Goal: Task Accomplishment & Management: Complete application form

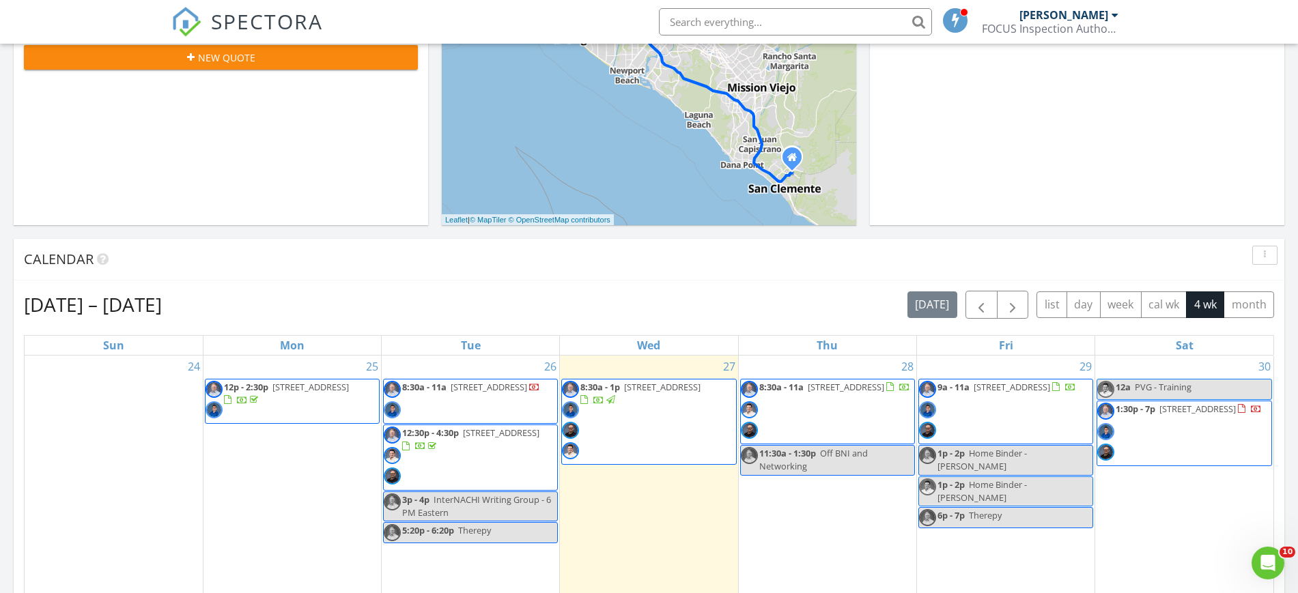
scroll to position [505, 0]
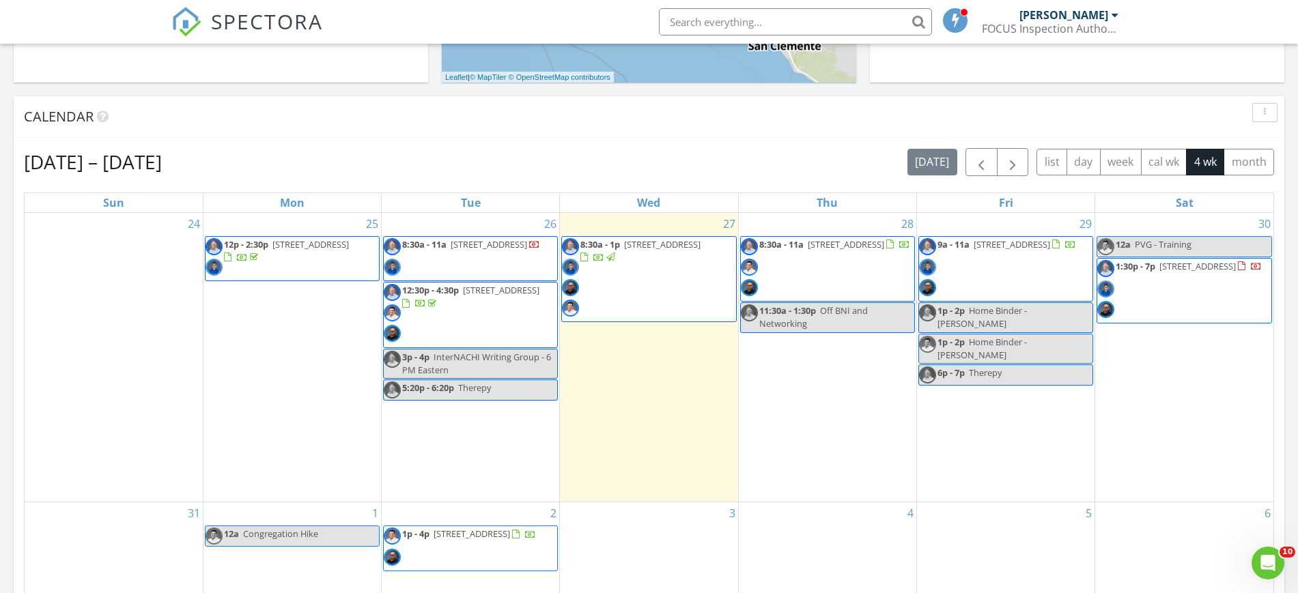
click at [675, 224] on div "29 9a - 11a 106 S Sierra Madre Blvd 5E, Pasadena 91107 1p - 2p Home Binder - Br…" at bounding box center [1006, 357] width 178 height 289
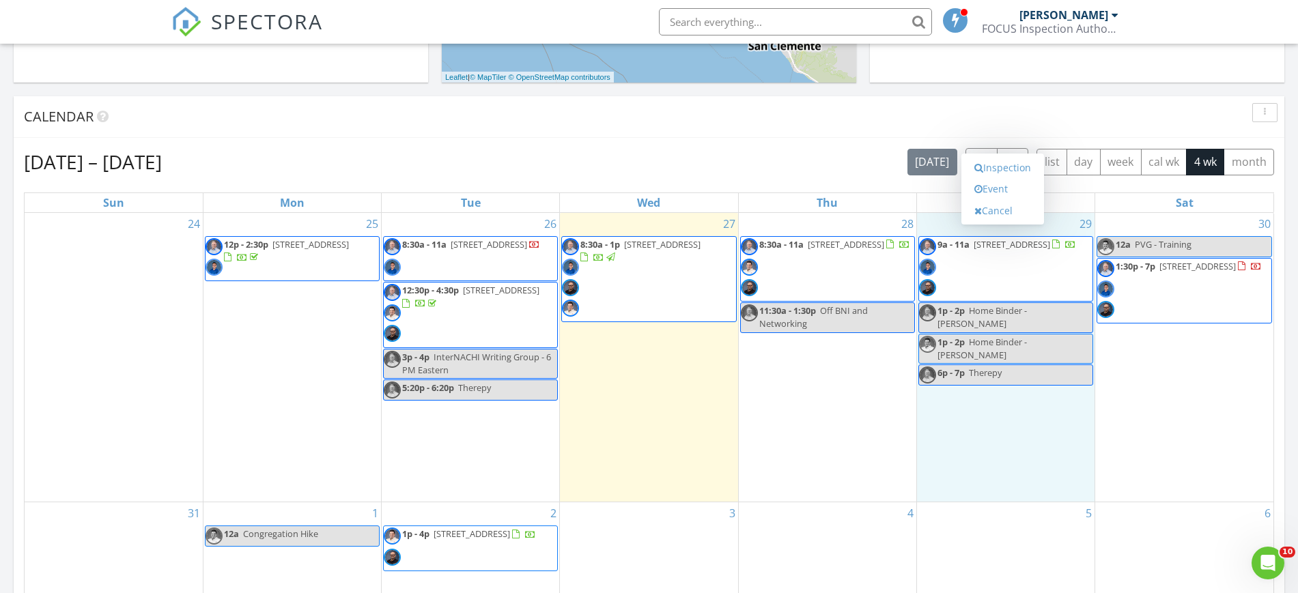
click at [675, 166] on link "Inspection" at bounding box center [1002, 168] width 70 height 22
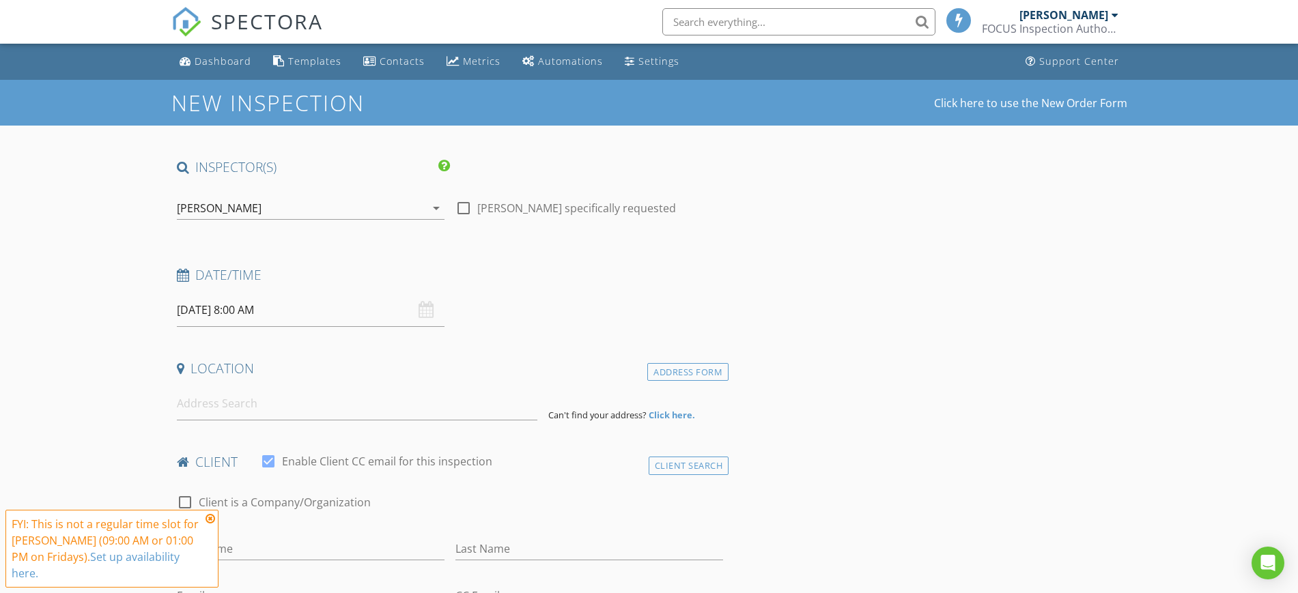
click at [437, 206] on icon "arrow_drop_down" at bounding box center [436, 208] width 16 height 16
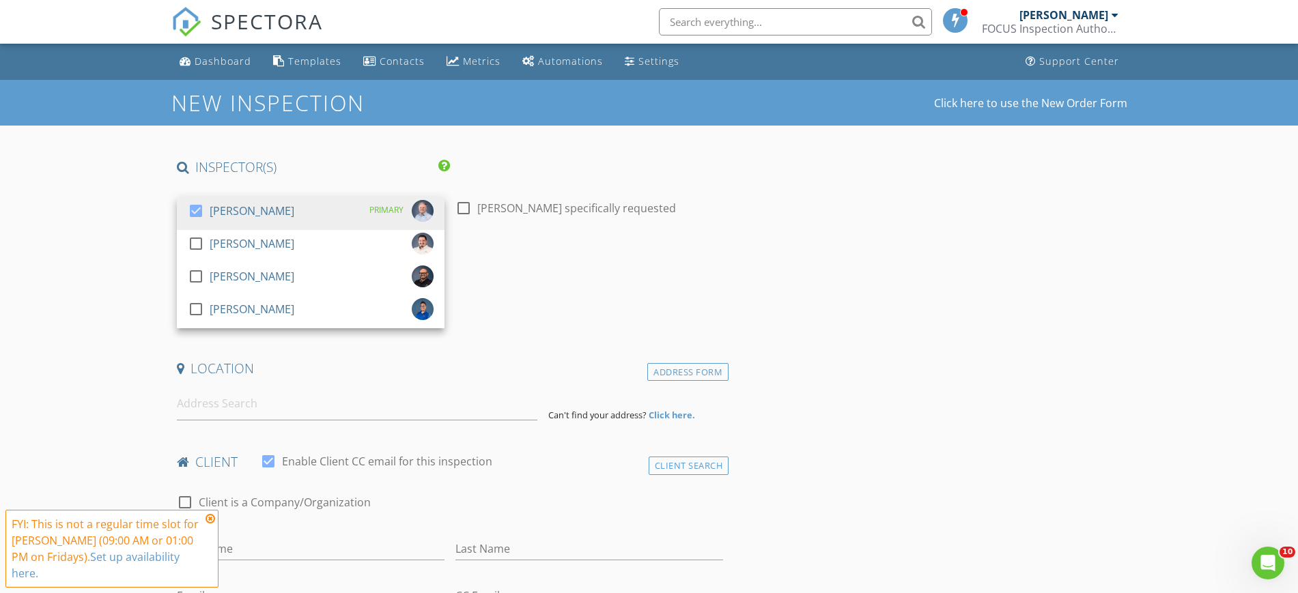
click at [197, 246] on div at bounding box center [195, 243] width 23 height 23
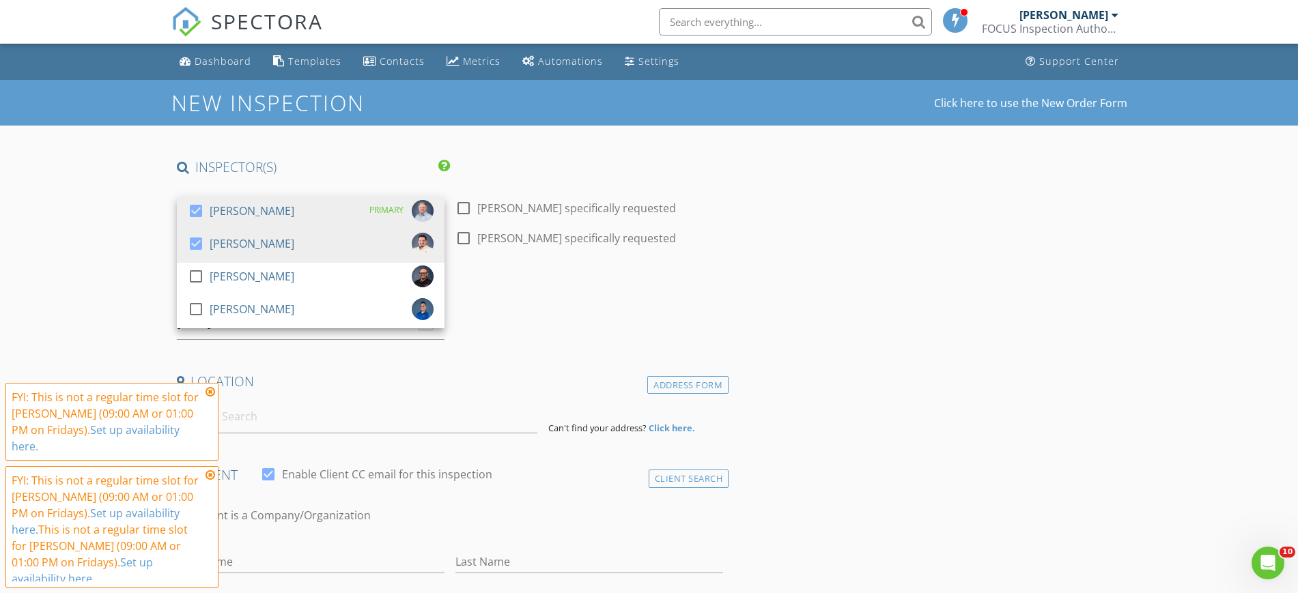
click at [207, 395] on icon at bounding box center [211, 391] width 10 height 11
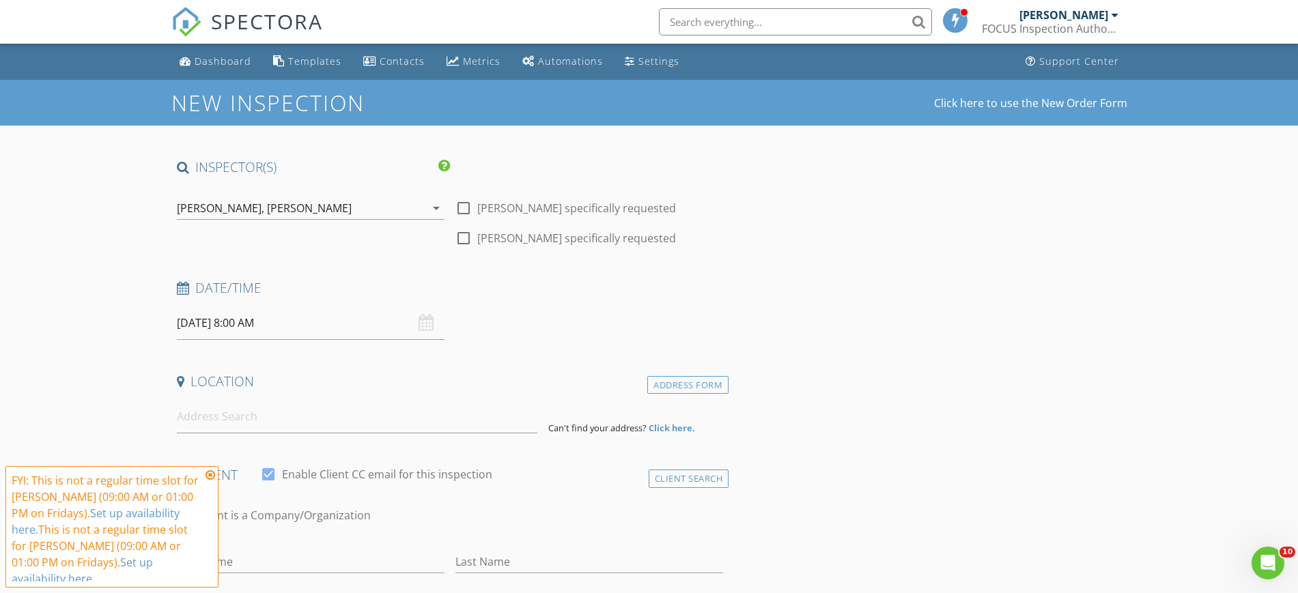
click at [209, 475] on icon at bounding box center [211, 475] width 10 height 11
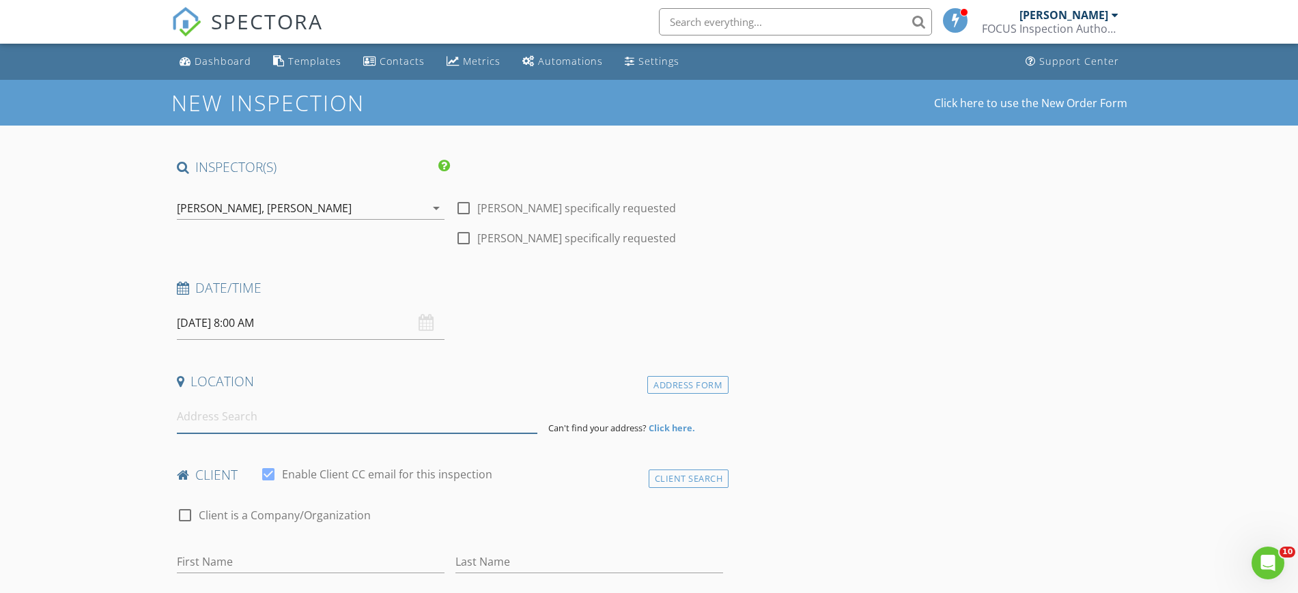
click at [261, 432] on input at bounding box center [357, 416] width 360 height 33
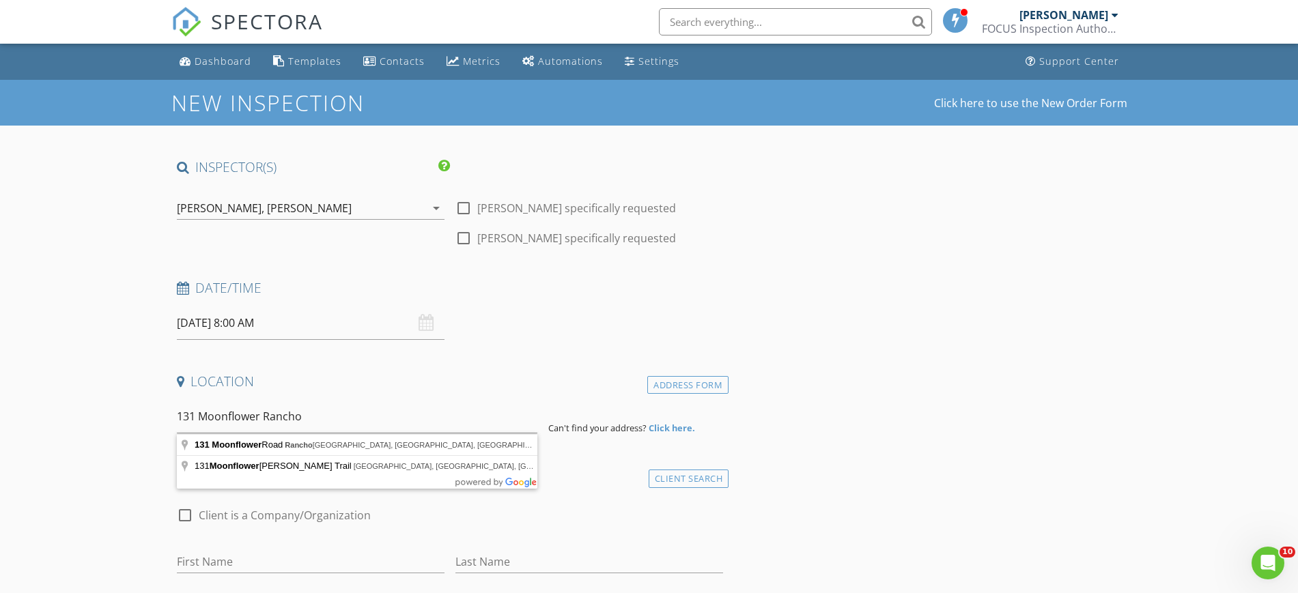
type input "131 Moonflower Road, Rancho Mission Viejo, CA, USA"
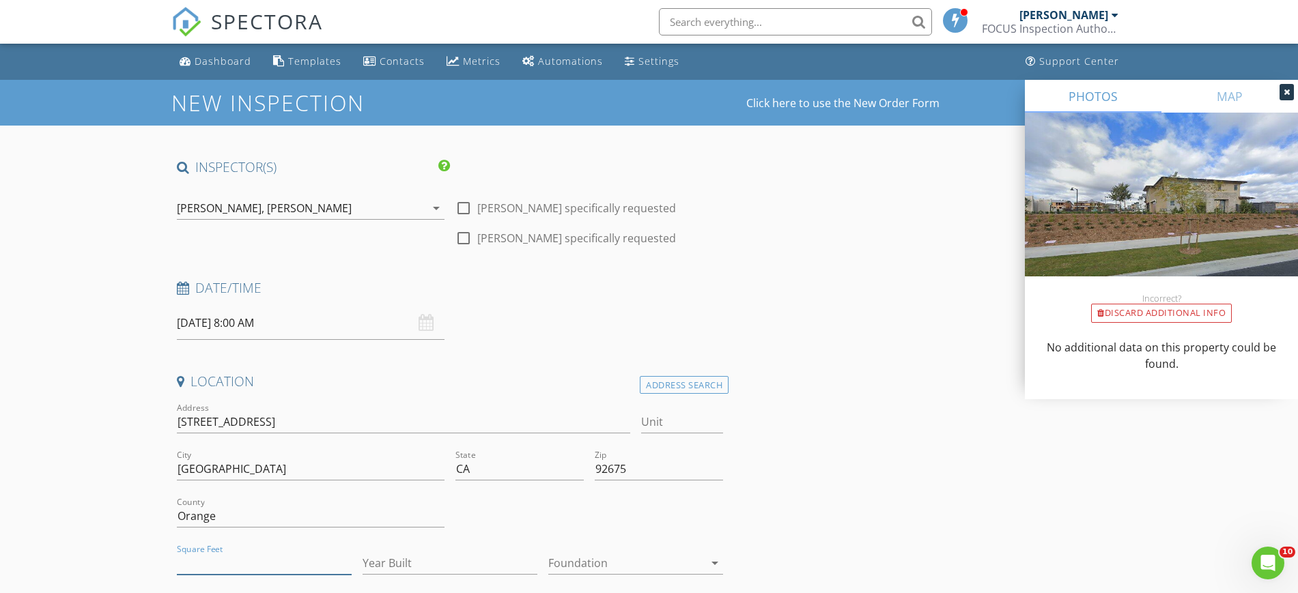
click at [270, 568] on input "Square Feet" at bounding box center [264, 563] width 175 height 23
type input "1558"
click at [412, 560] on input "Year Built" at bounding box center [450, 563] width 175 height 23
type input "2024"
click at [670, 561] on div at bounding box center [626, 563] width 156 height 22
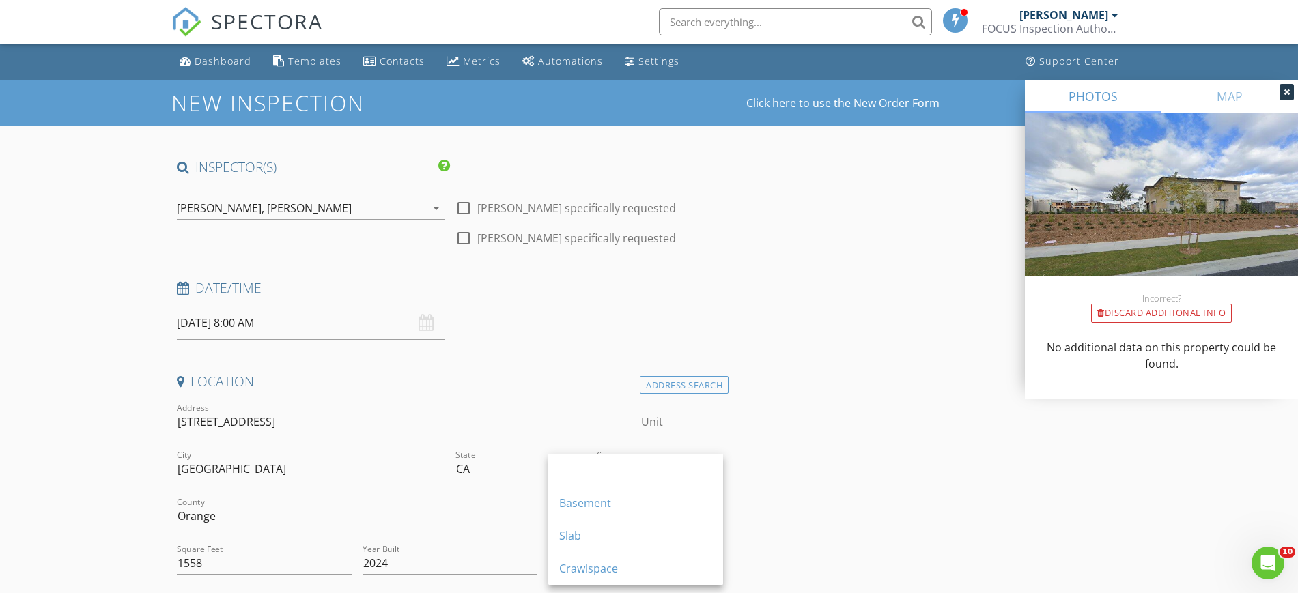
click at [601, 539] on div "Slab" at bounding box center [635, 536] width 153 height 16
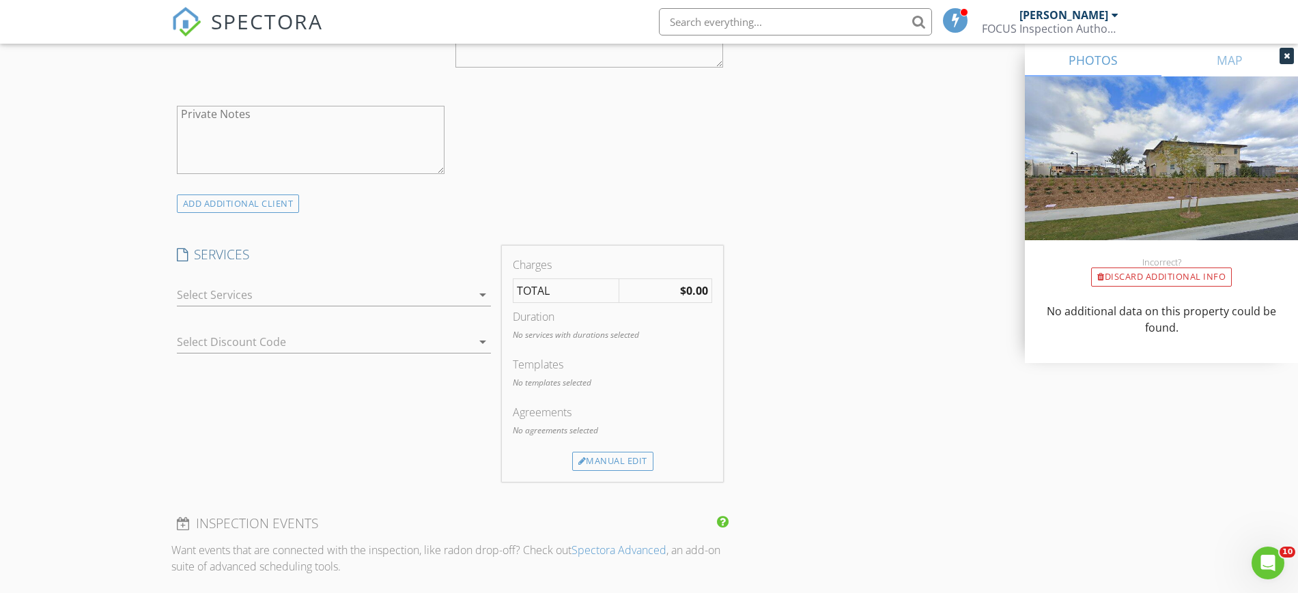
scroll to position [939, 0]
click at [483, 286] on icon "arrow_drop_down" at bounding box center [482, 288] width 16 height 16
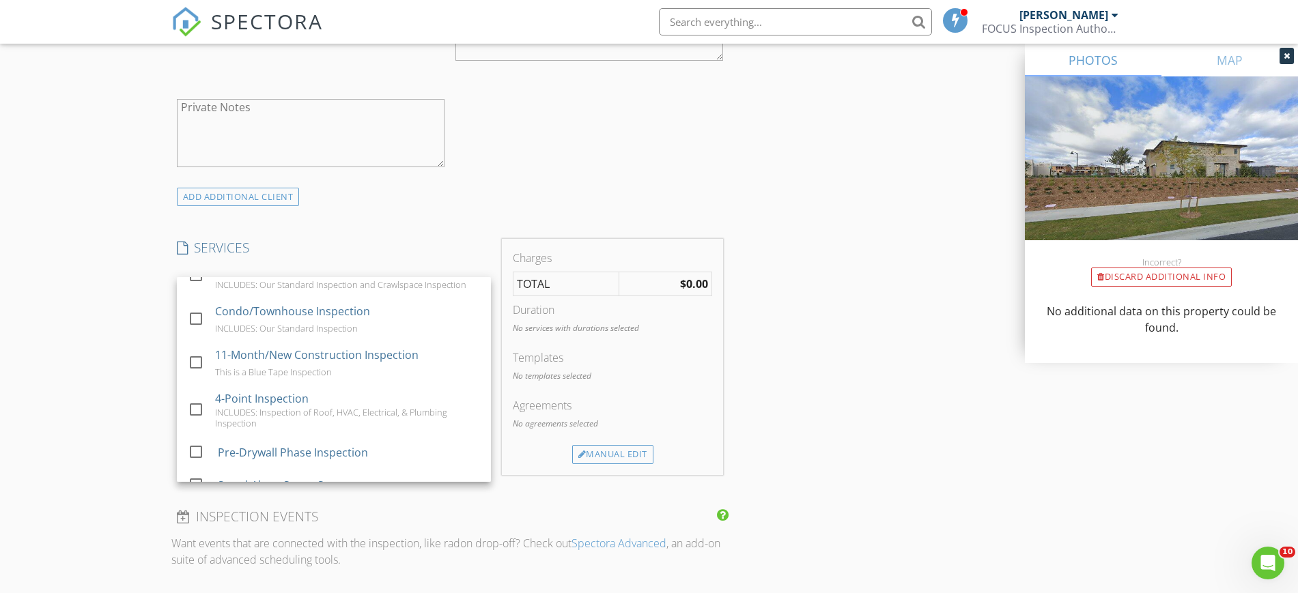
scroll to position [173, 0]
click at [195, 352] on div at bounding box center [195, 358] width 23 height 23
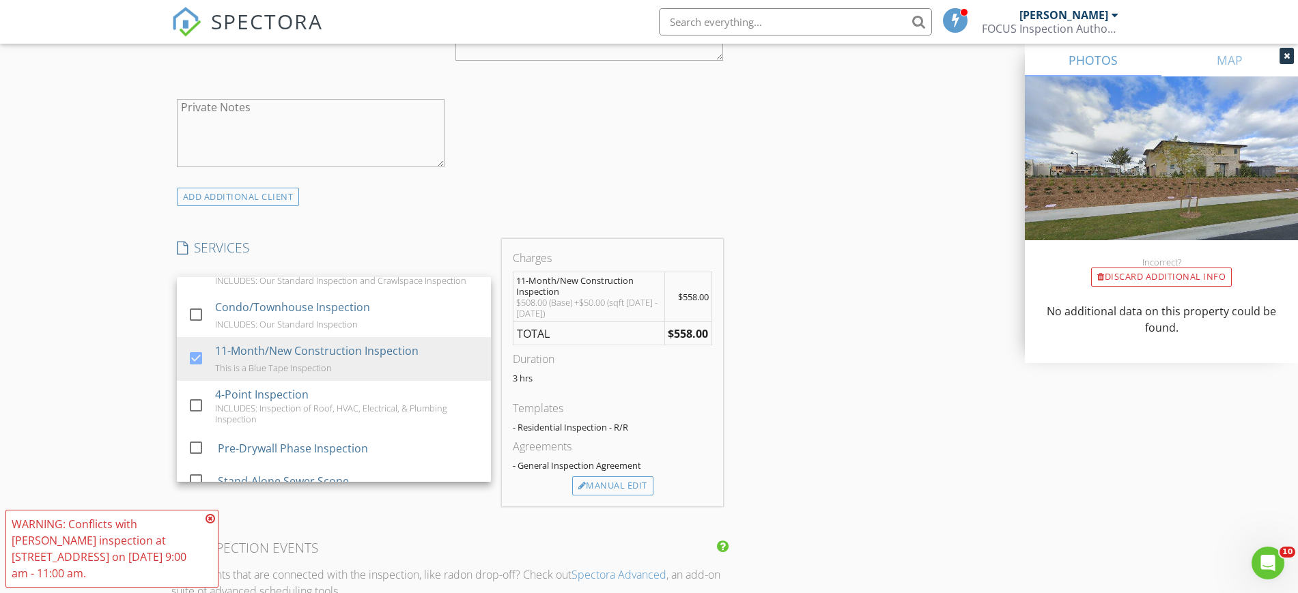
click at [815, 372] on div "INSPECTOR(S) check_box Randall Meadows PRIMARY check_box Abraham Bravo check_bo…" at bounding box center [649, 438] width 956 height 2437
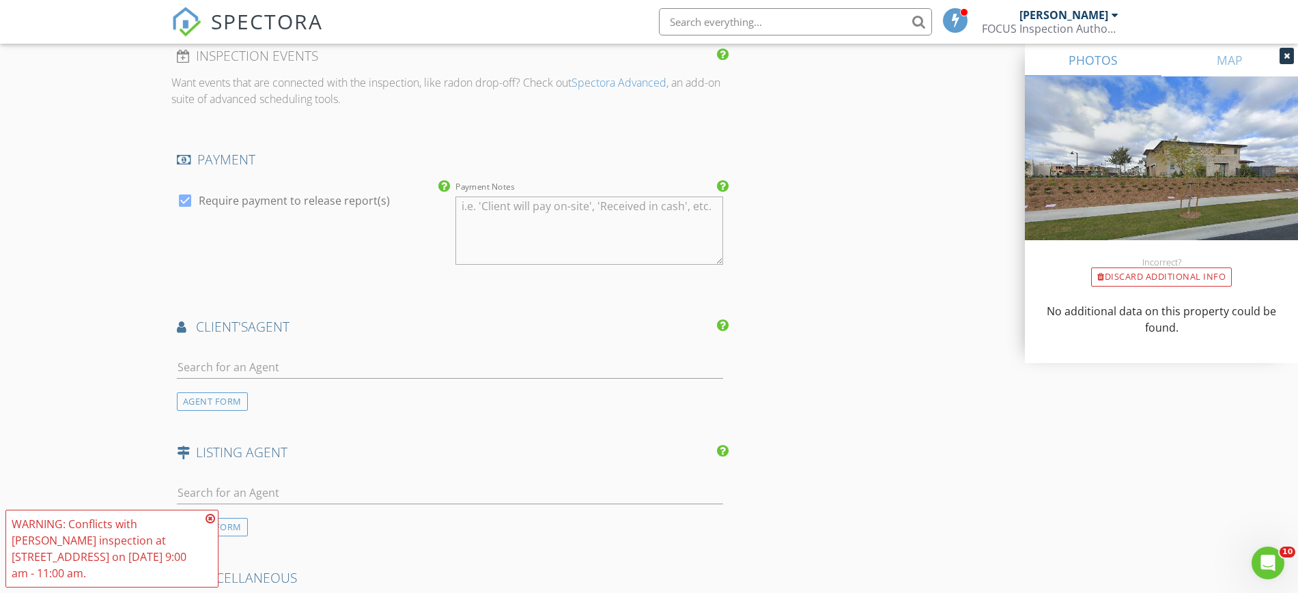
scroll to position [1434, 0]
click at [212, 518] on icon at bounding box center [211, 518] width 10 height 11
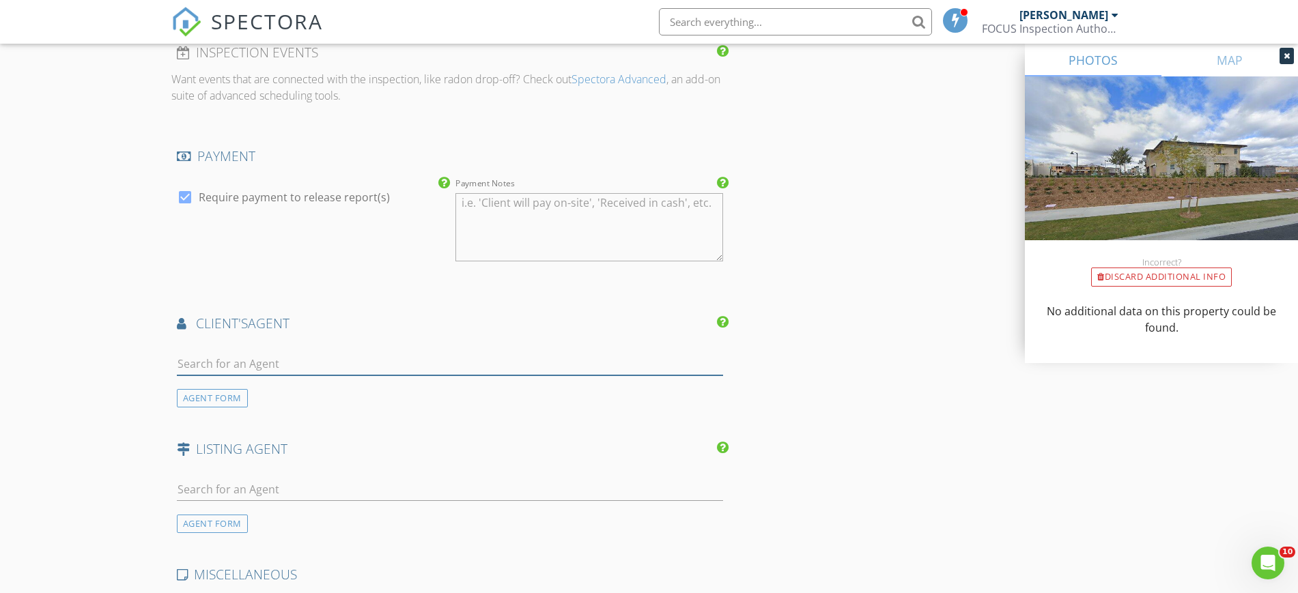
click at [341, 355] on input "text" at bounding box center [450, 364] width 547 height 23
type input "Janaee"
click at [251, 386] on div "Janaee Maun" at bounding box center [258, 394] width 85 height 16
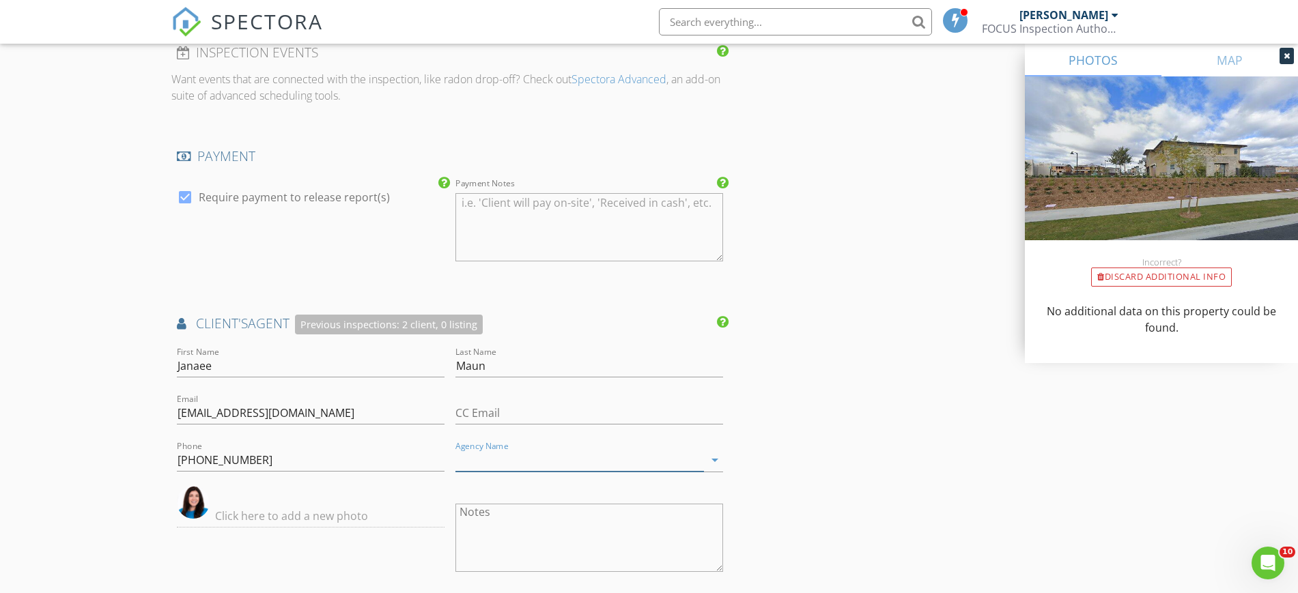
click at [683, 458] on input "Agency Name" at bounding box center [579, 460] width 249 height 23
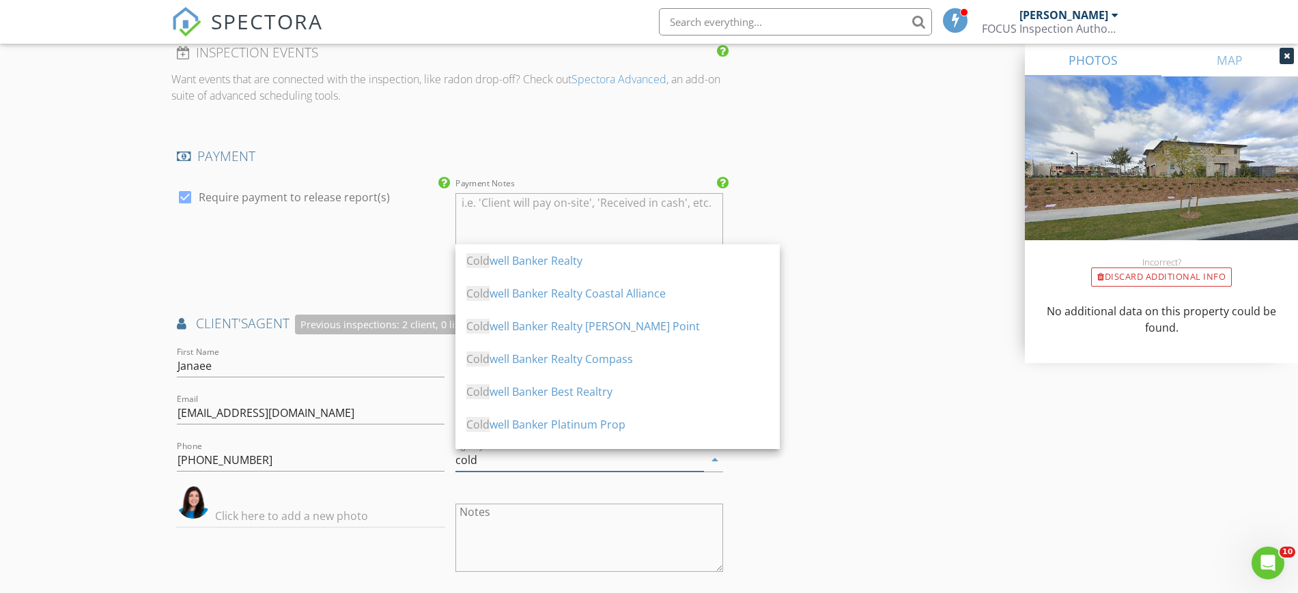
click at [552, 257] on div "Cold well Banker Realty" at bounding box center [617, 261] width 302 height 16
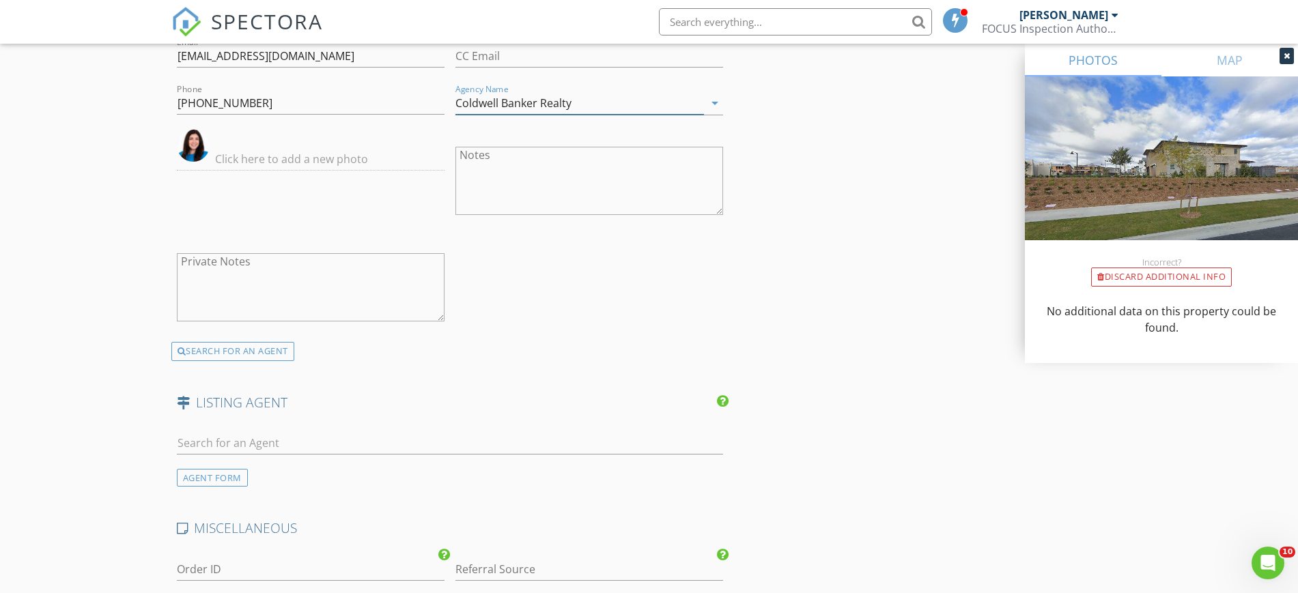
scroll to position [1828, 0]
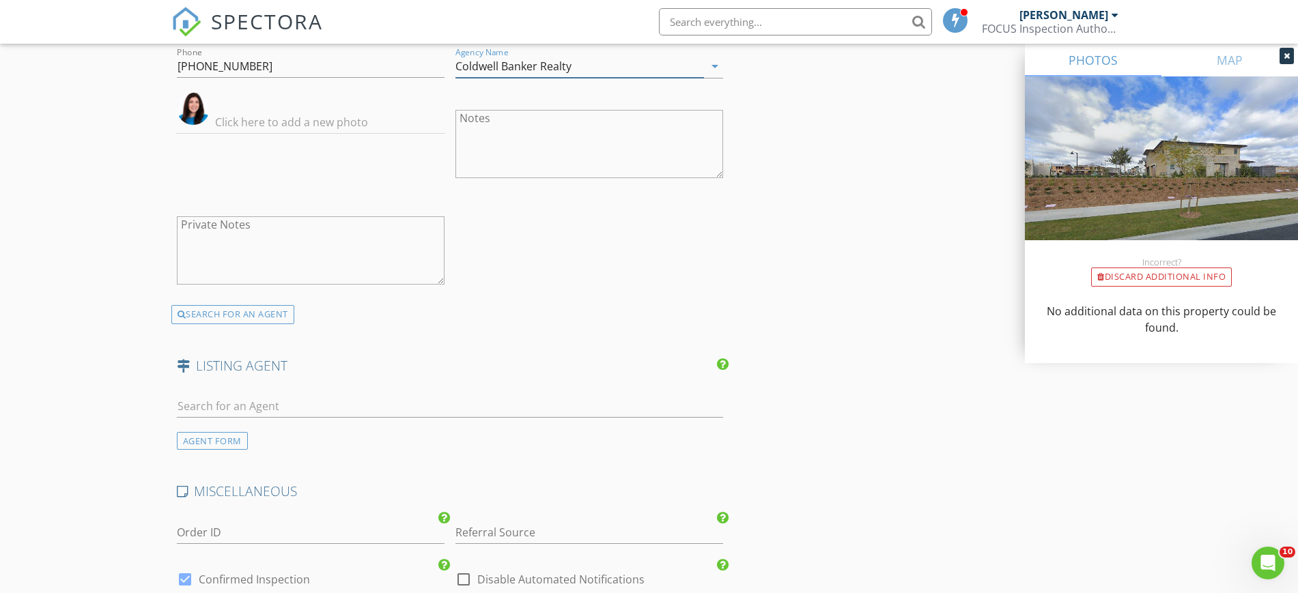
type input "Coldwell Banker Realty"
click at [212, 437] on div "AGENT FORM" at bounding box center [212, 441] width 71 height 18
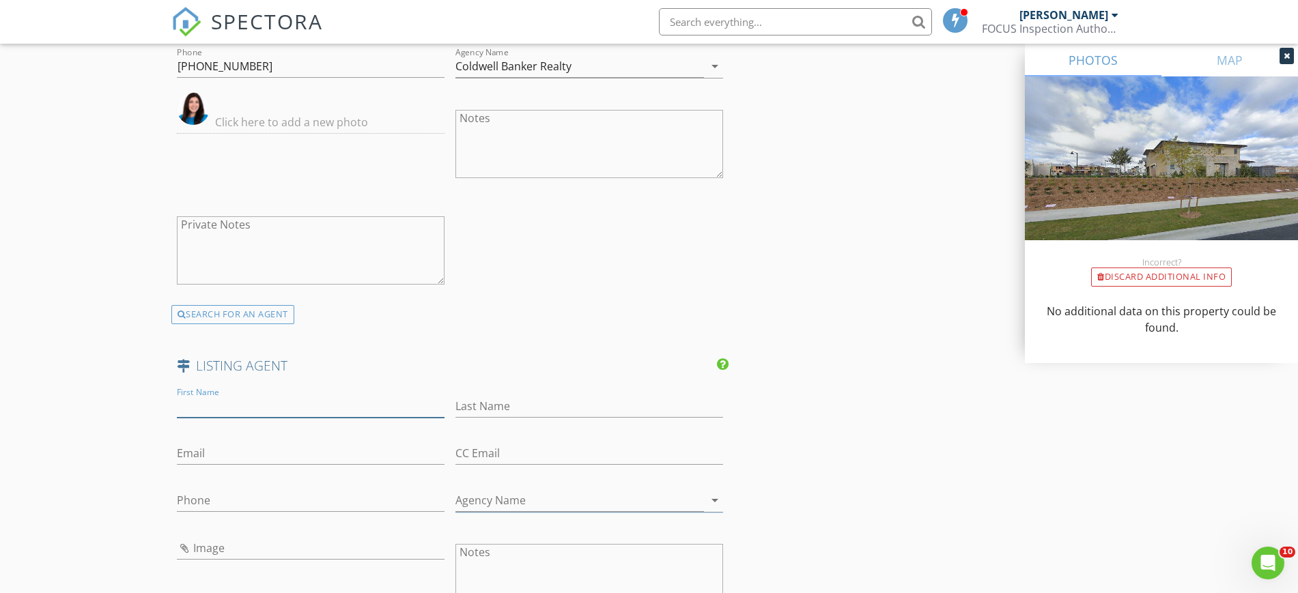
click at [250, 409] on input "First Name" at bounding box center [311, 406] width 268 height 23
paste input "NORMAN BROWN"
type input "NORMAN BROWN"
click at [465, 408] on input "Last Name" at bounding box center [589, 406] width 268 height 23
type input "Brown"
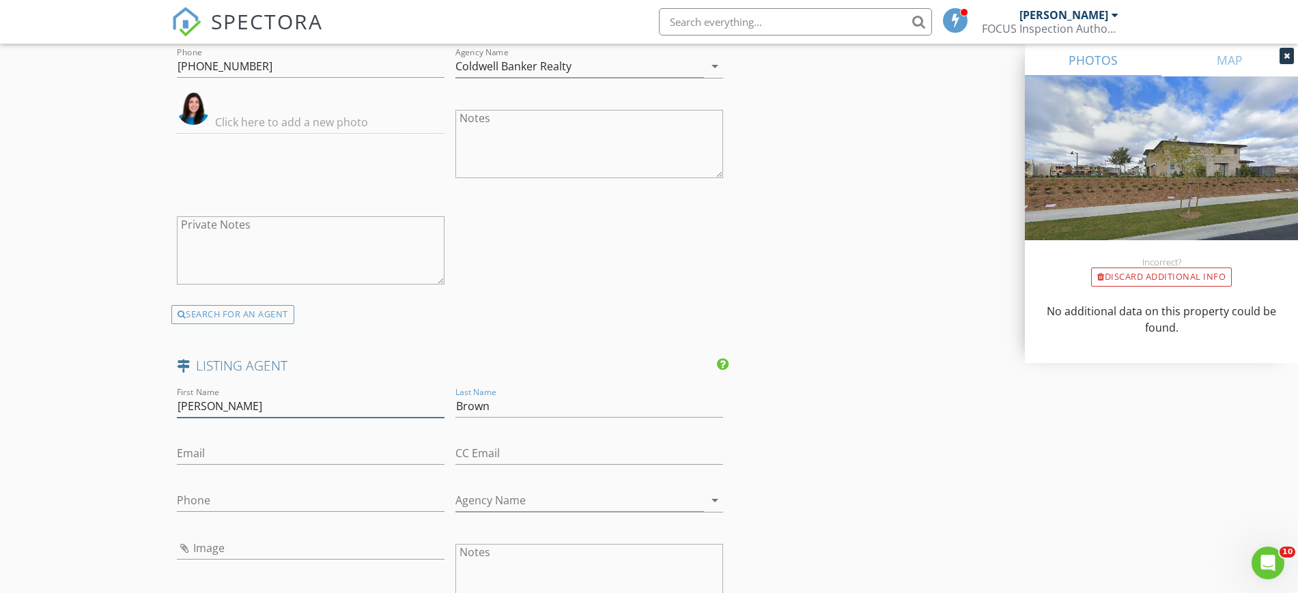
click at [307, 410] on input "NORMAN BROWN" at bounding box center [311, 406] width 268 height 23
type input "N"
type input "Norman"
click at [525, 506] on input "Agency Name" at bounding box center [579, 501] width 249 height 23
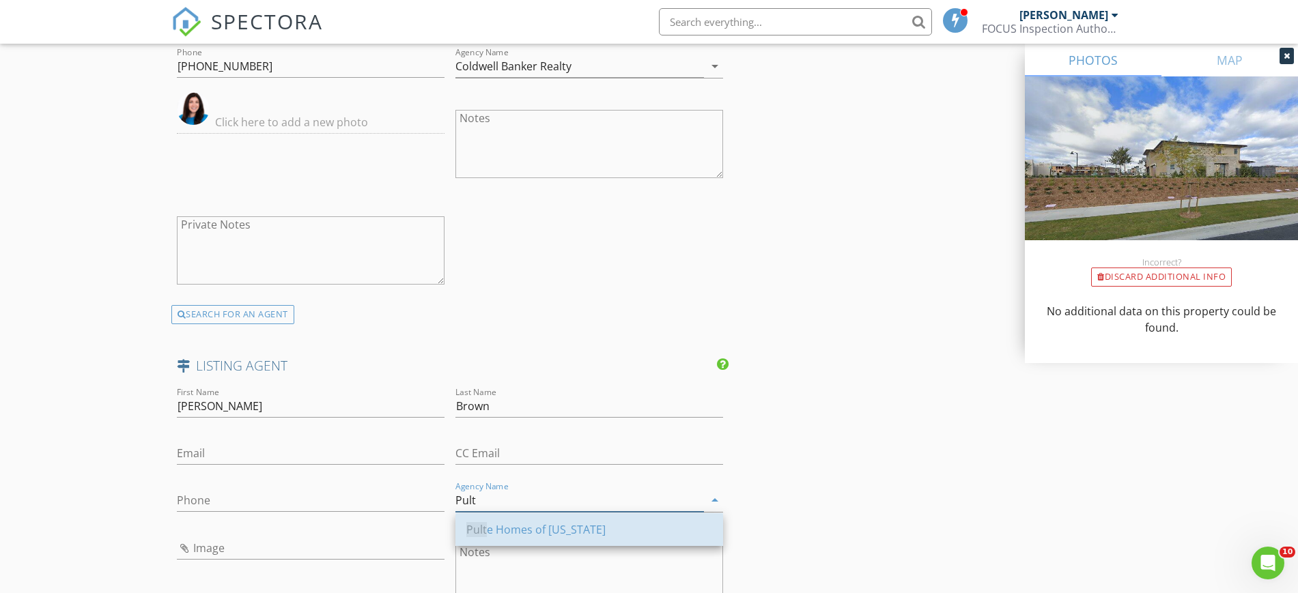
click at [541, 524] on div "Pult e Homes of California" at bounding box center [589, 530] width 246 height 16
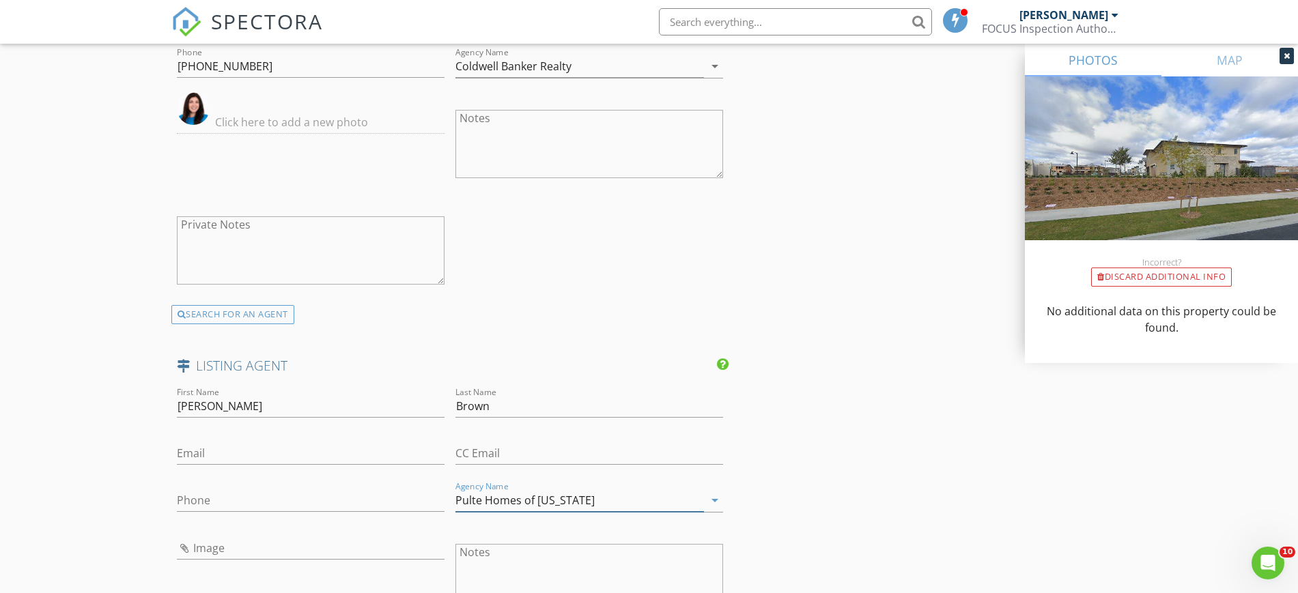
type input "Pulte Homes of California"
click at [515, 408] on input "Brown" at bounding box center [589, 406] width 268 height 23
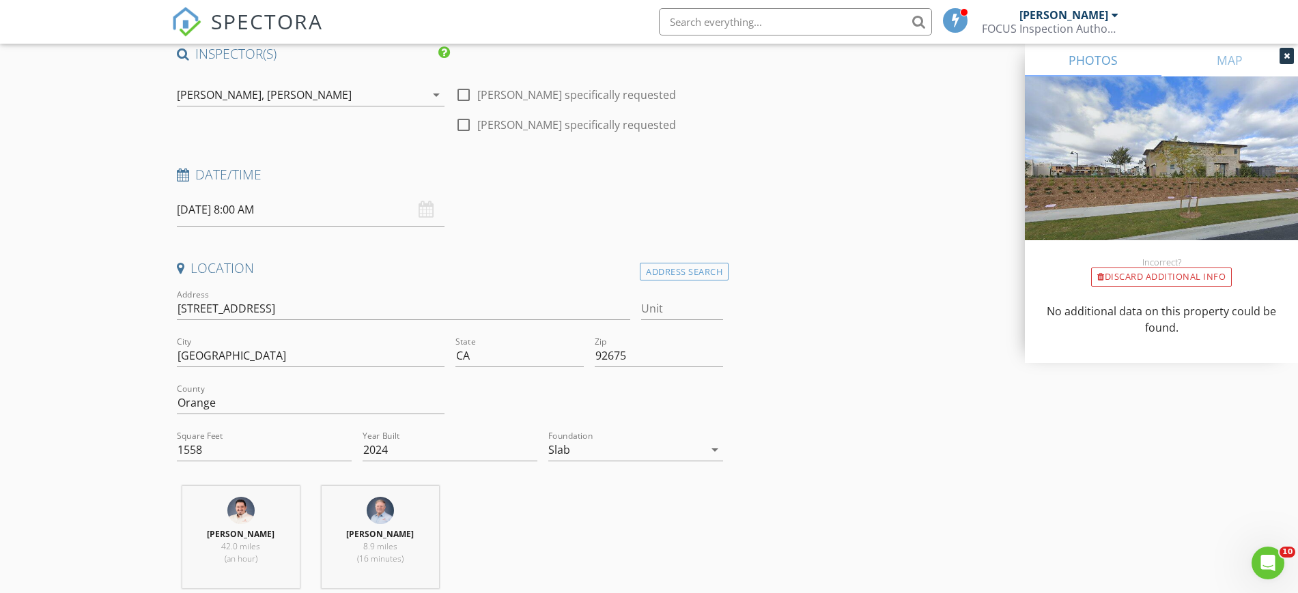
scroll to position [98, 0]
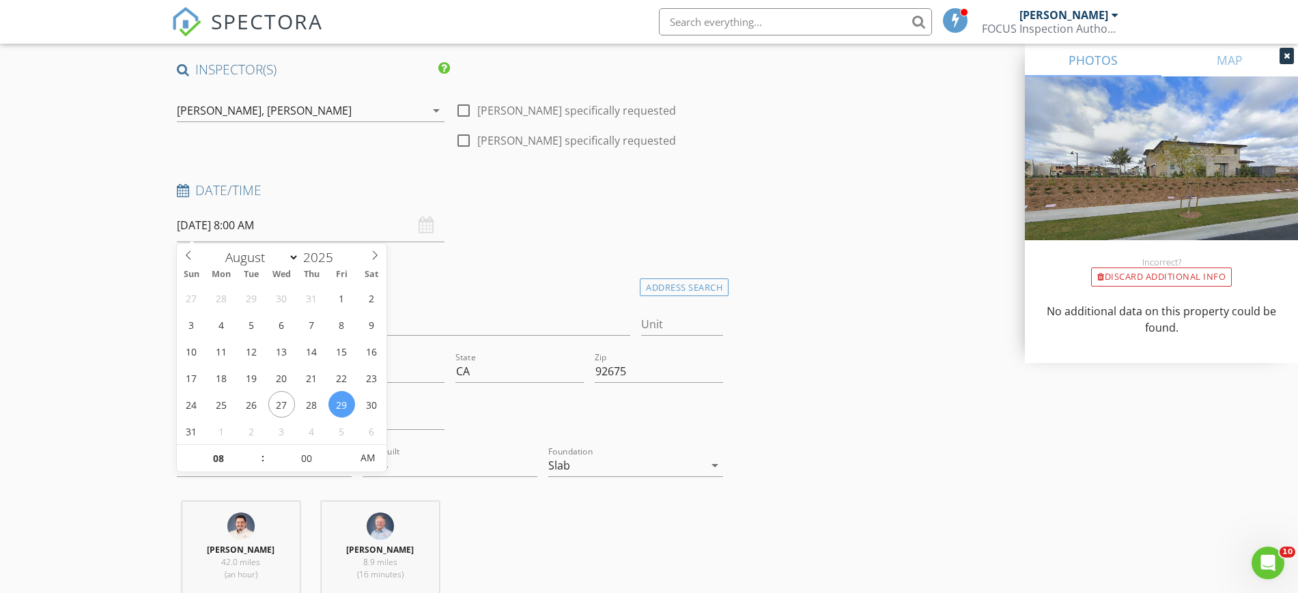
click at [294, 227] on input "08/29/2025 8:00 AM" at bounding box center [311, 225] width 268 height 33
type input "09"
type input "08/29/2025 9:00 AM"
click at [256, 453] on span at bounding box center [256, 452] width 10 height 14
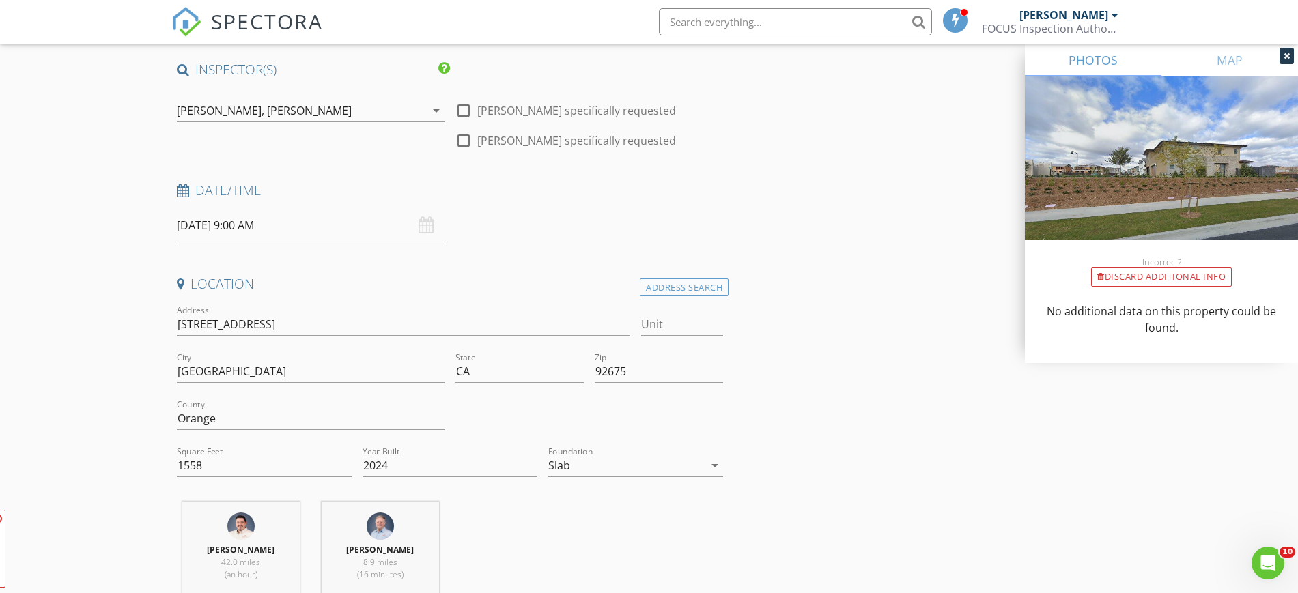
click at [561, 216] on div "Date/Time 08/29/2025 9:00 AM" at bounding box center [450, 212] width 558 height 61
click at [210, 518] on icon at bounding box center [211, 518] width 10 height 11
click at [466, 109] on div at bounding box center [463, 110] width 23 height 23
checkbox input "true"
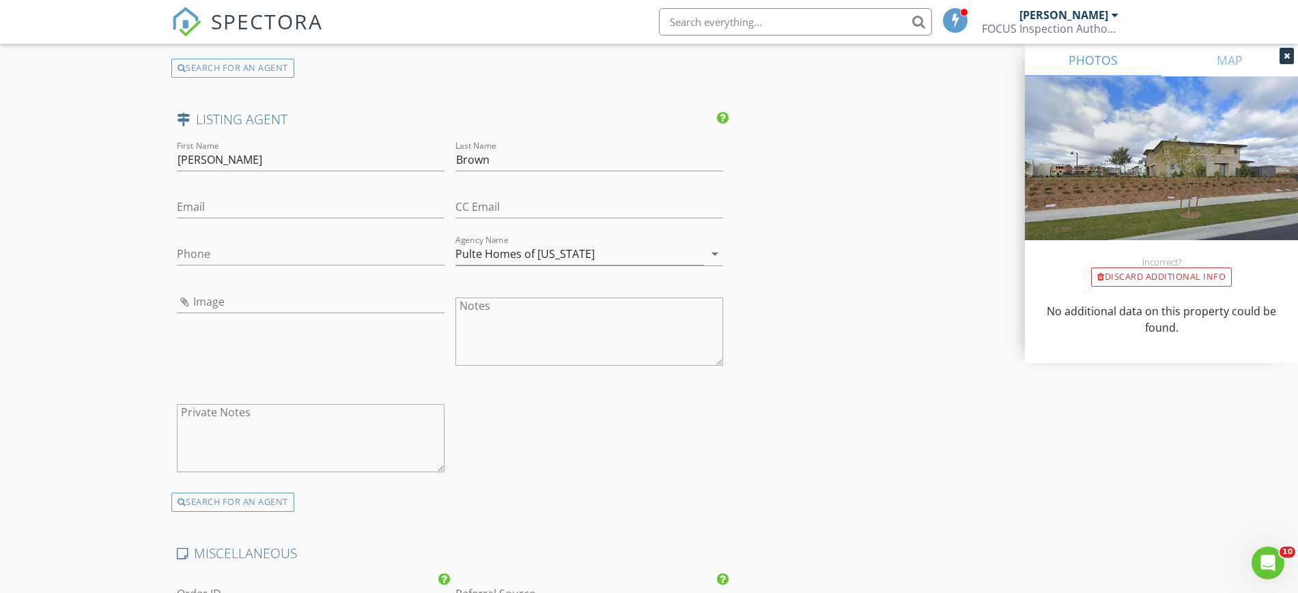
scroll to position [2469, 0]
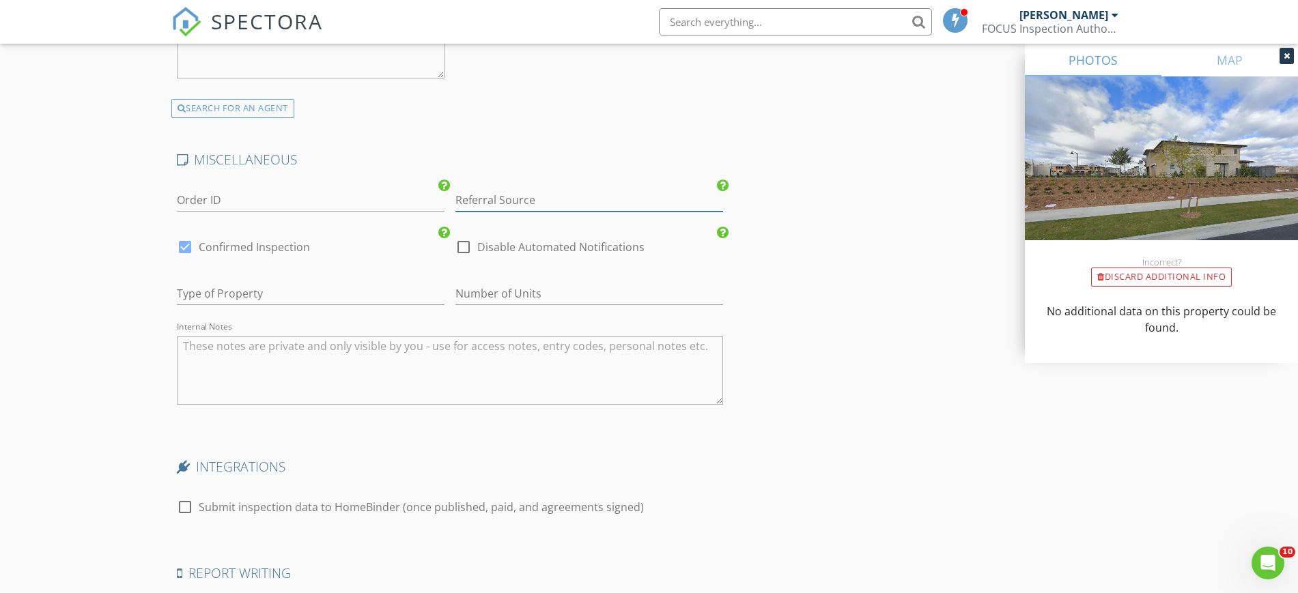
click at [517, 198] on input "Referral Source" at bounding box center [589, 200] width 268 height 23
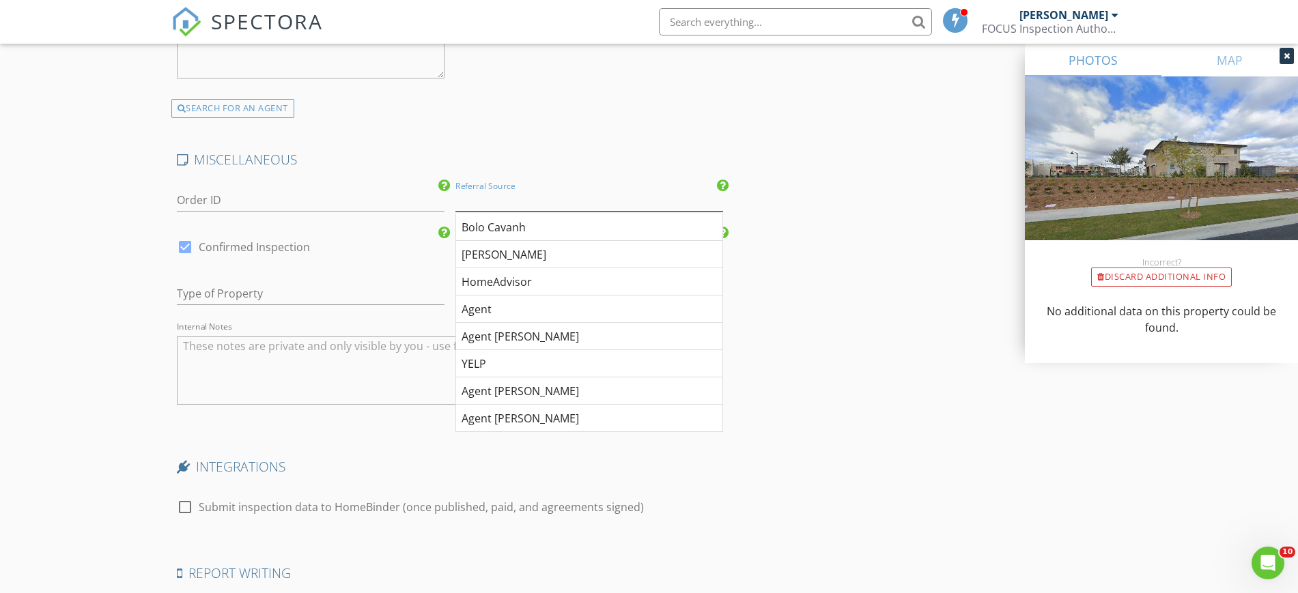
click at [517, 198] on input "Referral Source" at bounding box center [589, 200] width 268 height 23
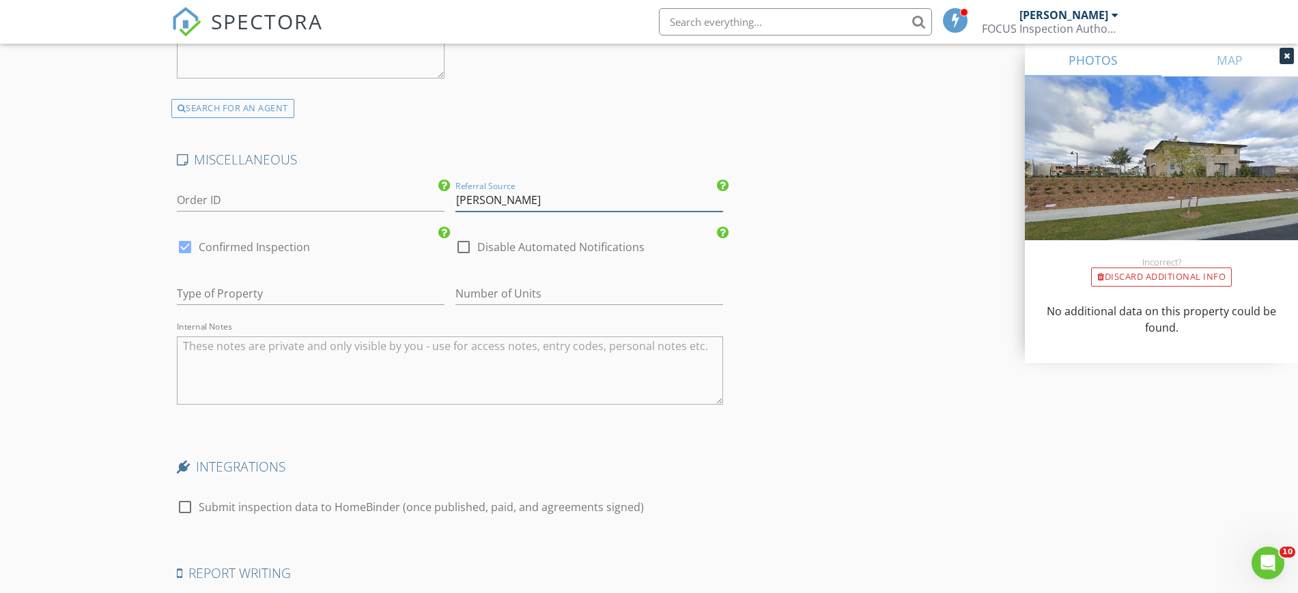
click at [455, 199] on input "[PERSON_NAME]" at bounding box center [589, 200] width 268 height 23
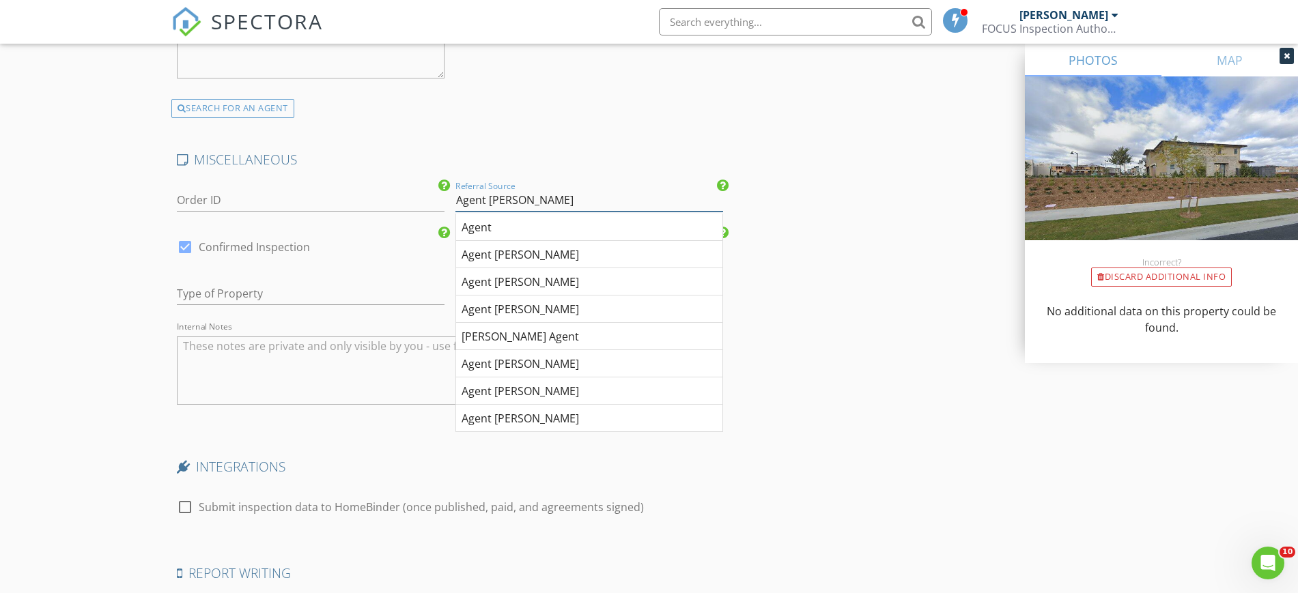
type input "Agent Janaee Maun"
click at [259, 294] on input "text" at bounding box center [311, 294] width 268 height 23
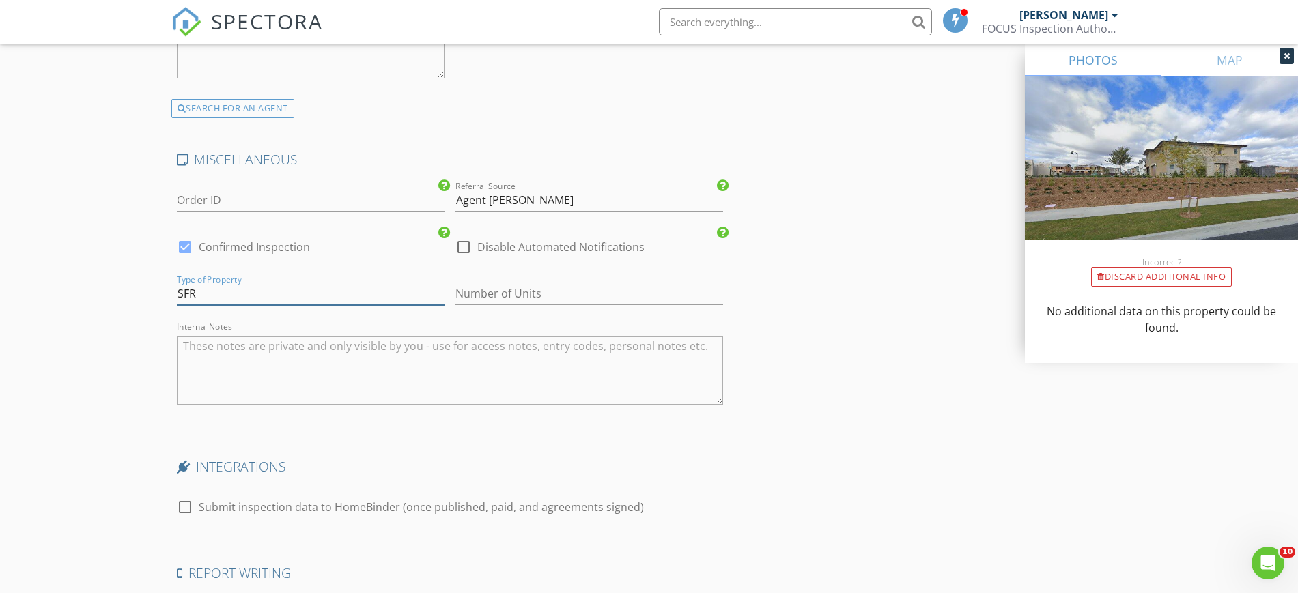
type input "SFR"
type input "1"
click at [283, 364] on textarea "Internal Notes" at bounding box center [450, 371] width 547 height 68
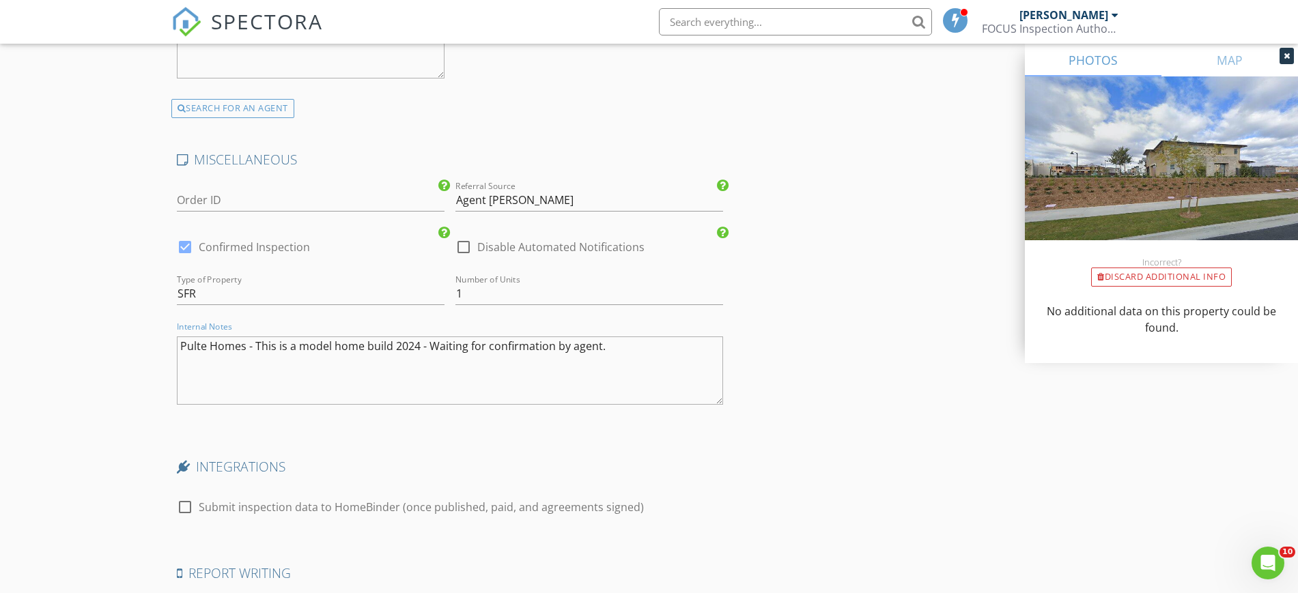
click at [485, 348] on textarea "Pulte Homes - This is a model home build 2024 - Waiting for confirmation by age…" at bounding box center [450, 371] width 547 height 68
click at [673, 354] on textarea "Pulte Homes - This is a model home build 2024 - Waiting for inspection confirma…" at bounding box center [450, 371] width 547 height 68
click at [364, 343] on textarea "Pulte Homes - This is a model home build 2024 - Waiting for inspection confirma…" at bounding box center [450, 371] width 547 height 68
click at [249, 365] on textarea "Pulte Homes - This is a model home new construction built 2024 - Waiting for in…" at bounding box center [450, 371] width 547 height 68
type textarea "Pulte Homes - This is a model home new construction built 2024 - Waiting for in…"
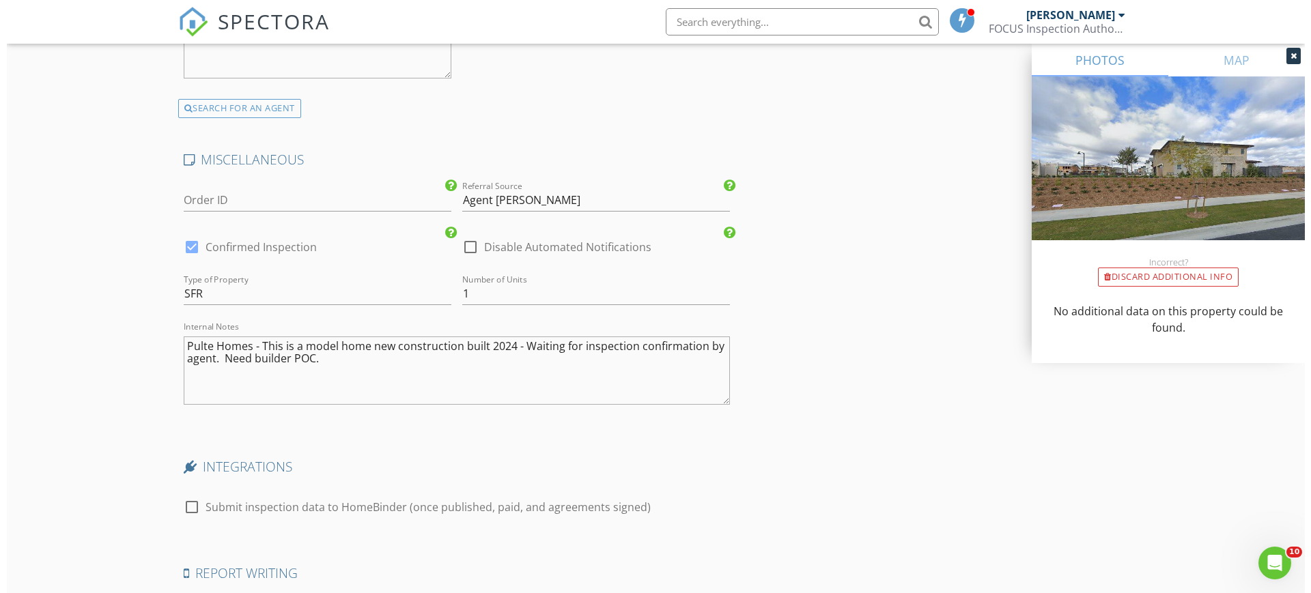
scroll to position [2654, 0]
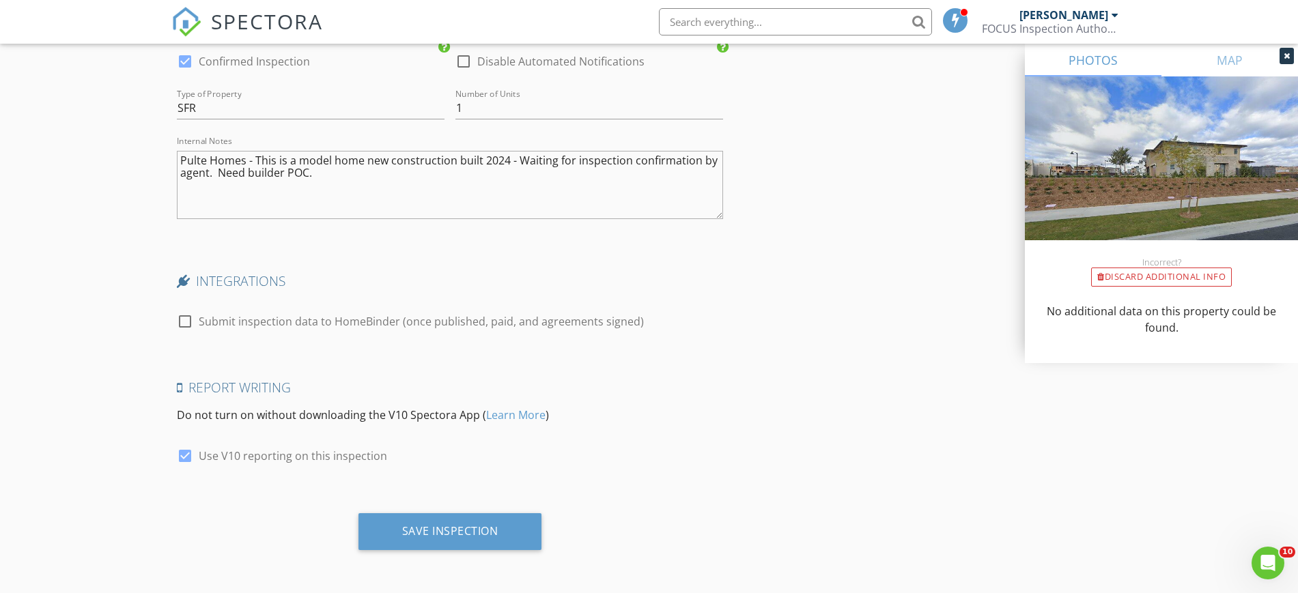
click at [464, 526] on div "Save Inspection" at bounding box center [450, 531] width 96 height 14
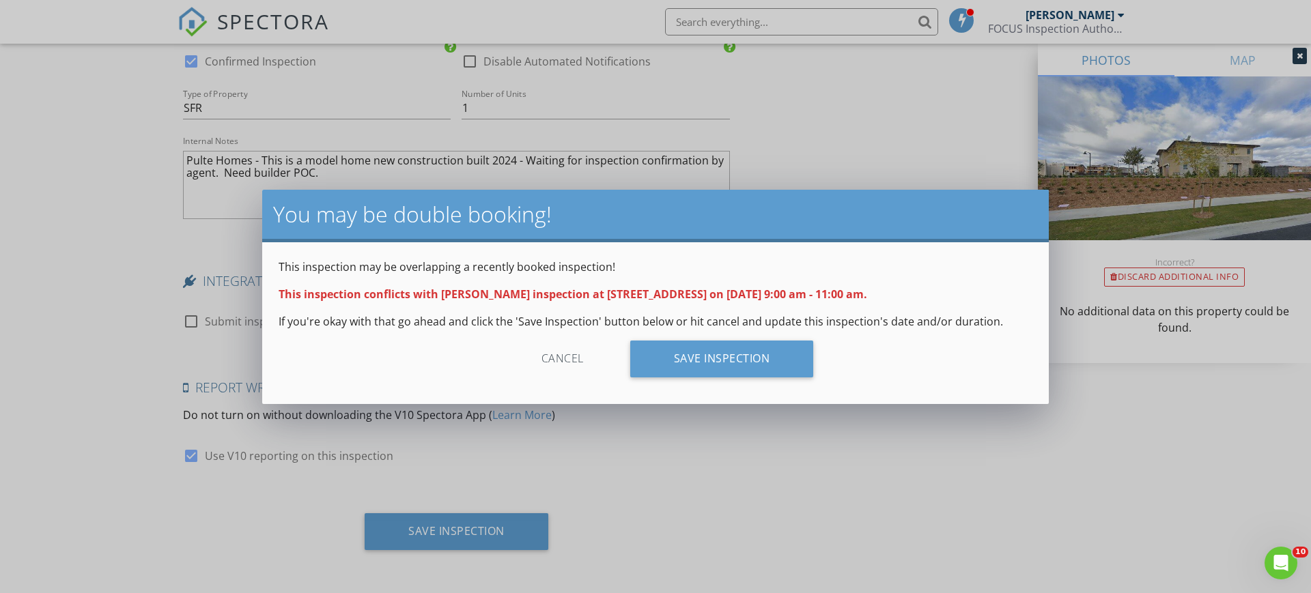
click at [743, 359] on div "Save Inspection" at bounding box center [722, 359] width 184 height 37
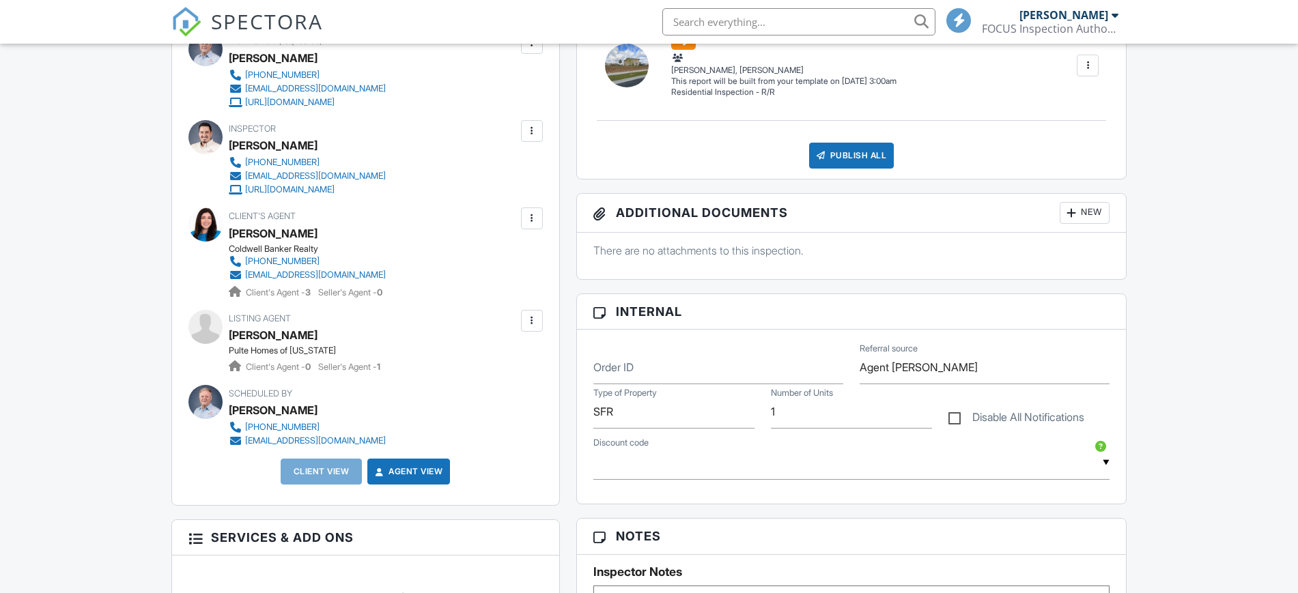
scroll to position [618, 0]
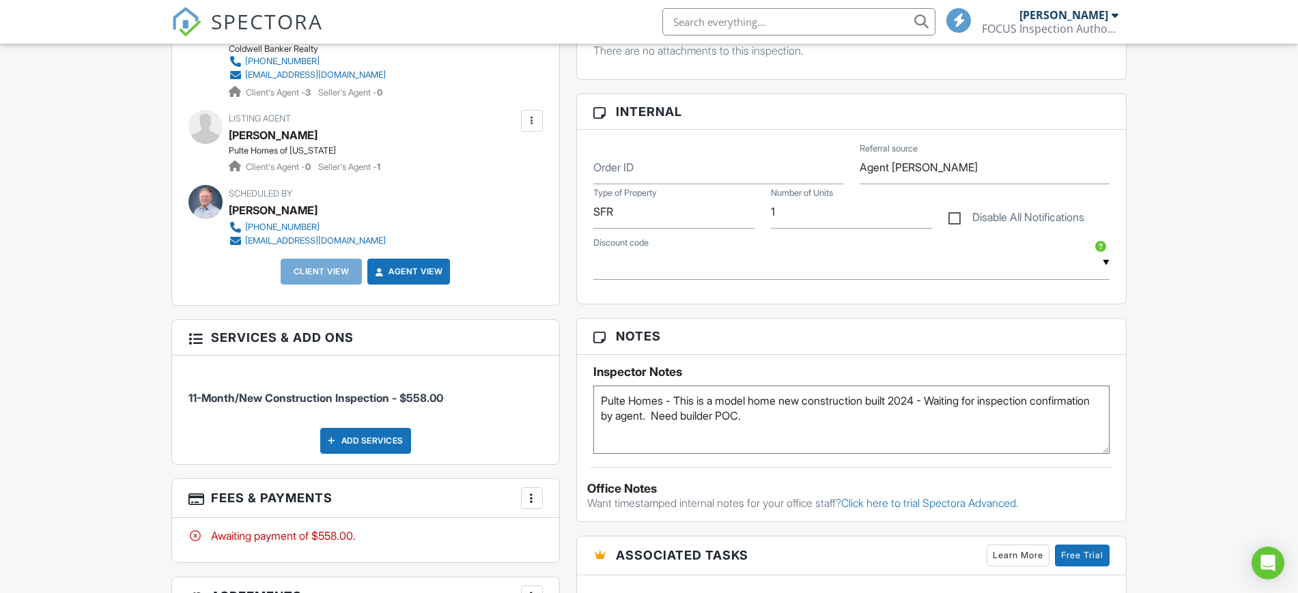
drag, startPoint x: 1310, startPoint y: 186, endPoint x: 1310, endPoint y: 263, distance: 76.5
click at [1297, 263] on html "SPECTORA Randall Meadows FOCUS Inspection Authority Role: Inspector Change Role…" at bounding box center [649, 431] width 1298 height 2098
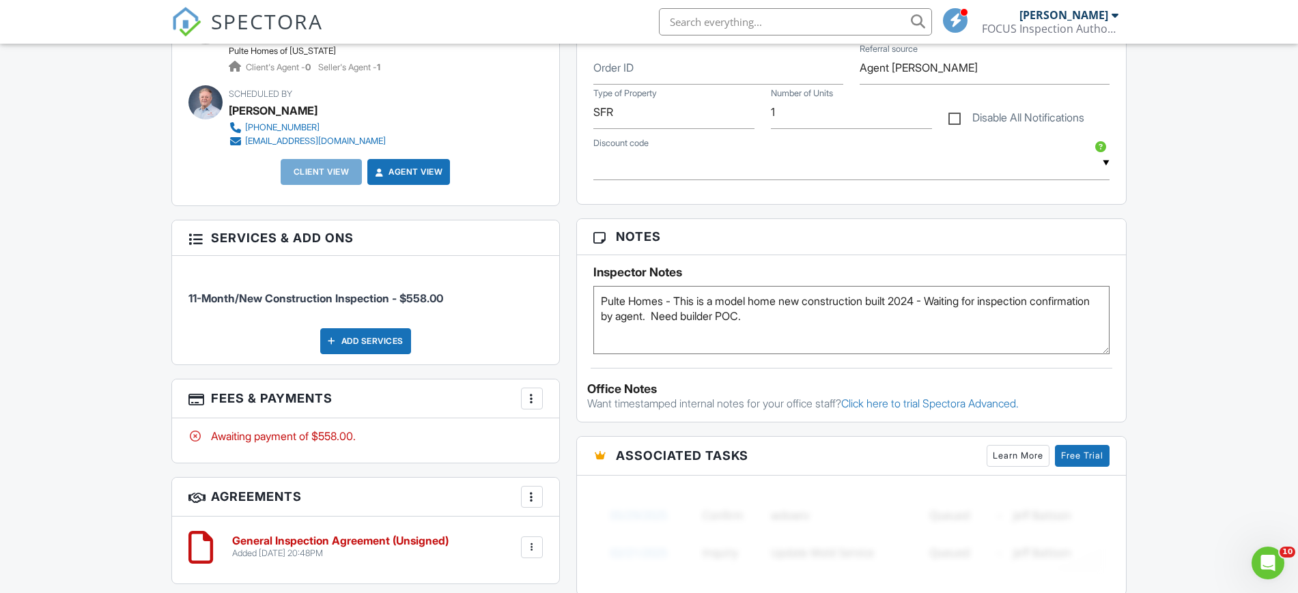
scroll to position [722, 0]
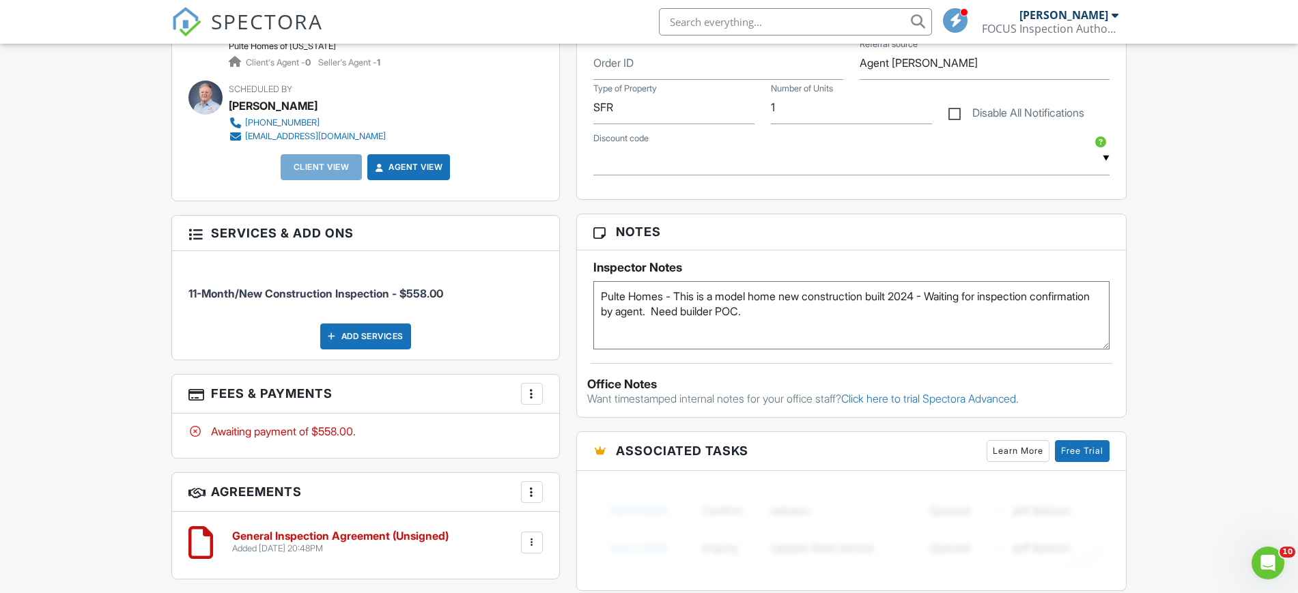
click at [835, 319] on textarea "Pulte Homes - This is a model home new construction built 2024 - Waiting for in…" at bounding box center [851, 315] width 517 height 68
paste textarea "Executive island + double oven -Upgraded quartz + stone gray kitchen -Designer …"
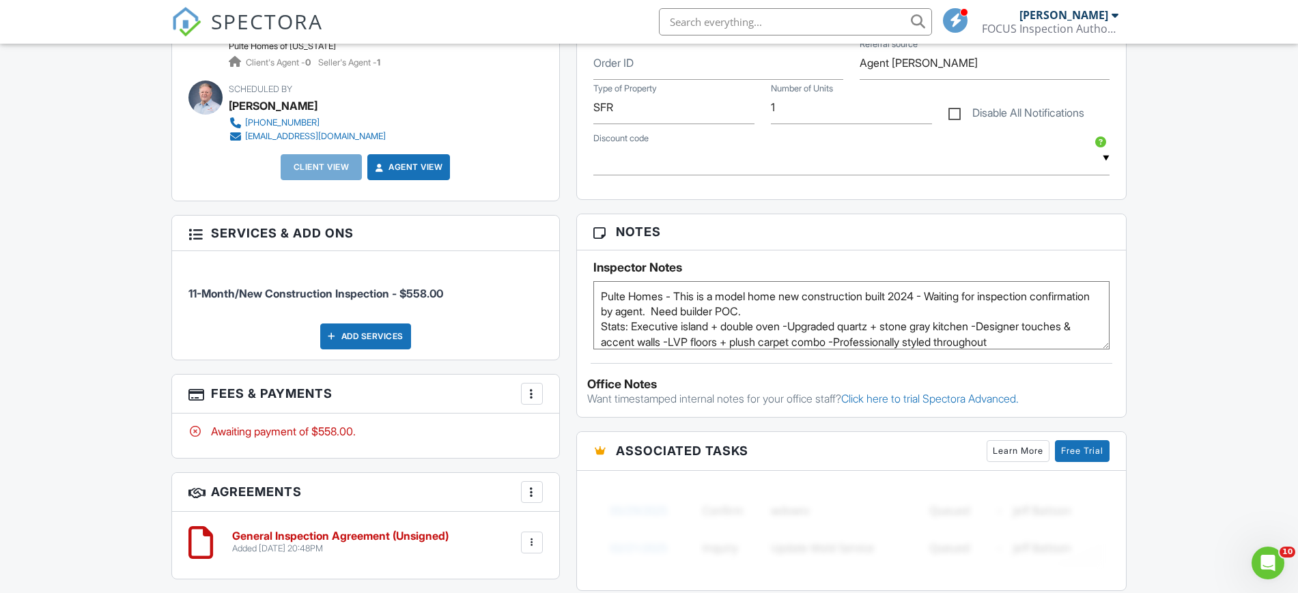
scroll to position [8, 0]
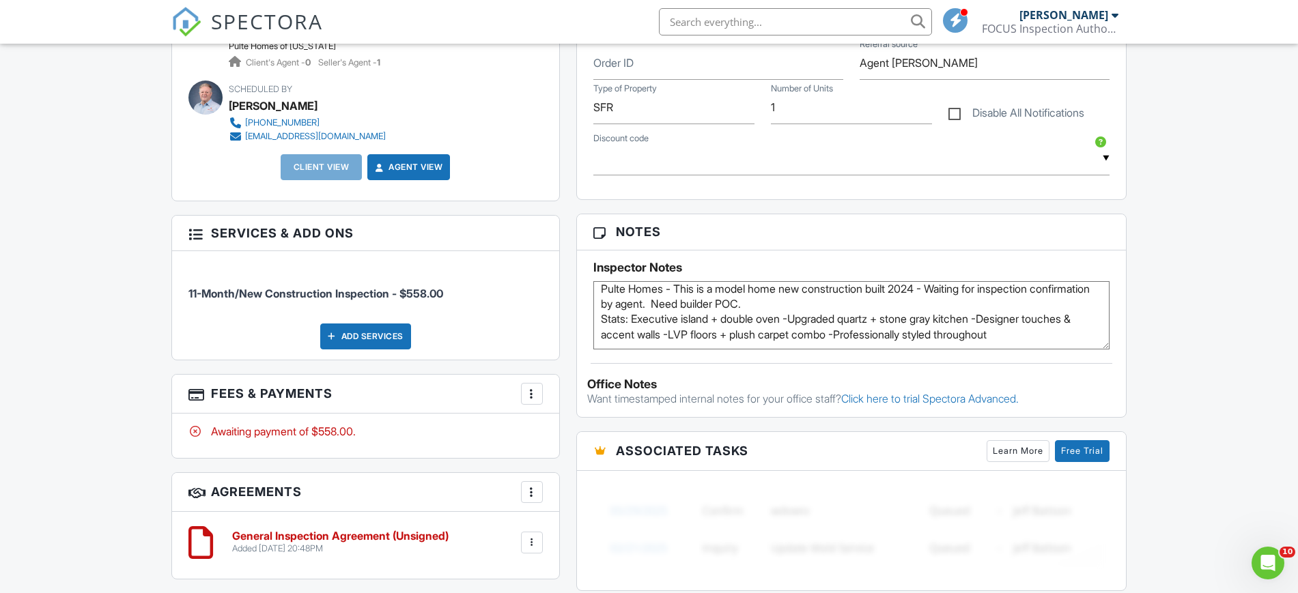
type textarea "Pulte Homes - This is a model home new construction built 2024 - Waiting for in…"
click at [1235, 265] on div "Dashboard Templates Contacts Metrics Automations Settings Support Center Inspec…" at bounding box center [649, 348] width 1298 height 2054
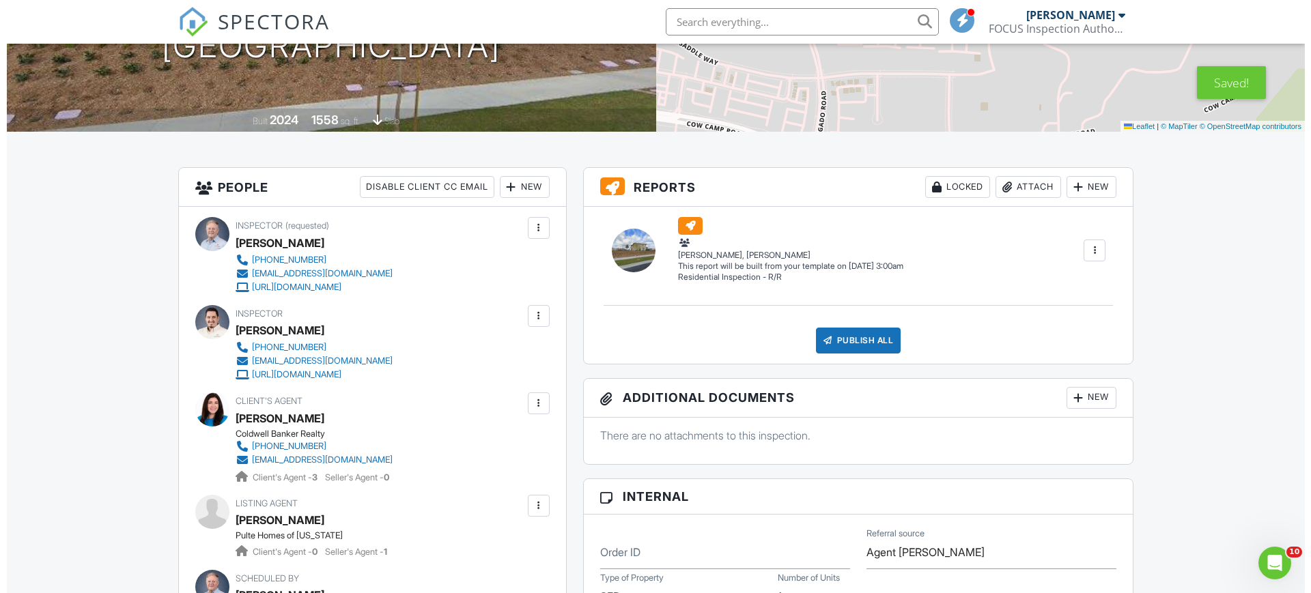
scroll to position [230, 0]
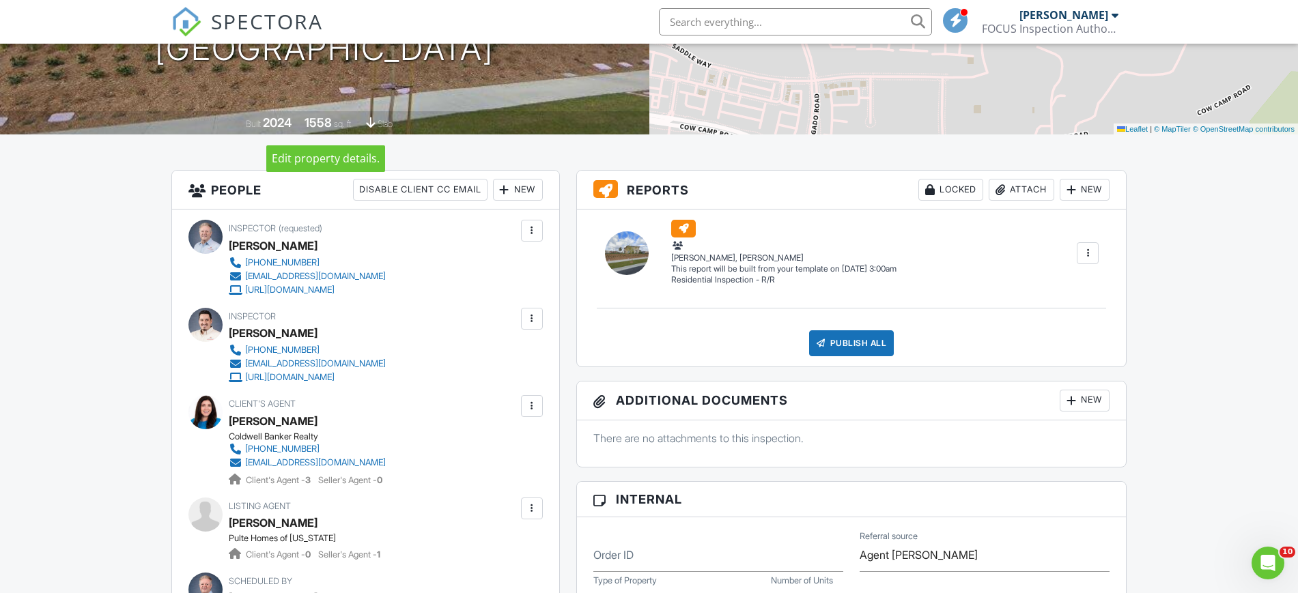
click at [0, 0] on div at bounding box center [0, 0] width 0 height 0
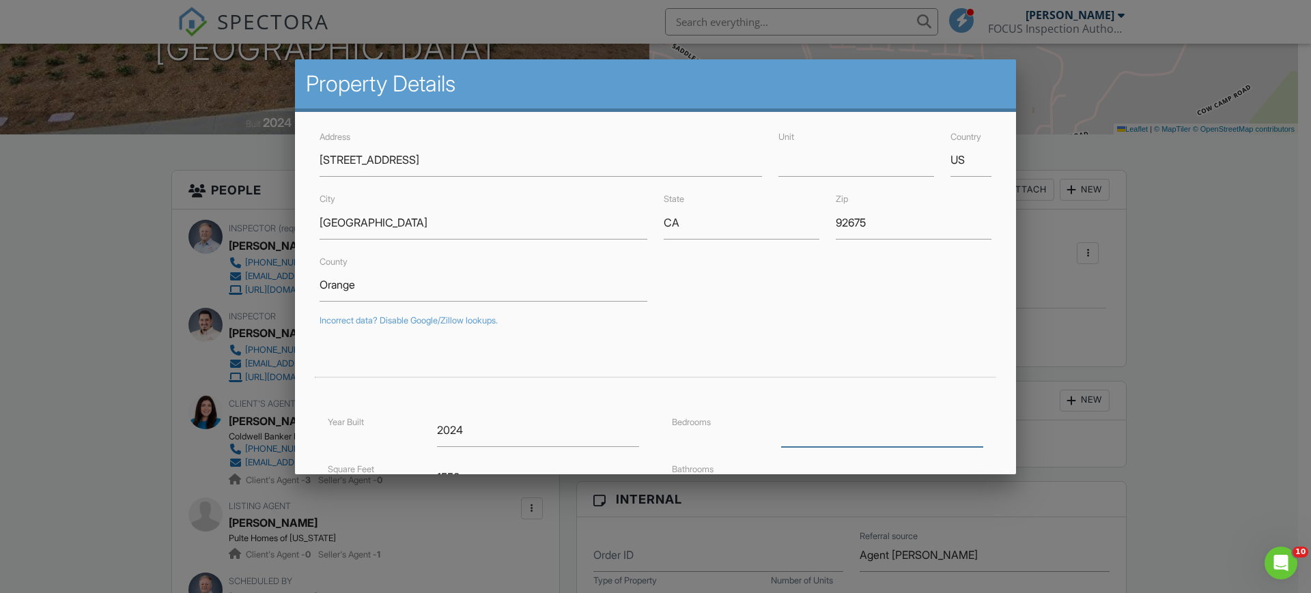
click at [810, 423] on input "number" at bounding box center [882, 430] width 202 height 33
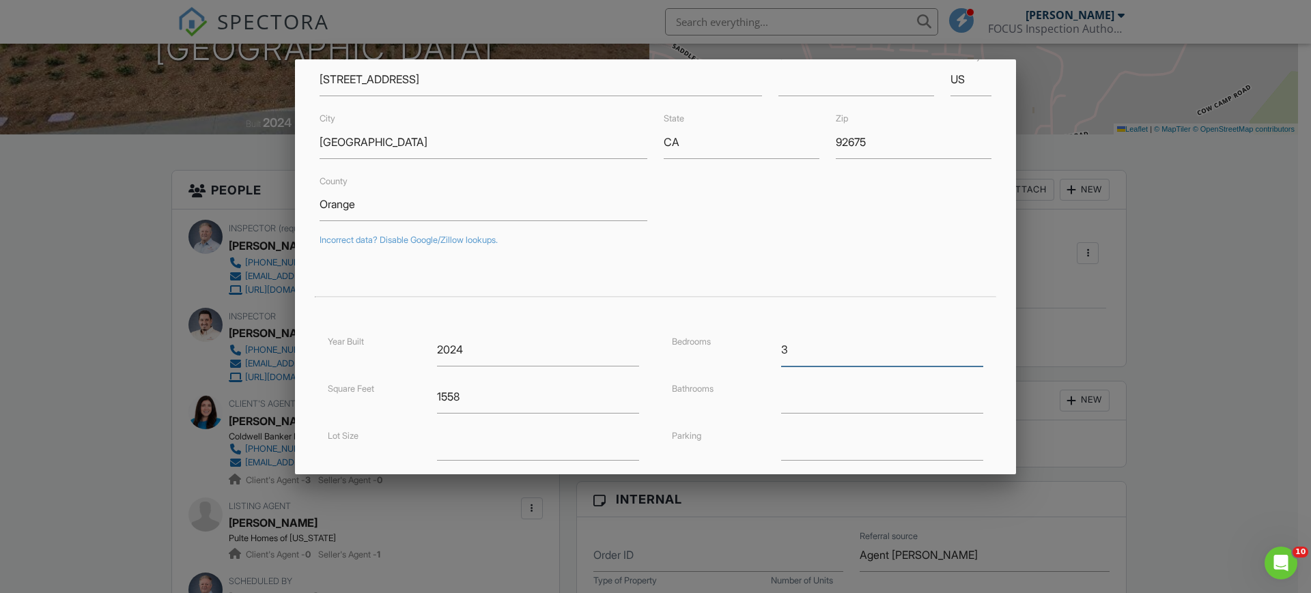
scroll to position [102, 0]
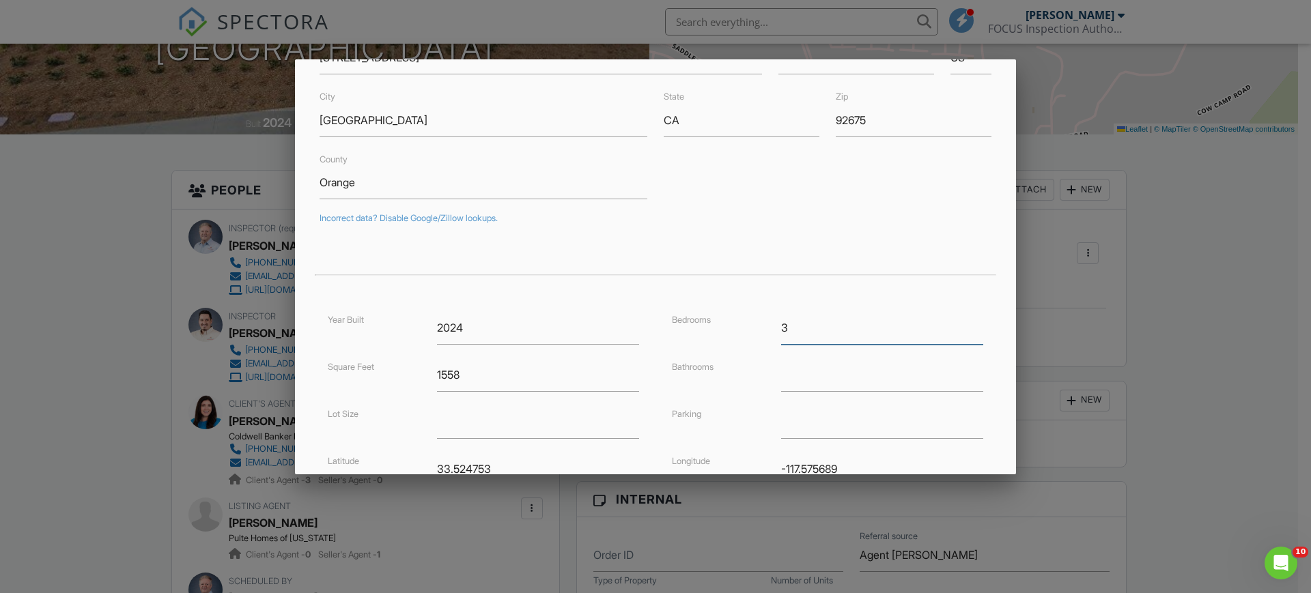
type input "3"
click at [794, 380] on input "number" at bounding box center [882, 374] width 202 height 33
type input "2.5"
click at [786, 426] on input "text" at bounding box center [882, 422] width 202 height 33
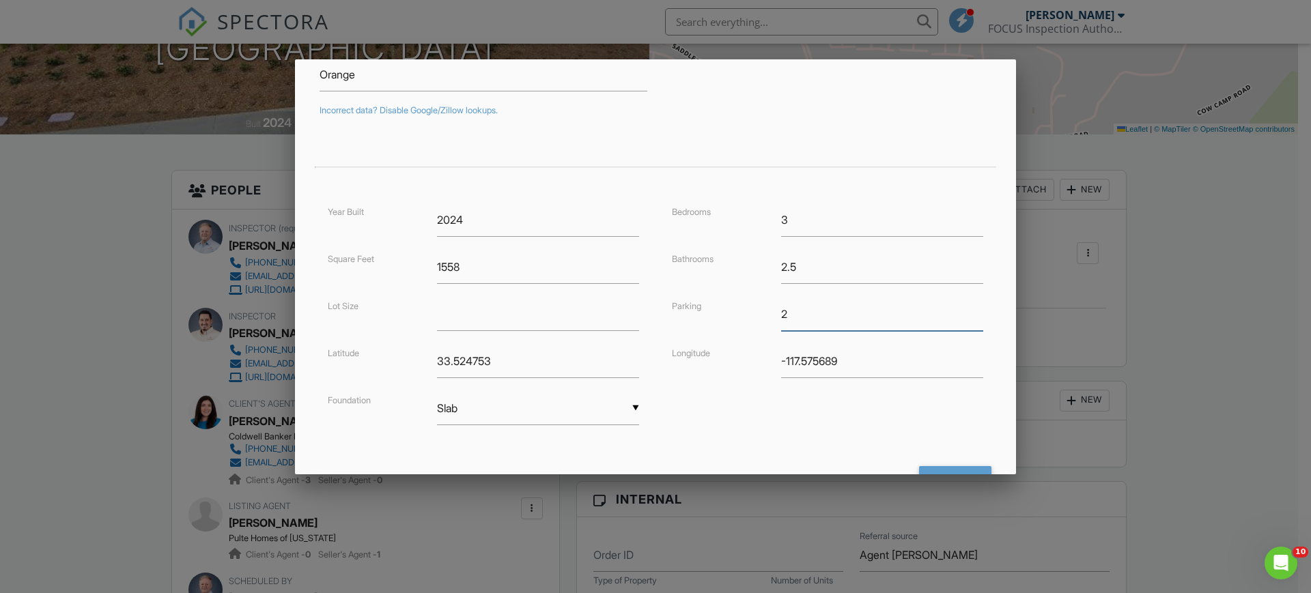
scroll to position [267, 0]
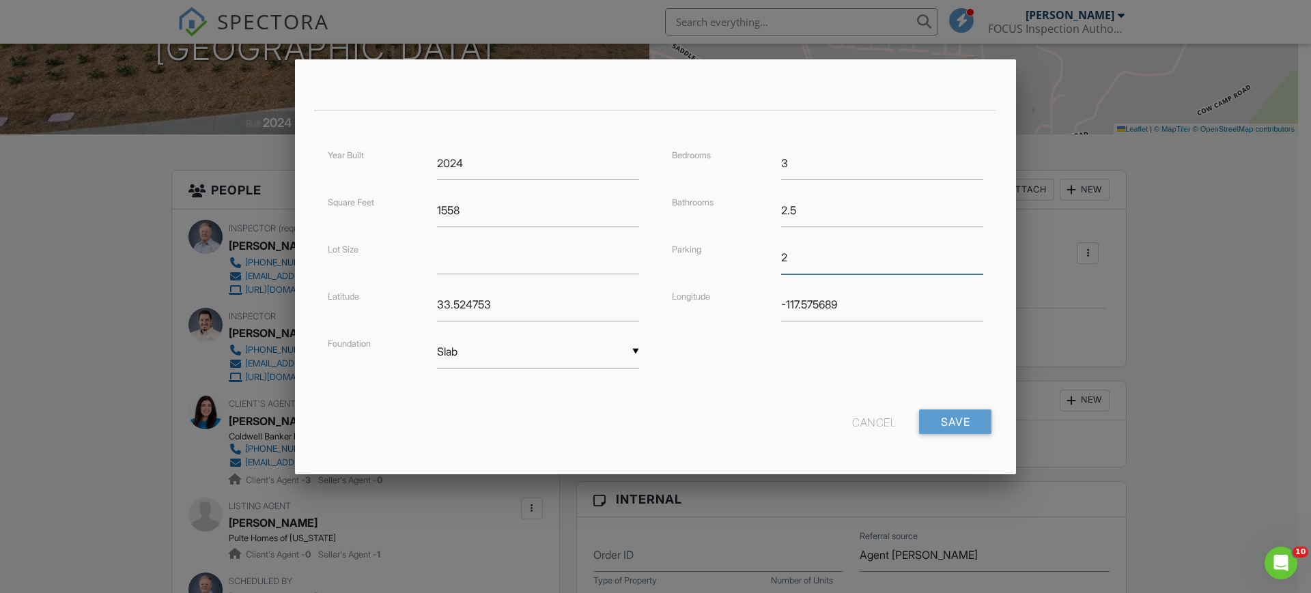
type input "2"
click at [935, 412] on input "Save" at bounding box center [955, 422] width 72 height 25
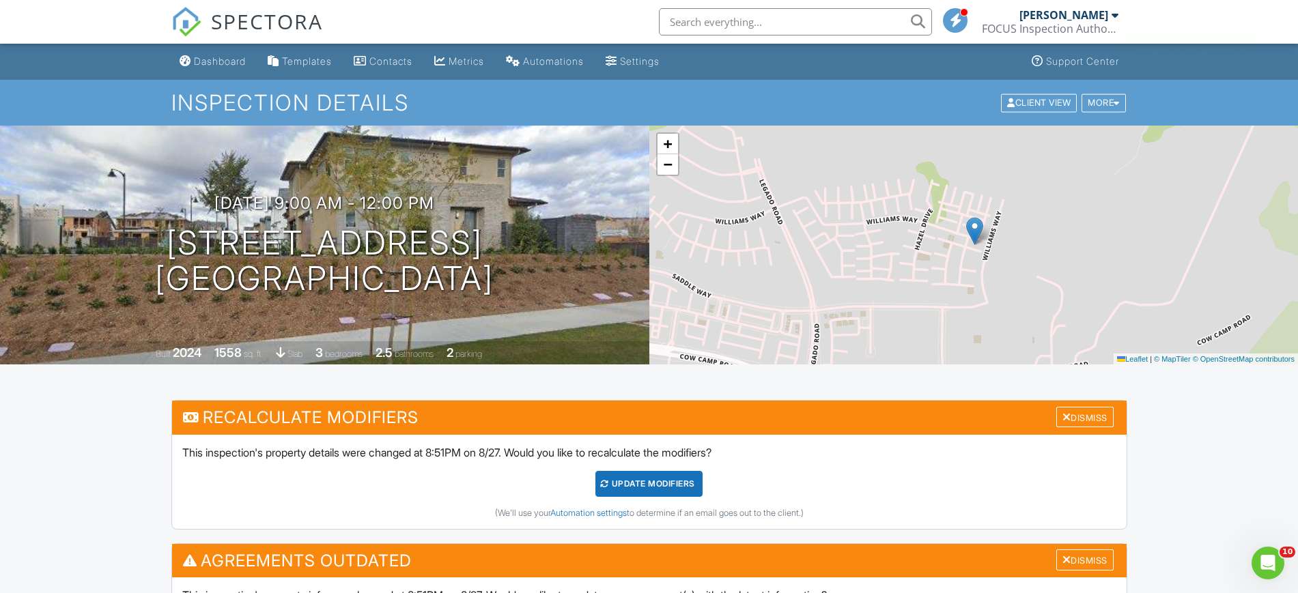
click at [1063, 414] on div at bounding box center [1066, 417] width 9 height 11
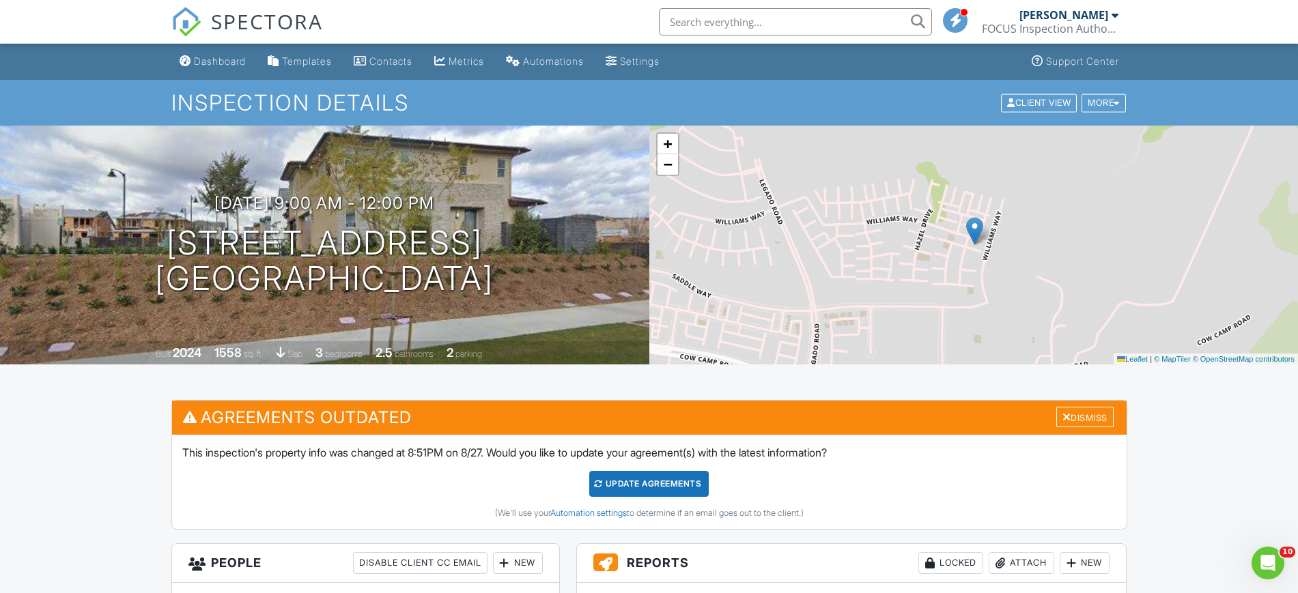
click at [1062, 414] on div at bounding box center [1066, 417] width 9 height 11
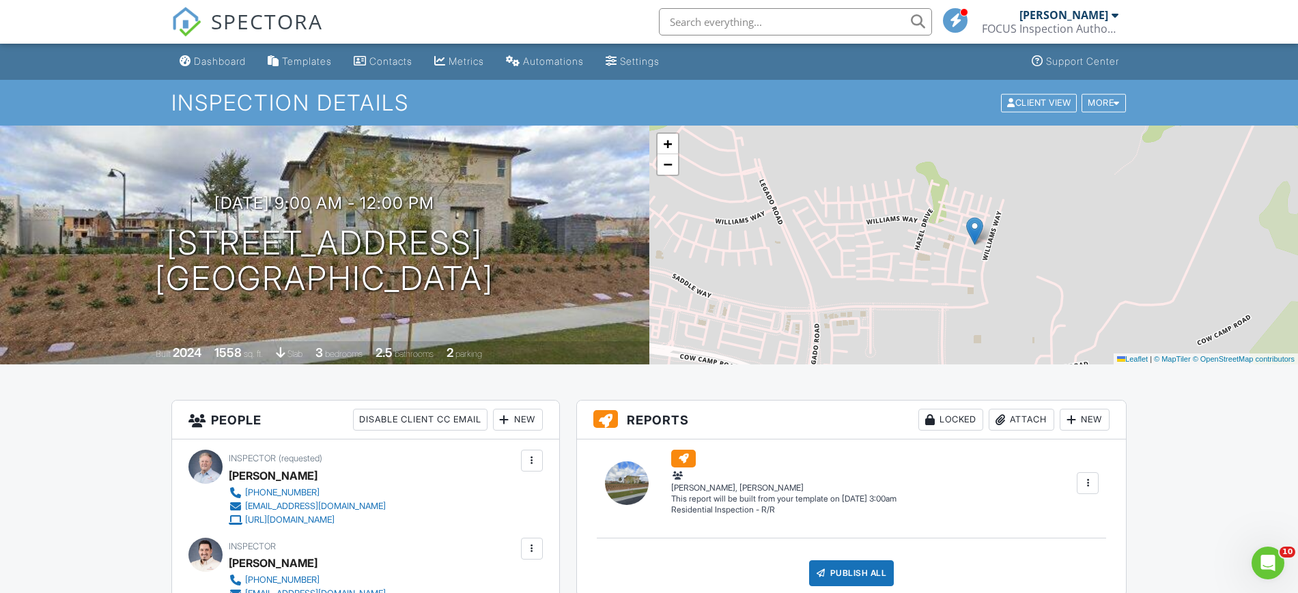
click at [221, 60] on div "Dashboard" at bounding box center [220, 61] width 52 height 12
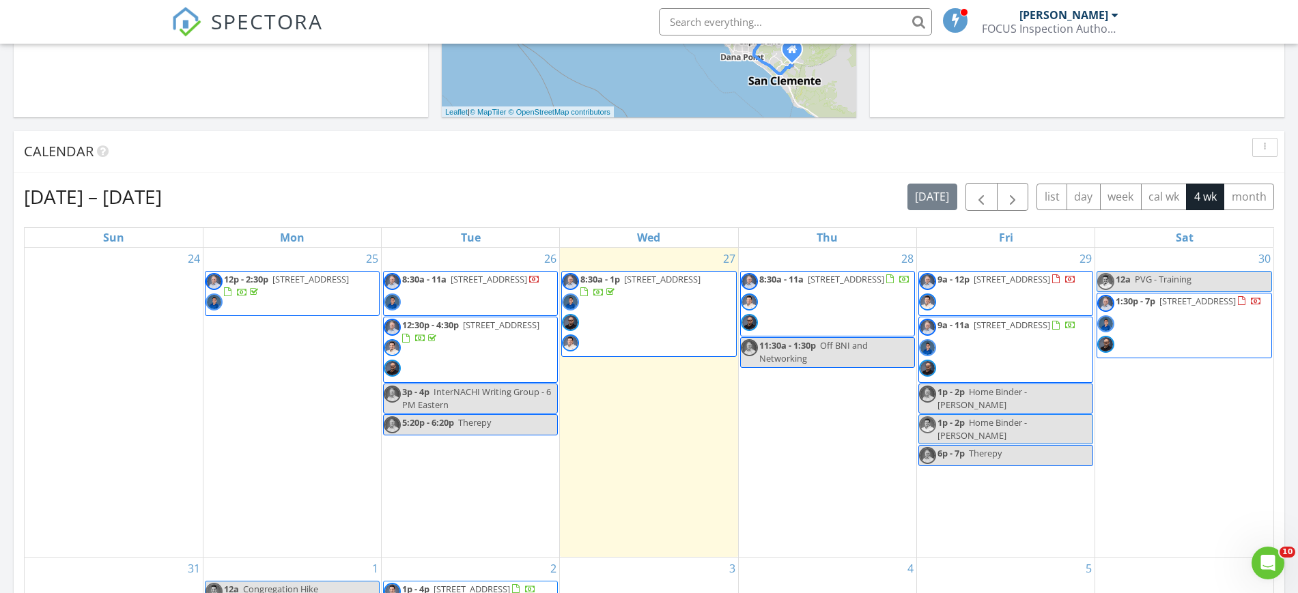
scroll to position [485, 0]
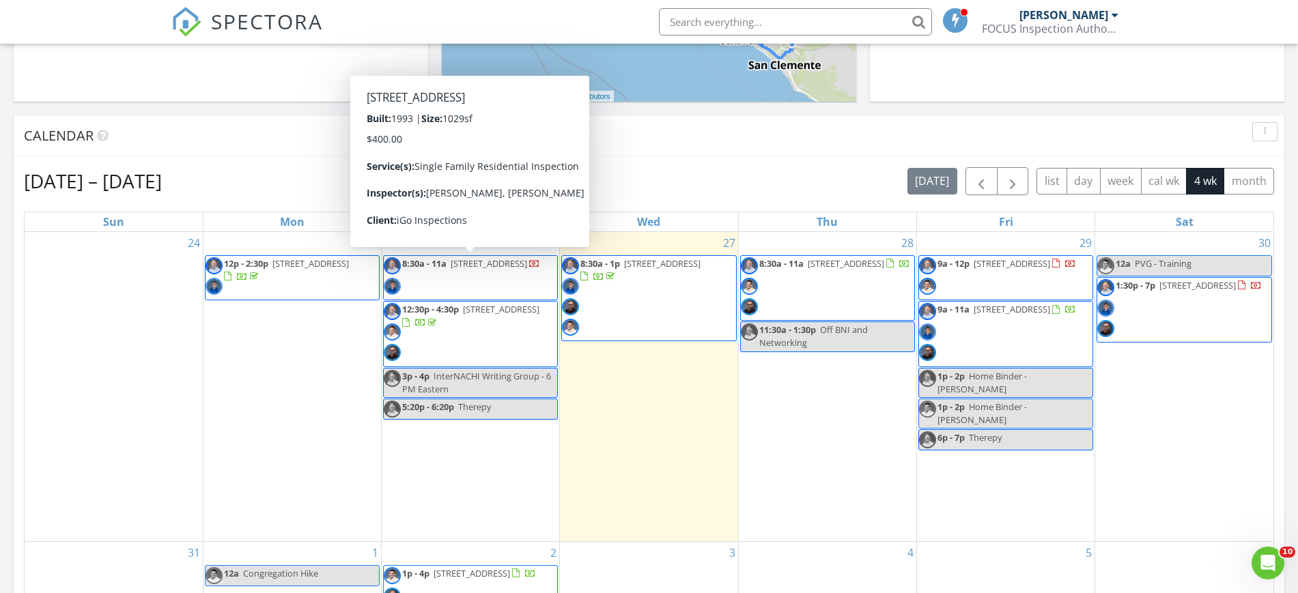
click at [493, 282] on span "8:30a - 11a 10497 Bel Air Dr, Cherry Valley 92223" at bounding box center [462, 277] width 156 height 41
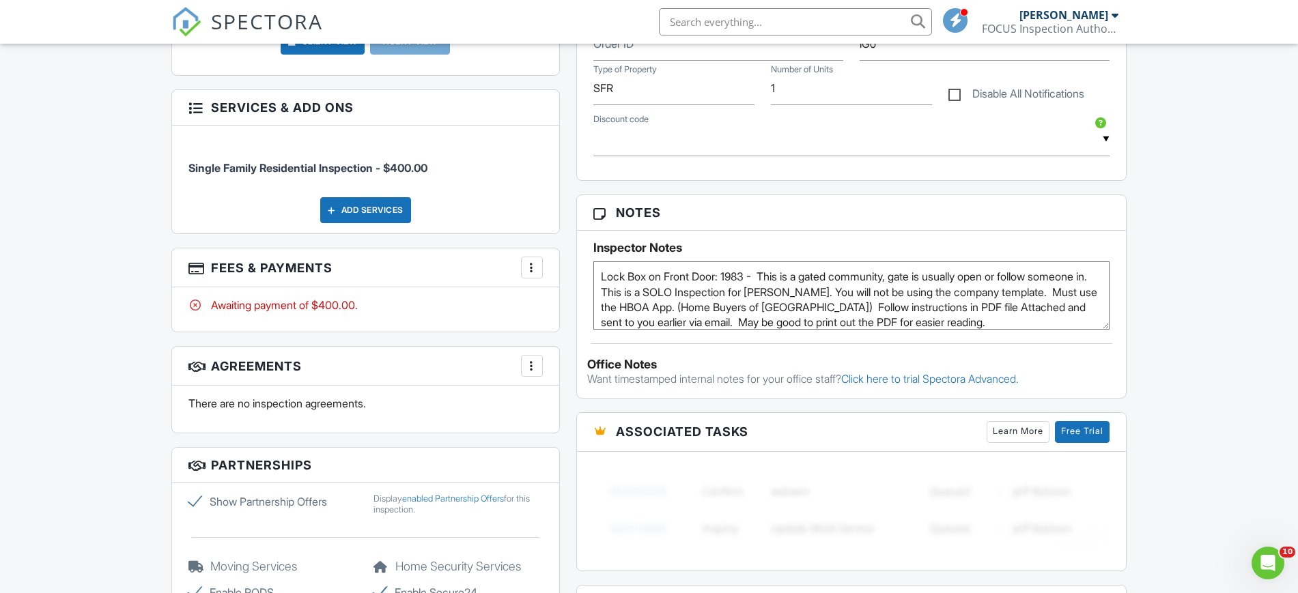
drag, startPoint x: 0, startPoint y: 0, endPoint x: 1310, endPoint y: 277, distance: 1339.0
click at [1297, 277] on html "SPECTORA [PERSON_NAME] FOCUS Inspection Authority Role: Inspector Change Role D…" at bounding box center [649, 228] width 1298 height 1896
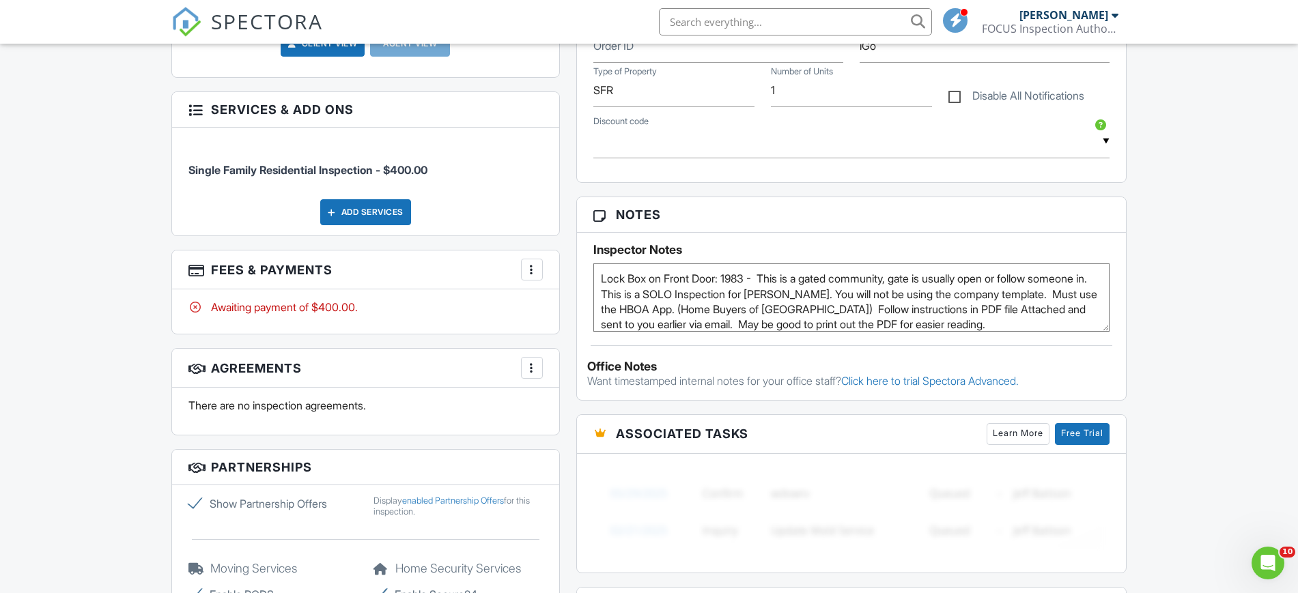
click at [533, 266] on div at bounding box center [532, 270] width 14 height 14
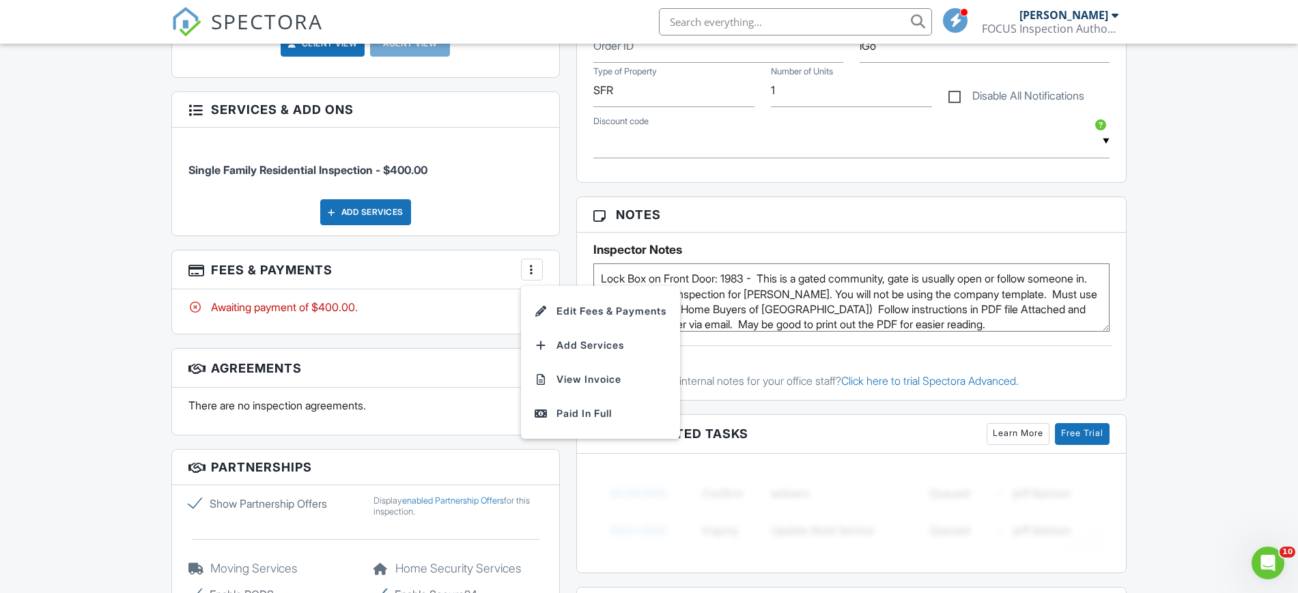
click at [586, 375] on li "View Invoice" at bounding box center [600, 380] width 143 height 34
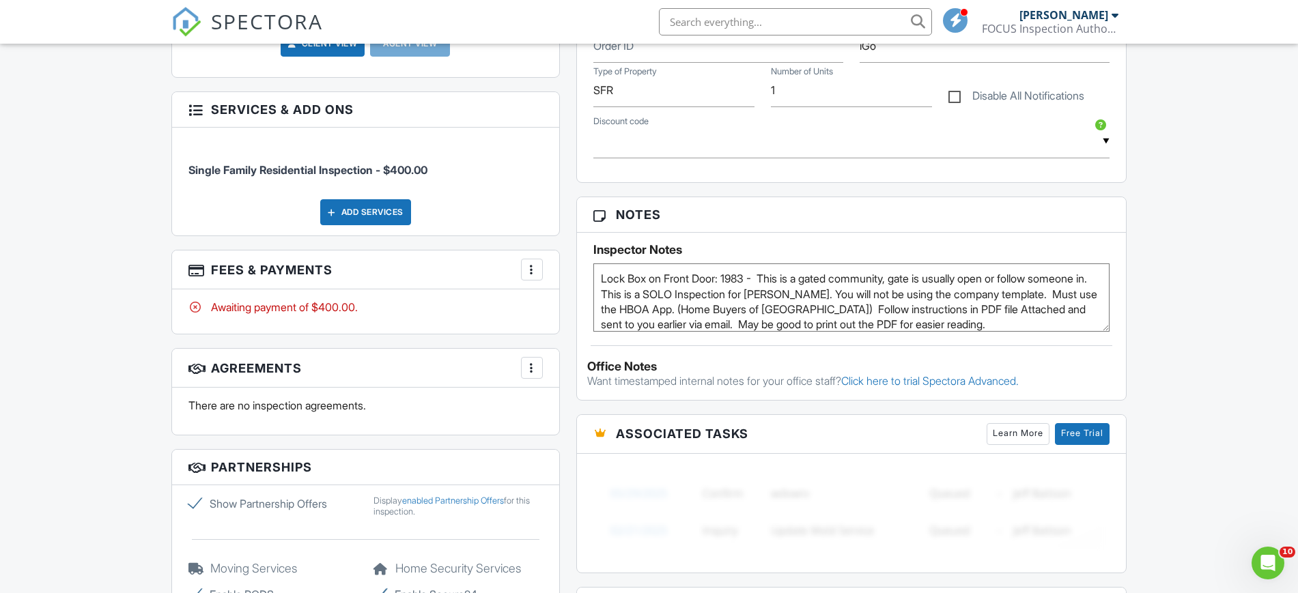
click at [1171, 328] on div "Dashboard Templates Contacts Metrics Automations Settings Support Center Inspec…" at bounding box center [649, 252] width 1298 height 1852
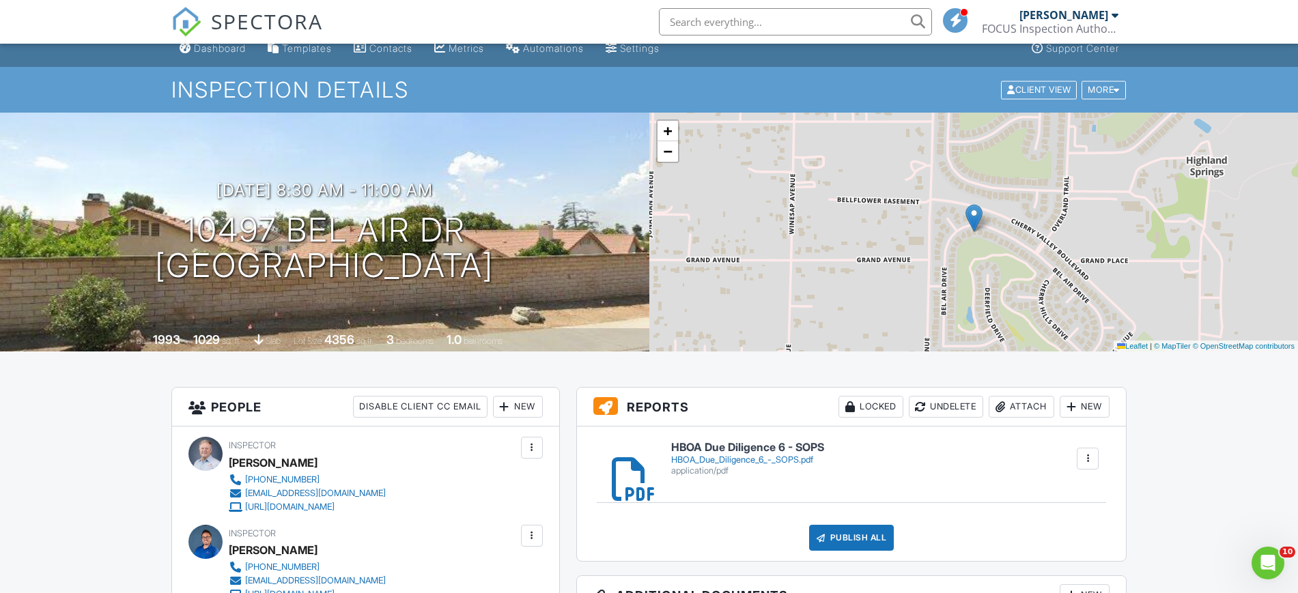
scroll to position [0, 0]
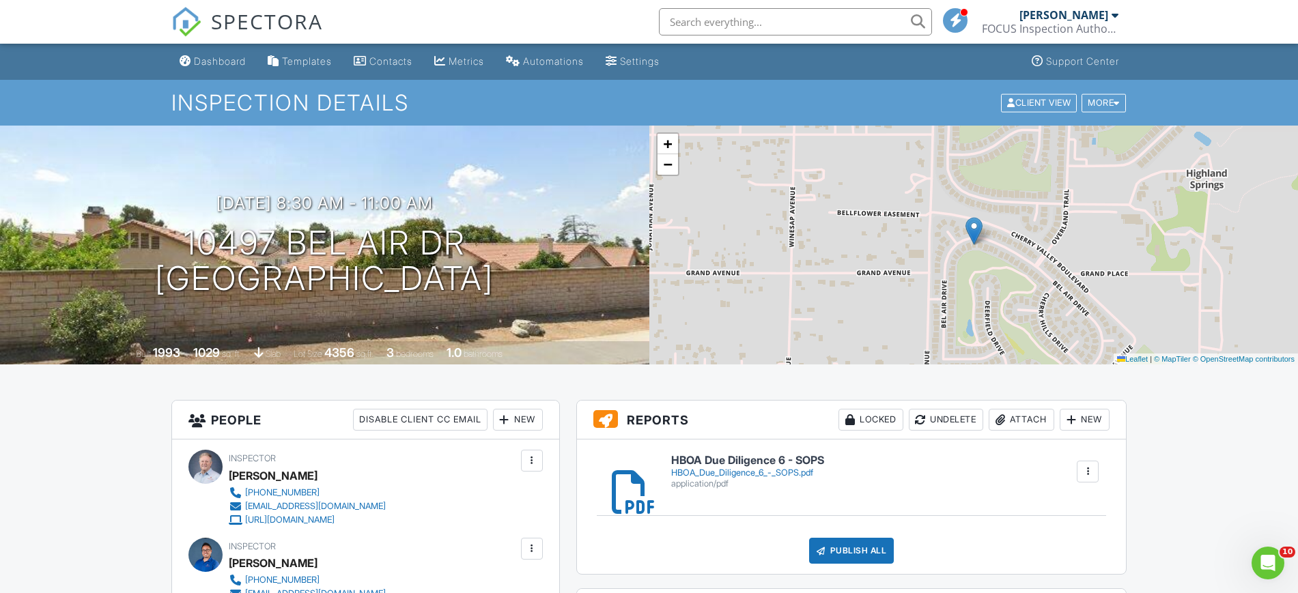
click at [222, 57] on div "Dashboard" at bounding box center [220, 61] width 52 height 12
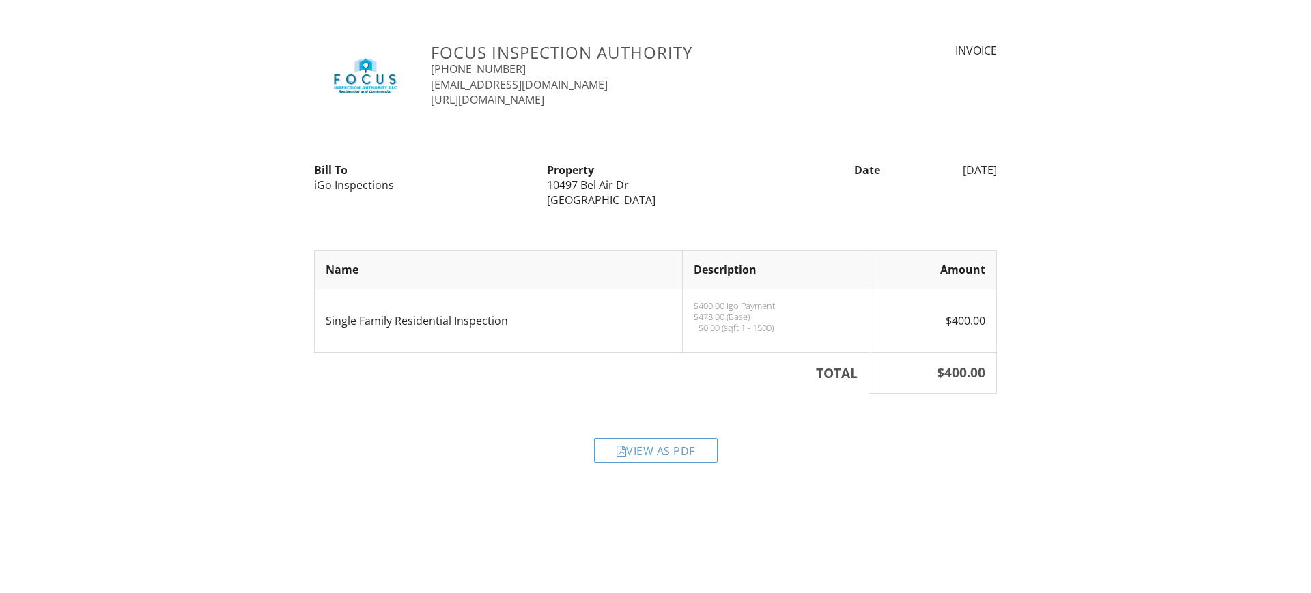
click at [649, 449] on div "View as PDF" at bounding box center [656, 450] width 124 height 25
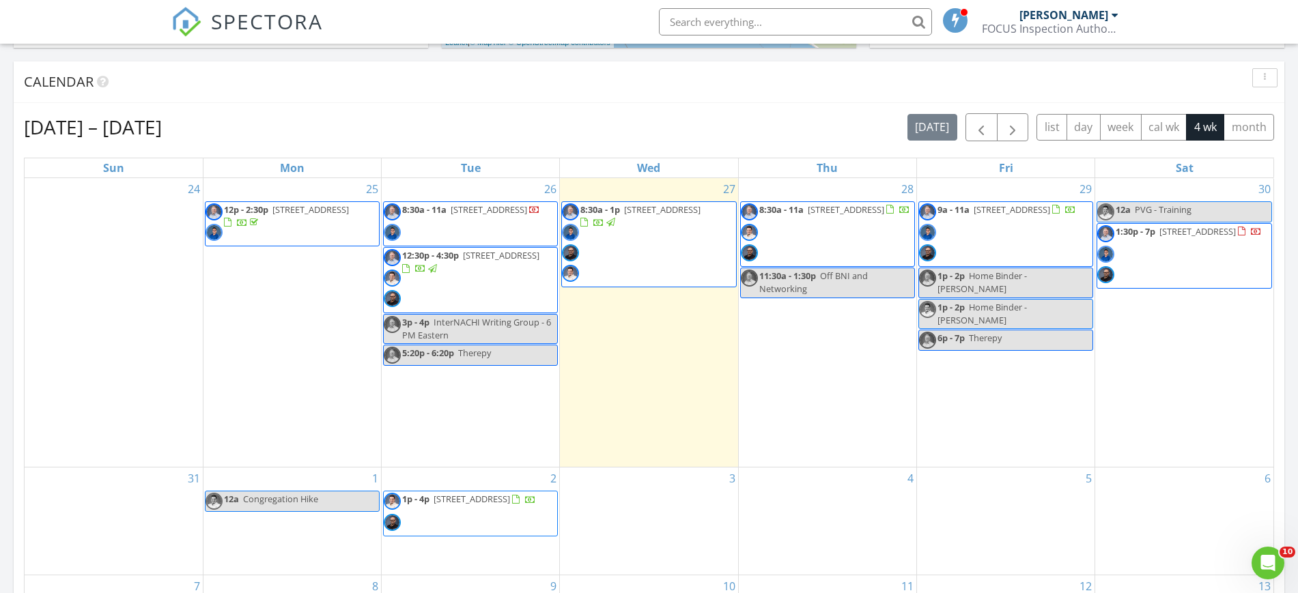
scroll to position [518, 0]
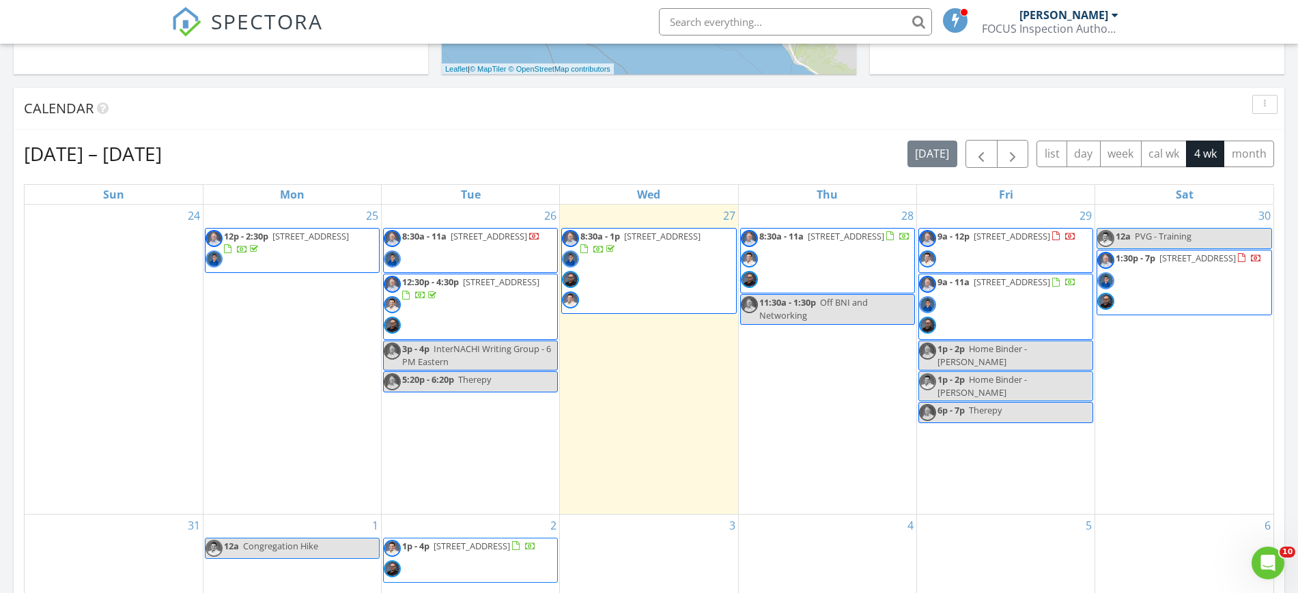
scroll to position [538, 0]
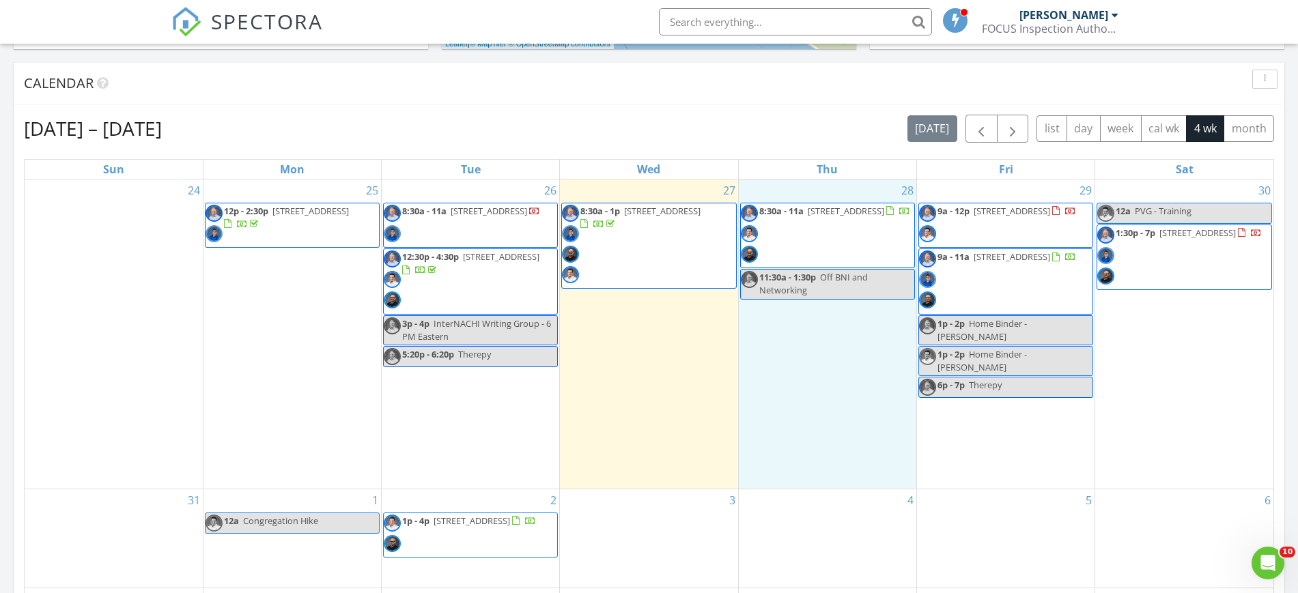
click at [802, 328] on div "28 8:30a - 11a 221 Shoveler, Irvine 92618 11:30a - 1:30p Off BNI and Networking" at bounding box center [828, 334] width 178 height 309
click at [823, 290] on link "Event" at bounding box center [824, 293] width 70 height 22
select select "7"
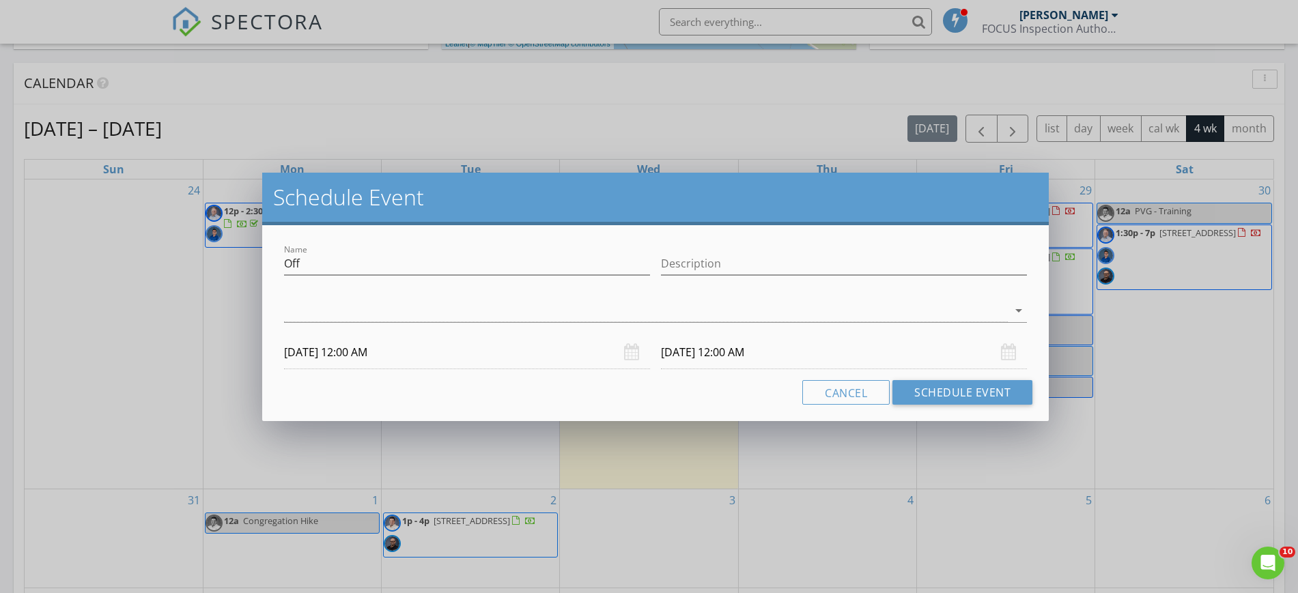
click at [417, 362] on input "08/28/2025 12:00 AM" at bounding box center [467, 352] width 366 height 33
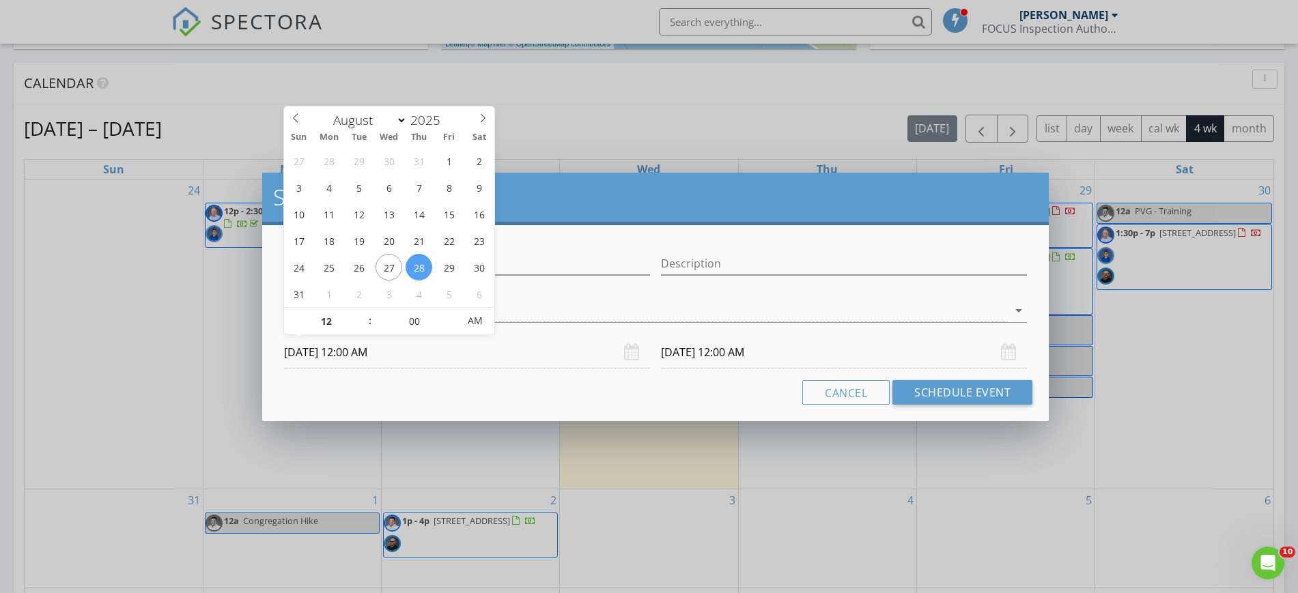
type input "11"
type input "08/28/2025 11:00 PM"
click at [363, 325] on span at bounding box center [363, 329] width 10 height 14
type input "08/29/2025 11:00 PM"
type input "10"
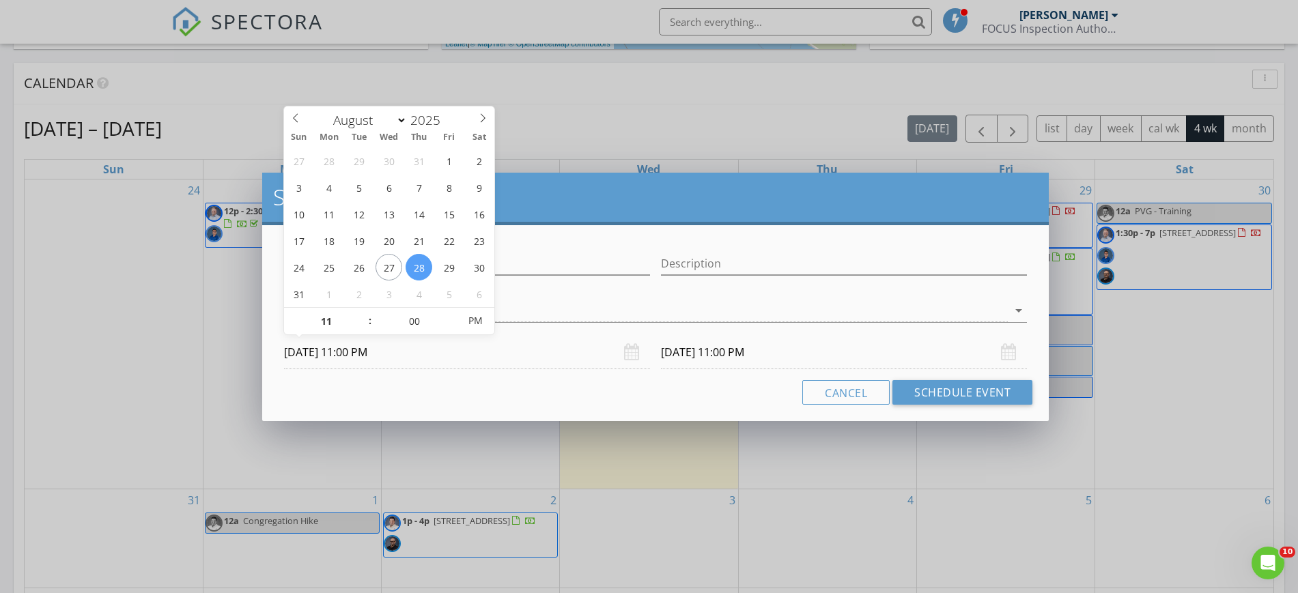
type input "08/28/2025 10:00 PM"
click at [363, 325] on span at bounding box center [363, 329] width 10 height 14
type input "08/29/2025 10:00 PM"
type input "08/28/2025 10:00 AM"
type input "08/29/2025 10:00 AM"
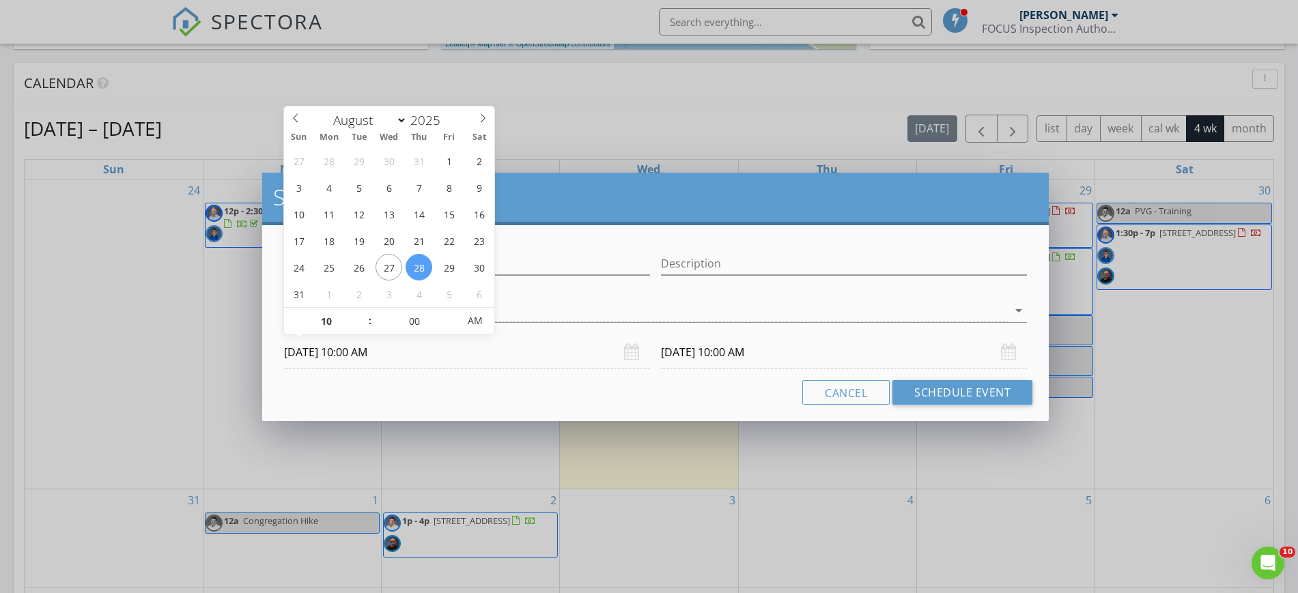
click at [475, 319] on span "AM" at bounding box center [475, 320] width 38 height 27
click at [563, 266] on input "Off" at bounding box center [467, 264] width 366 height 23
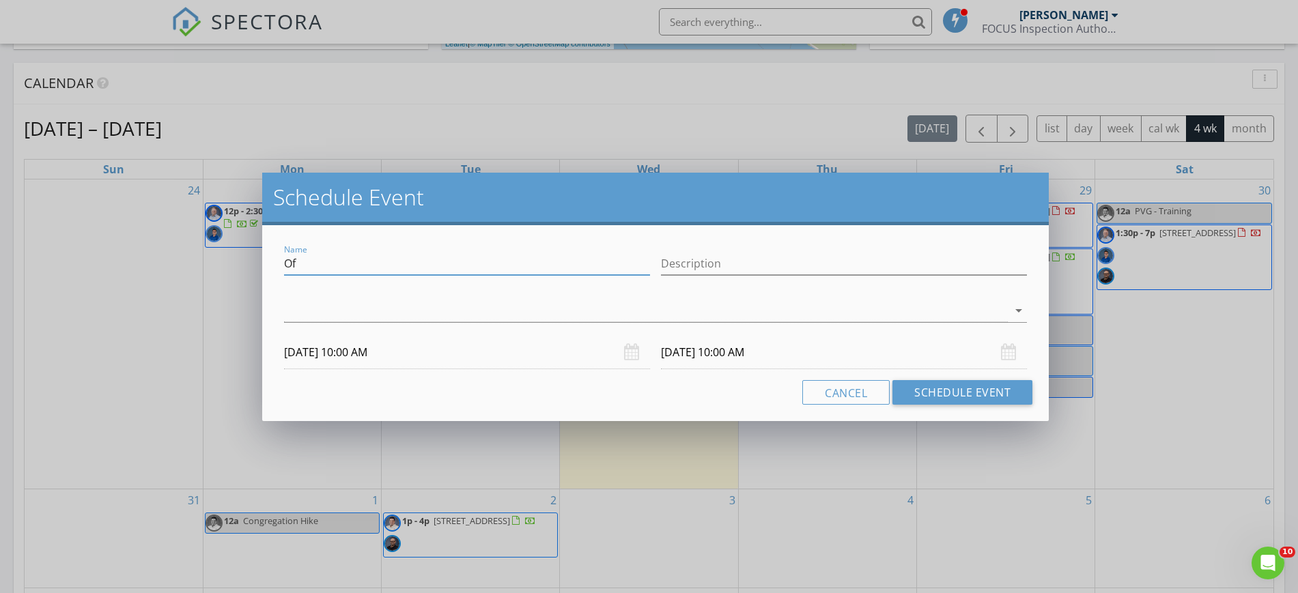
type input "O"
type input "Zoom 1-2-1 [PERSON_NAME]"
click at [409, 309] on div at bounding box center [646, 311] width 724 height 23
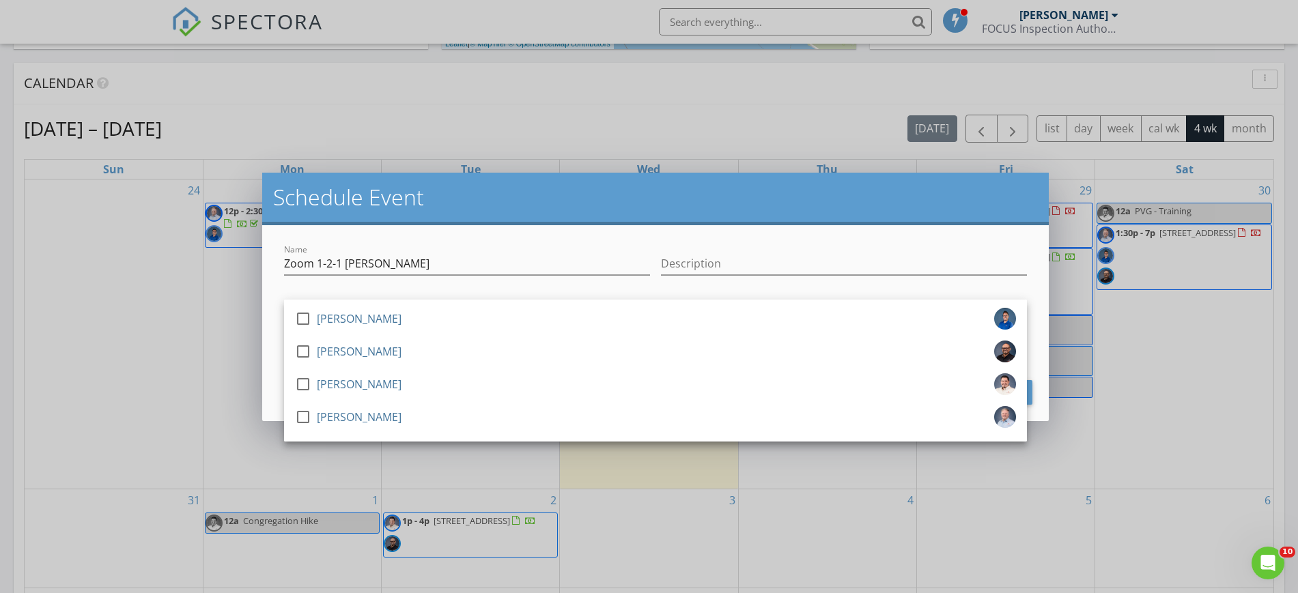
click at [302, 381] on div at bounding box center [303, 384] width 23 height 23
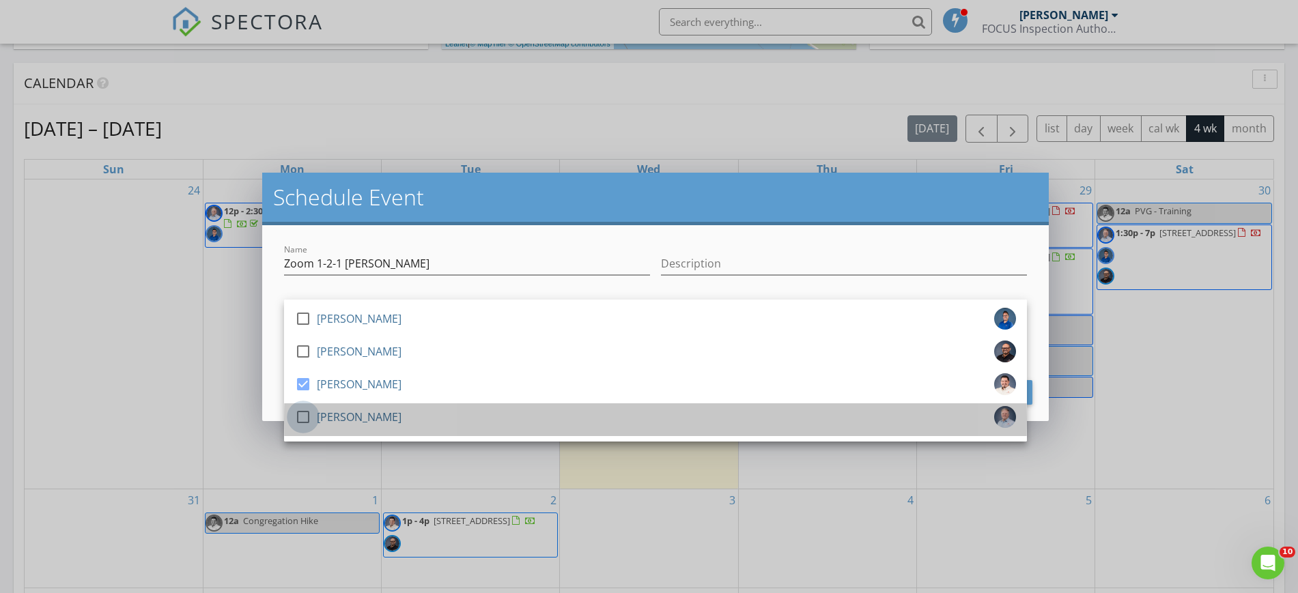
click at [302, 414] on div at bounding box center [303, 417] width 23 height 23
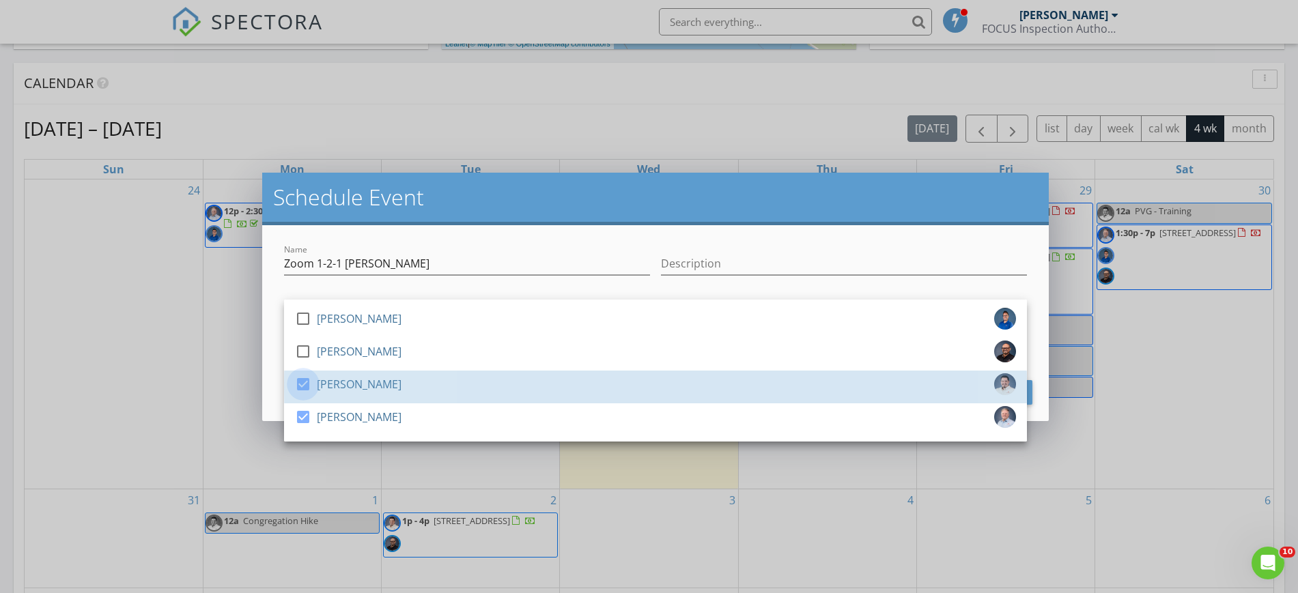
click at [302, 384] on div at bounding box center [303, 384] width 23 height 23
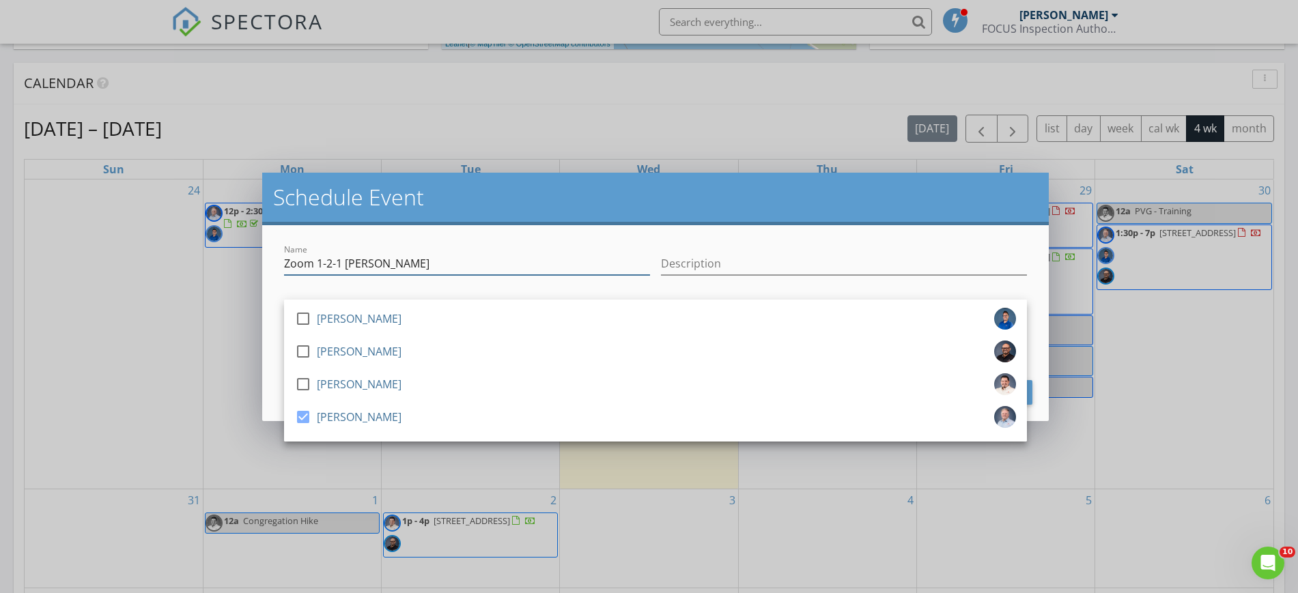
click at [485, 257] on input "Zoom 1-2-1 [PERSON_NAME]" at bounding box center [467, 264] width 366 height 23
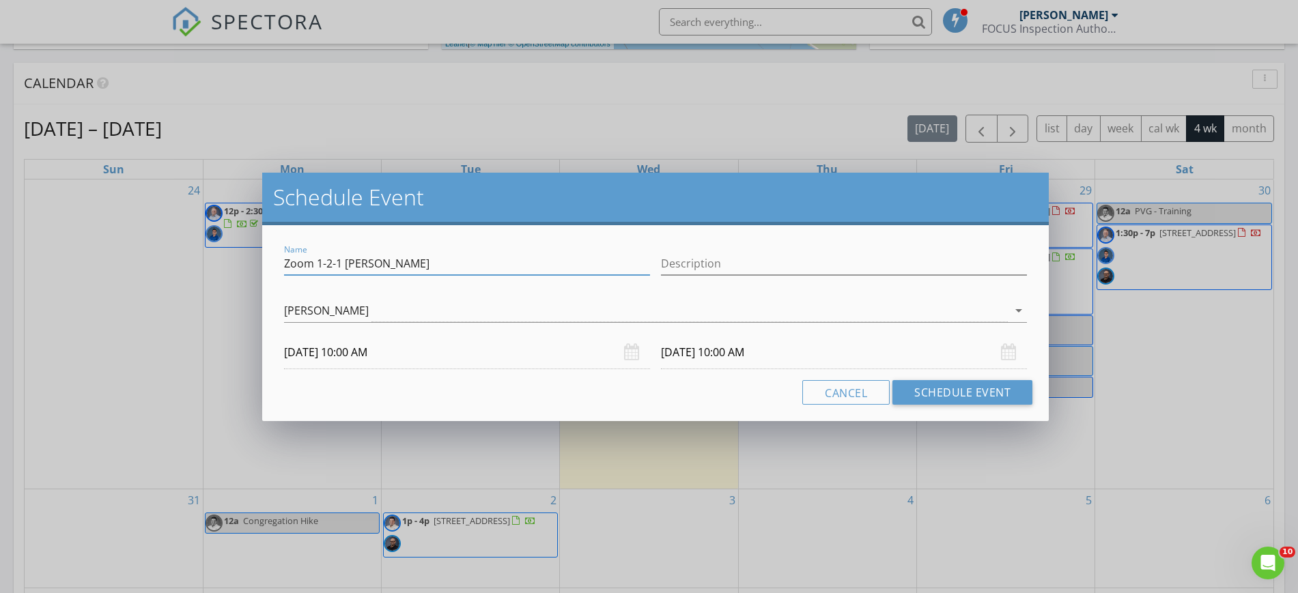
click at [807, 351] on input "08/29/2025 10:00 AM" at bounding box center [844, 352] width 366 height 33
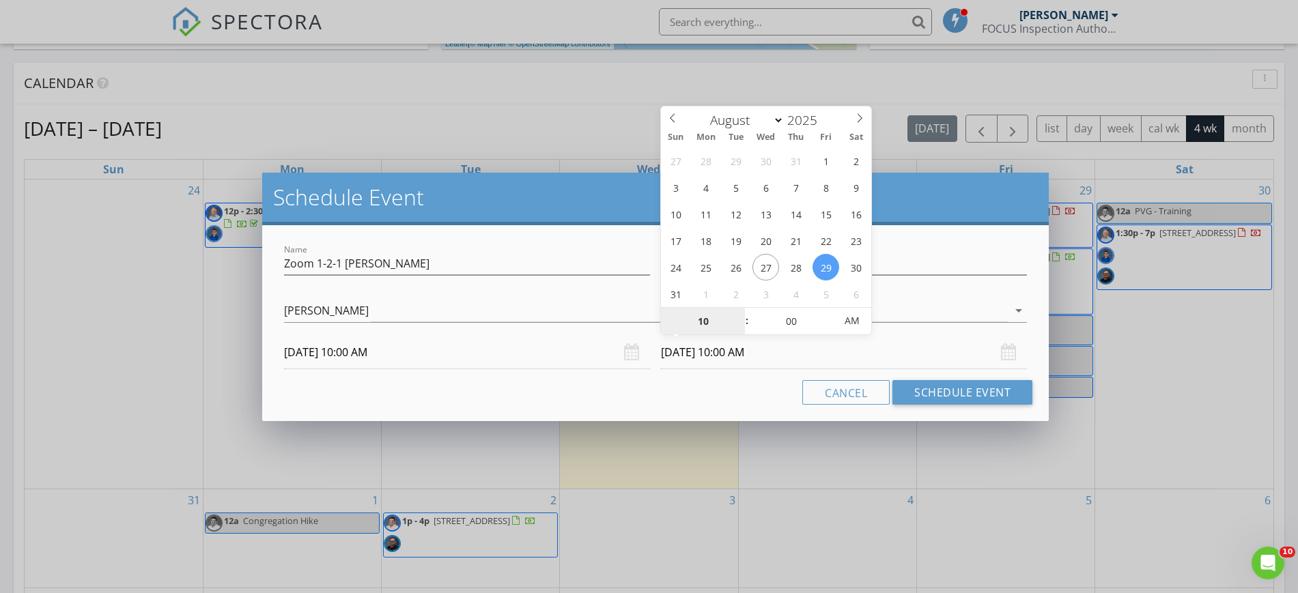
type input "08/28/2025 10:00 AM"
type input "11"
type input "08/28/2025 11:00 AM"
click at [740, 311] on span at bounding box center [740, 315] width 10 height 14
click at [793, 349] on input "08/28/2025 11:00 AM" at bounding box center [844, 352] width 366 height 33
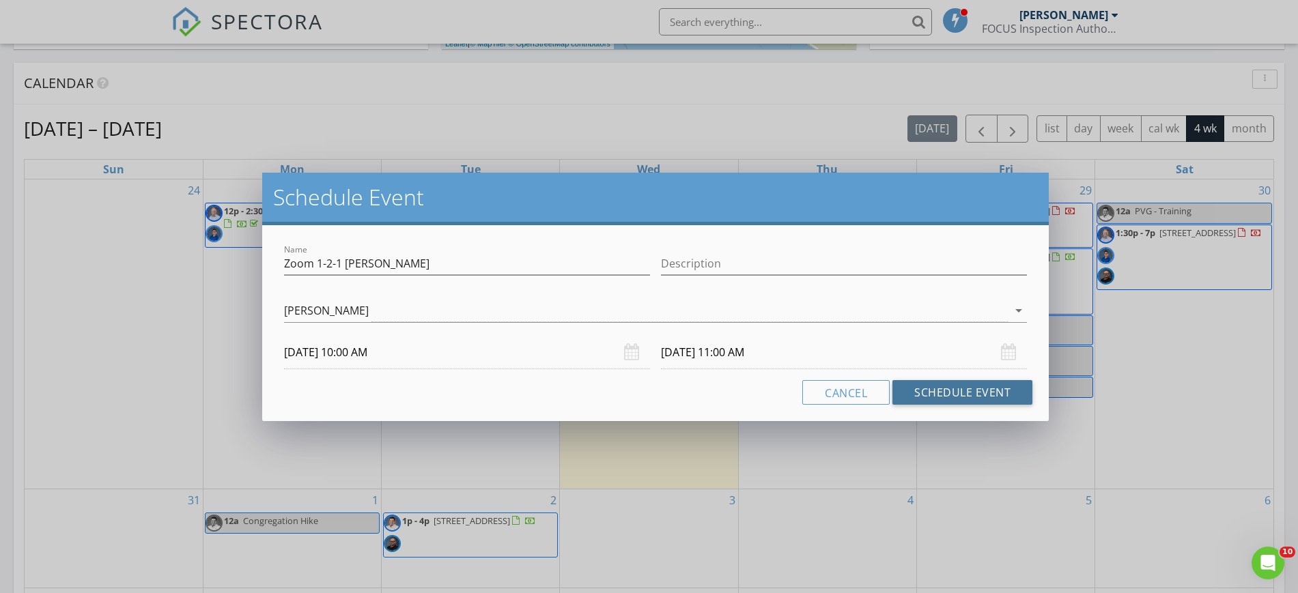
click at [937, 386] on button "Schedule Event" at bounding box center [962, 392] width 140 height 25
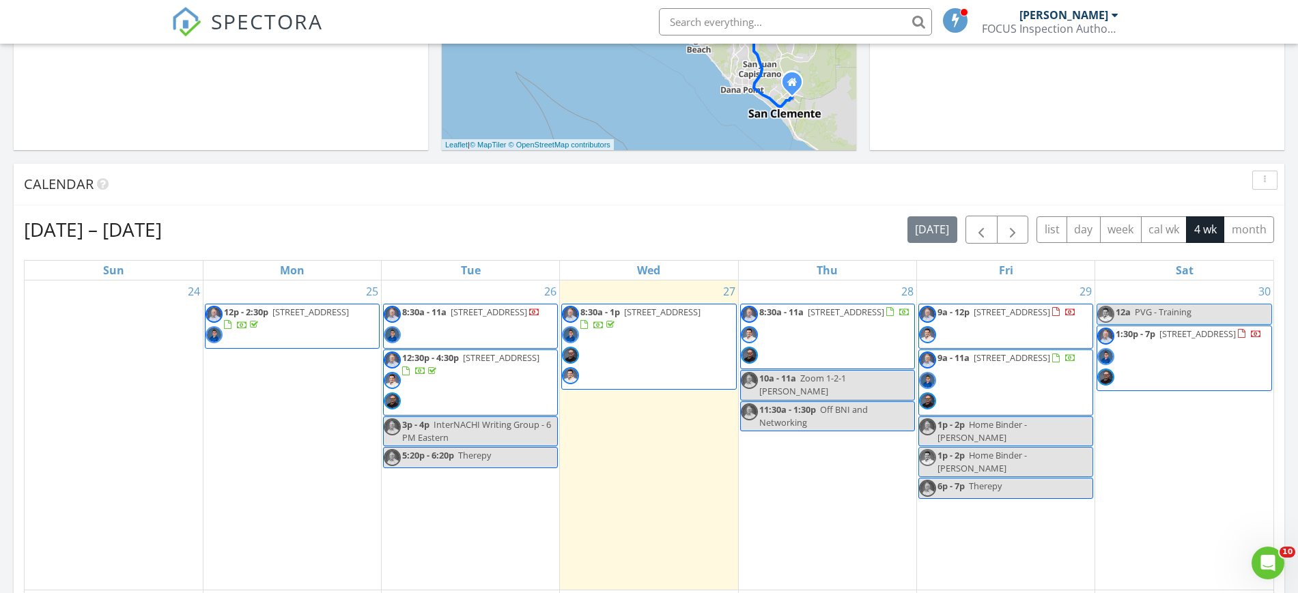
click at [838, 329] on span "8:30a - 11a [STREET_ADDRESS]" at bounding box center [825, 337] width 169 height 62
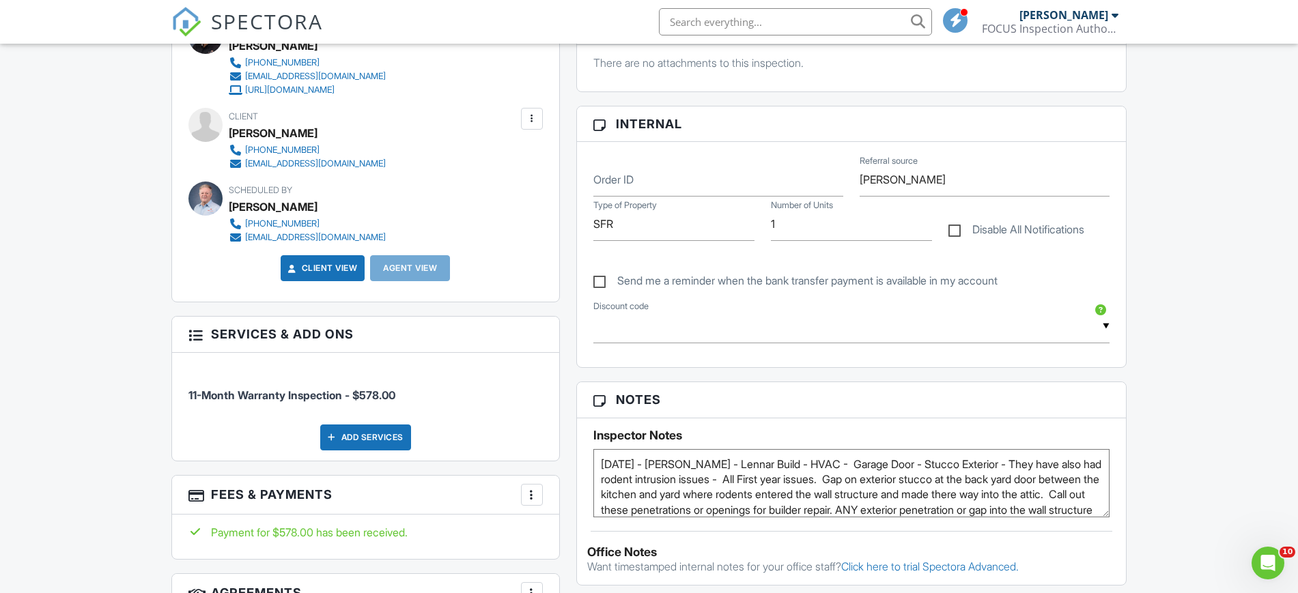
scroll to position [625, 0]
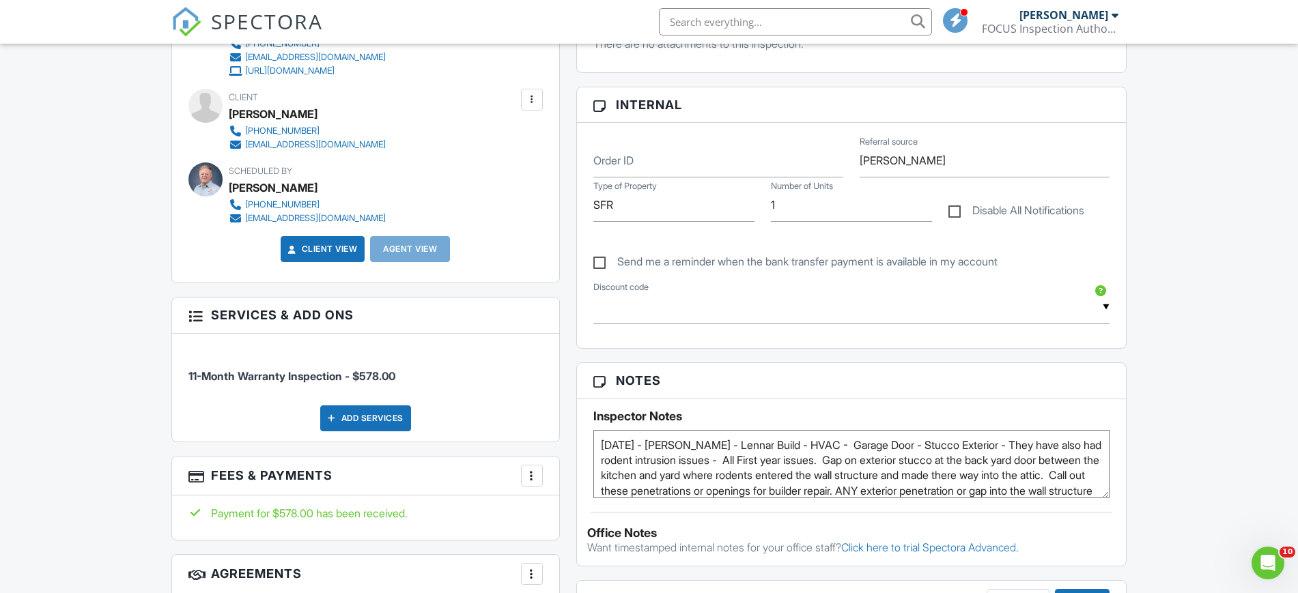
drag, startPoint x: 1303, startPoint y: 195, endPoint x: 1303, endPoint y: 233, distance: 38.2
click at [1297, 233] on html "SPECTORA Randall Meadows FOCUS Inspection Authority Role: Inspector Change Role…" at bounding box center [649, 487] width 1298 height 2224
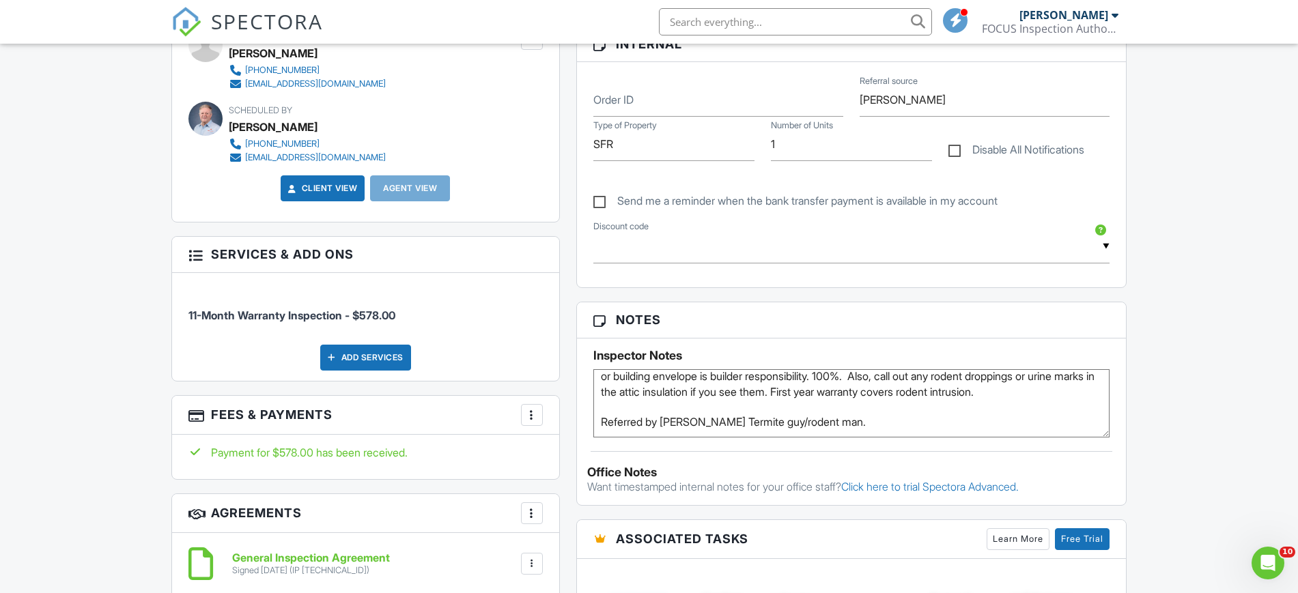
scroll to position [51, 0]
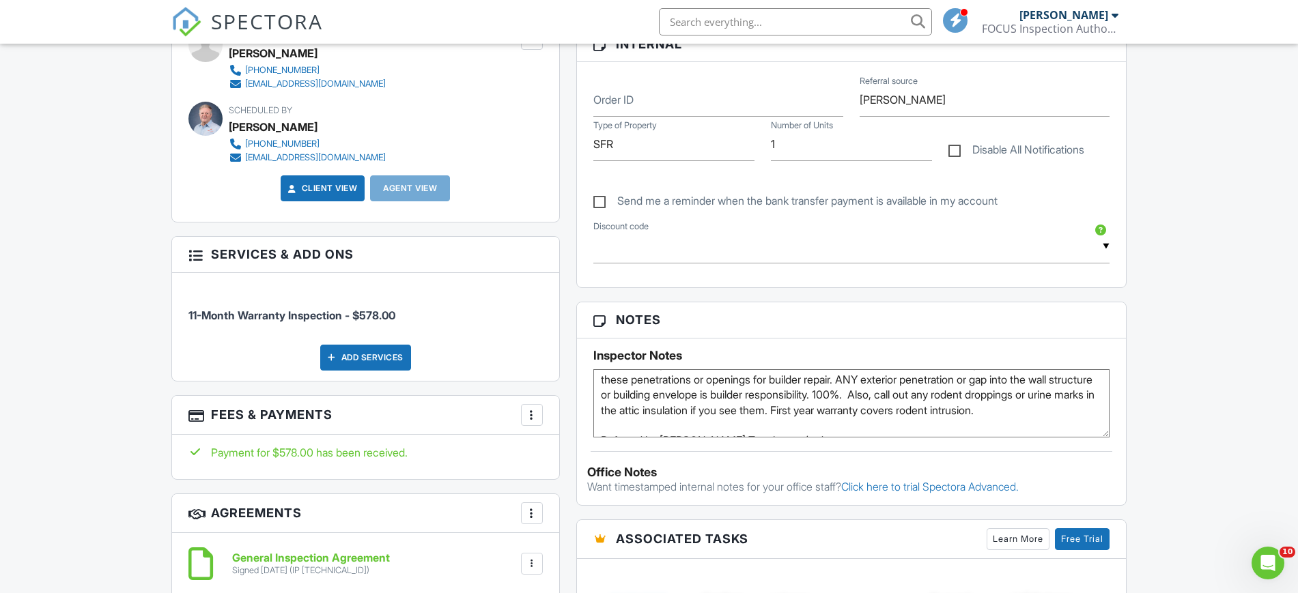
click at [1147, 391] on div "Dashboard Templates Contacts Metrics Automations Settings Support Center Inspec…" at bounding box center [649, 448] width 1298 height 2181
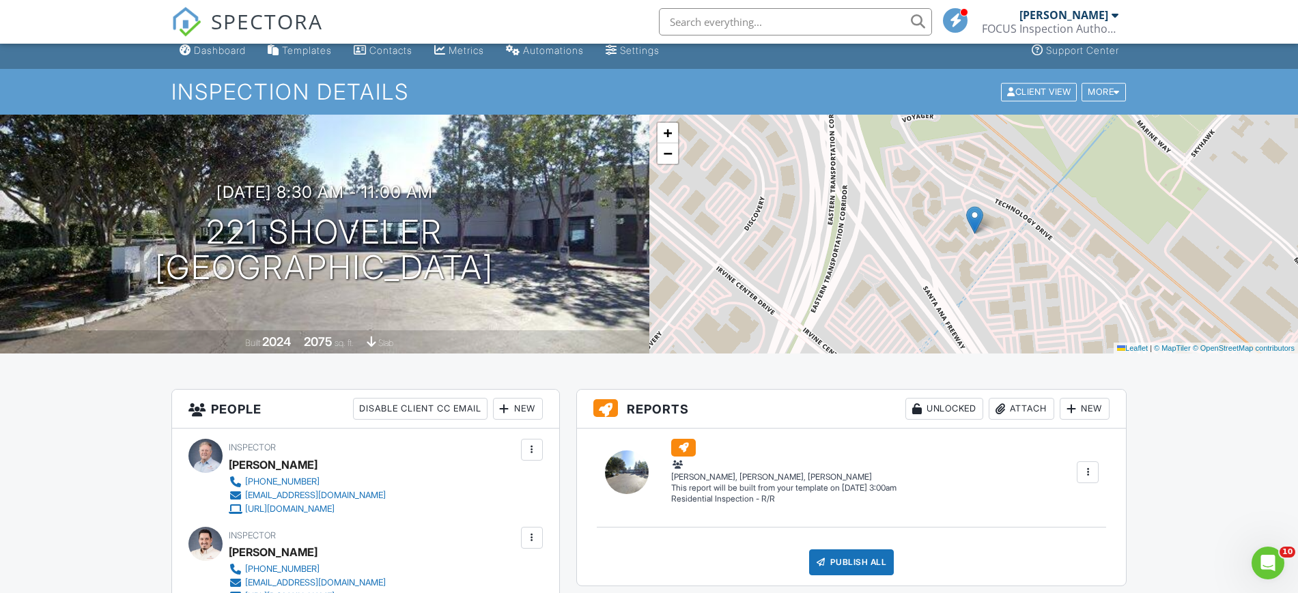
scroll to position [0, 0]
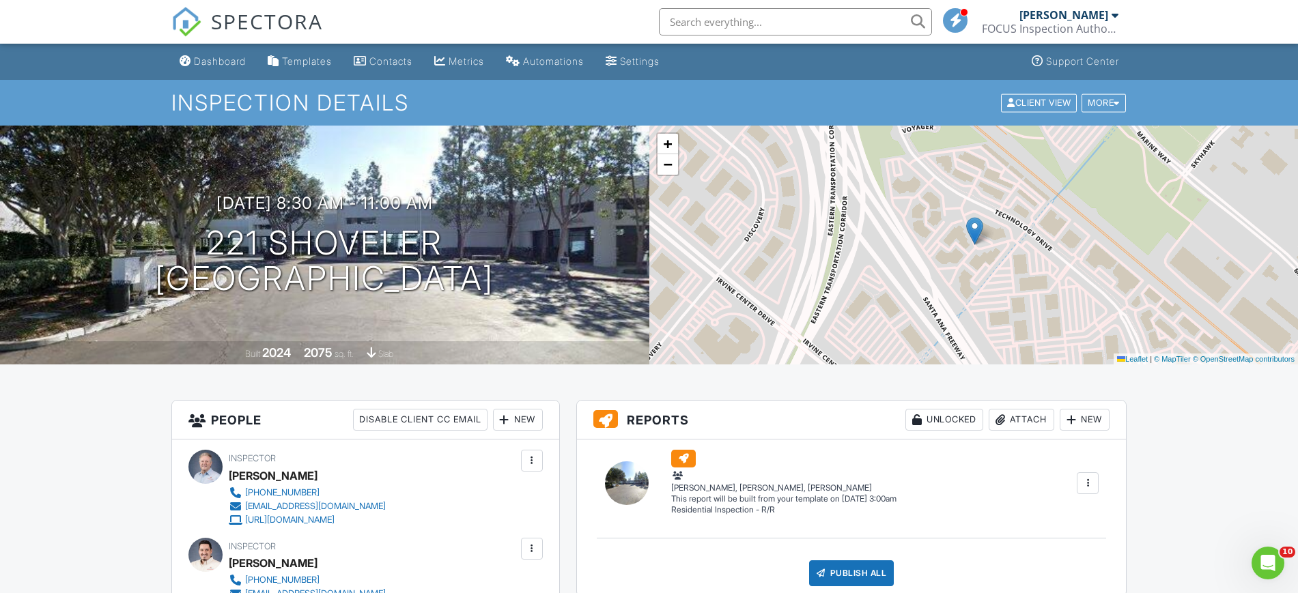
click at [213, 54] on link "Dashboard" at bounding box center [212, 61] width 77 height 25
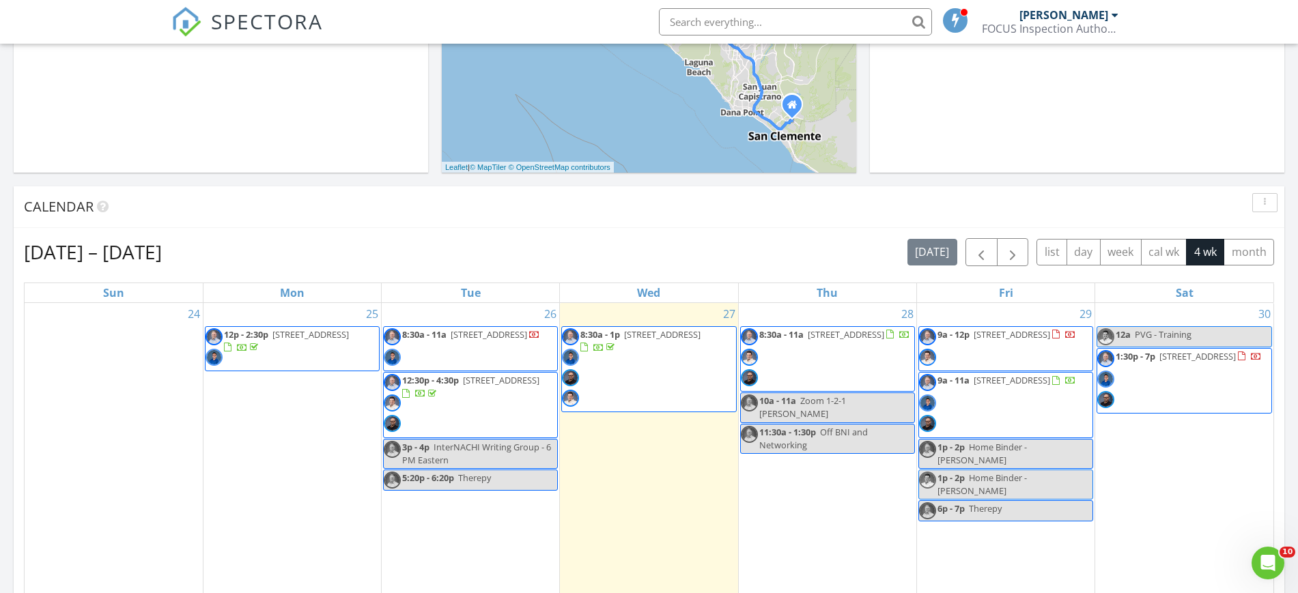
scroll to position [582, 0]
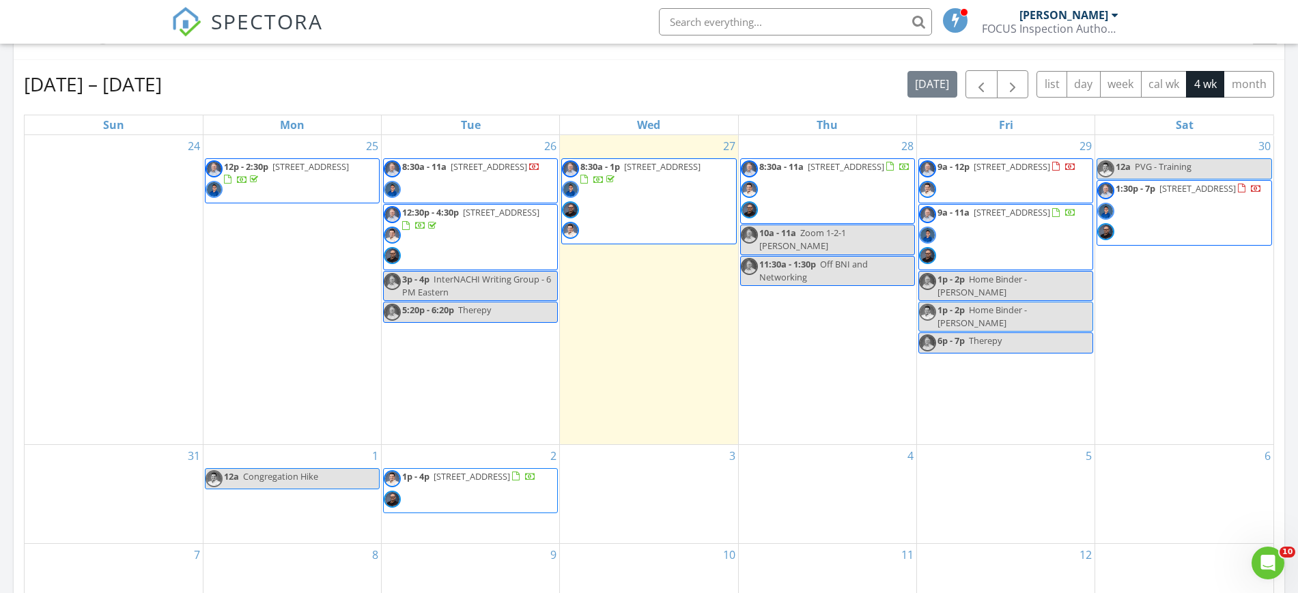
click at [1290, 340] on div "Today Randall Meadows 8:30 am 1412 S Mesa St, Los Angeles, CA 90731 Anthony Per…" at bounding box center [649, 216] width 1298 height 1243
click at [1296, 383] on div "Today Randall Meadows 8:30 am 1412 S Mesa St, Los Angeles, CA 90731 Anthony Per…" at bounding box center [649, 216] width 1298 height 1243
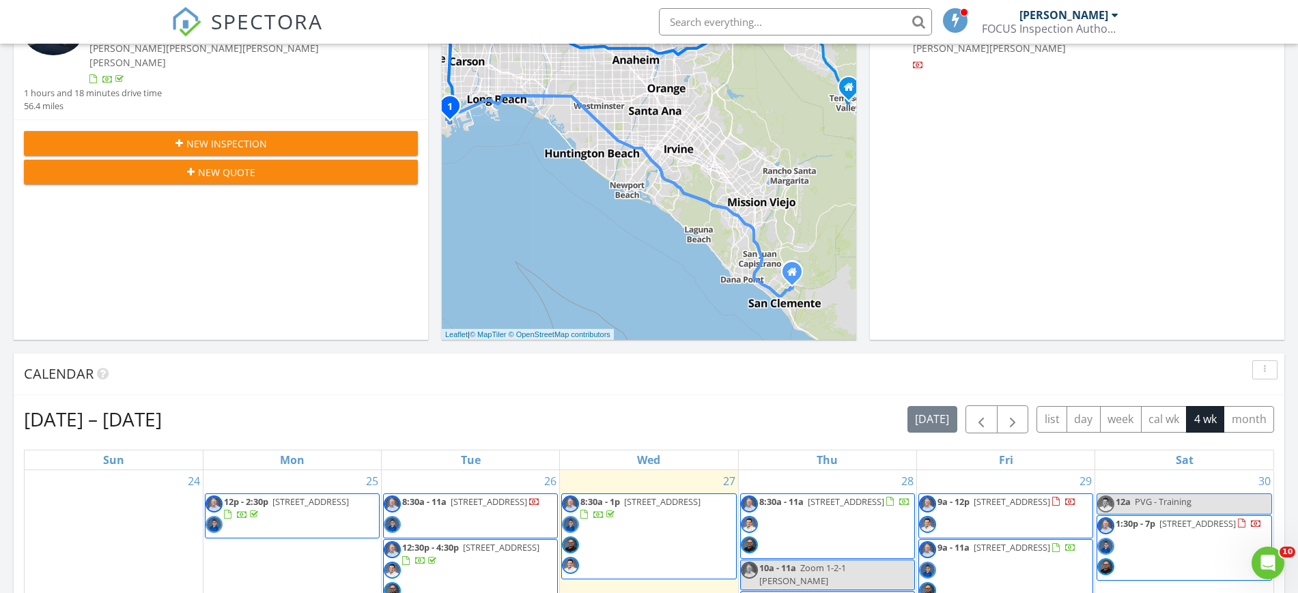
scroll to position [218, 0]
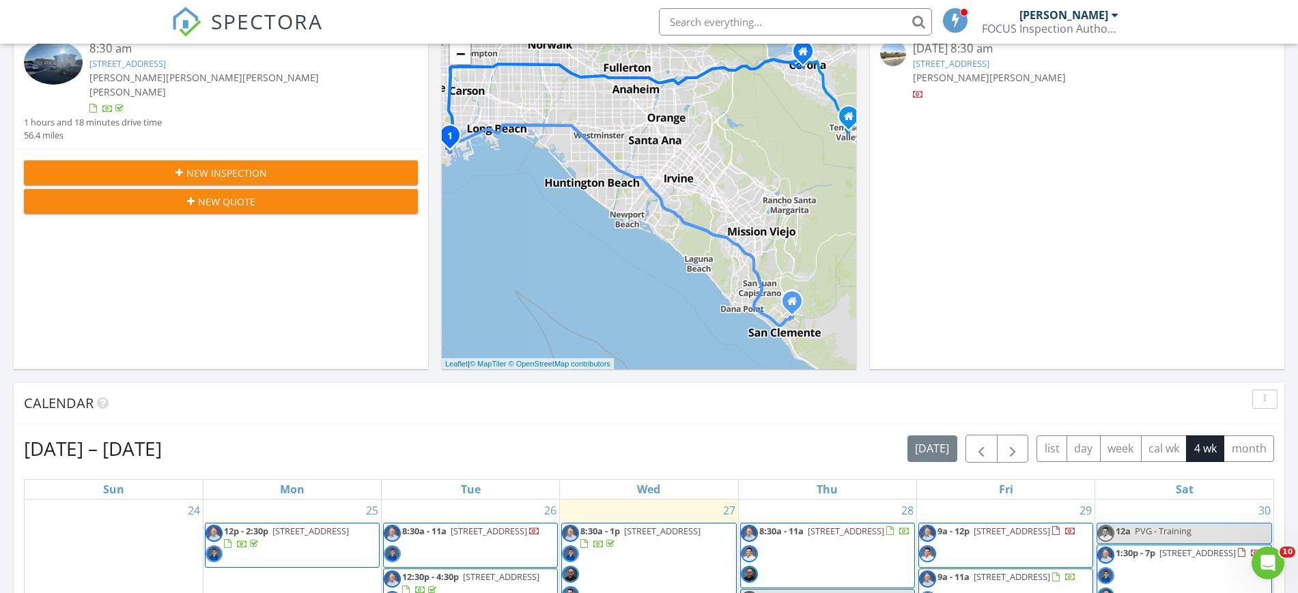
click at [797, 26] on input "text" at bounding box center [795, 21] width 273 height 27
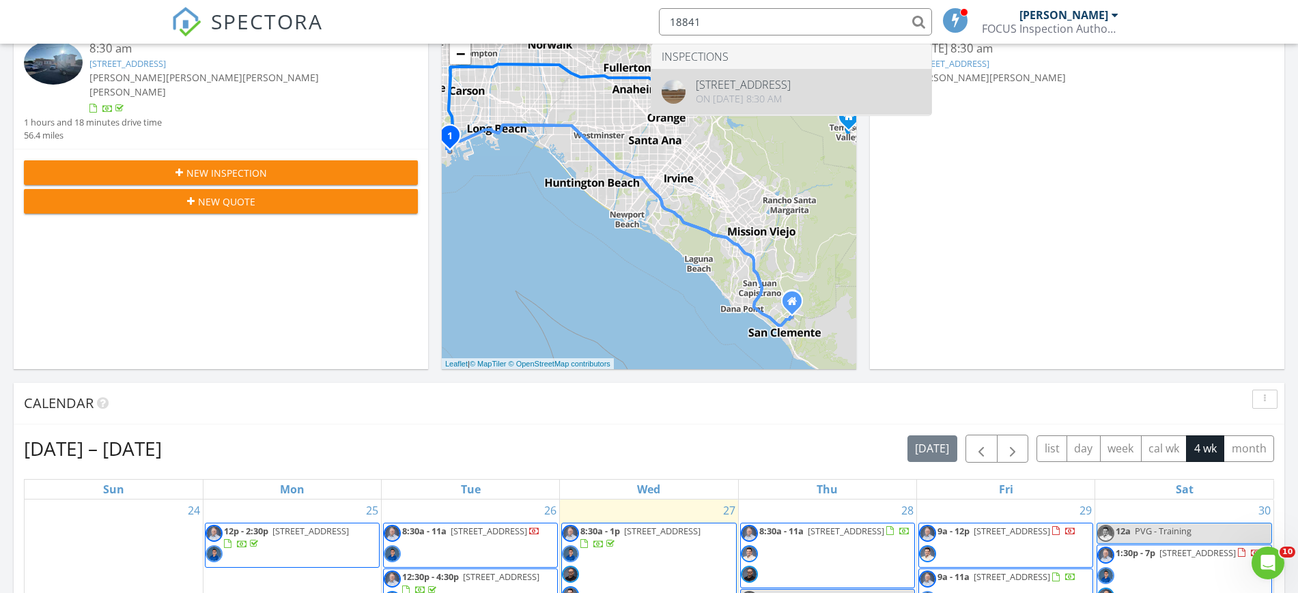
type input "18841"
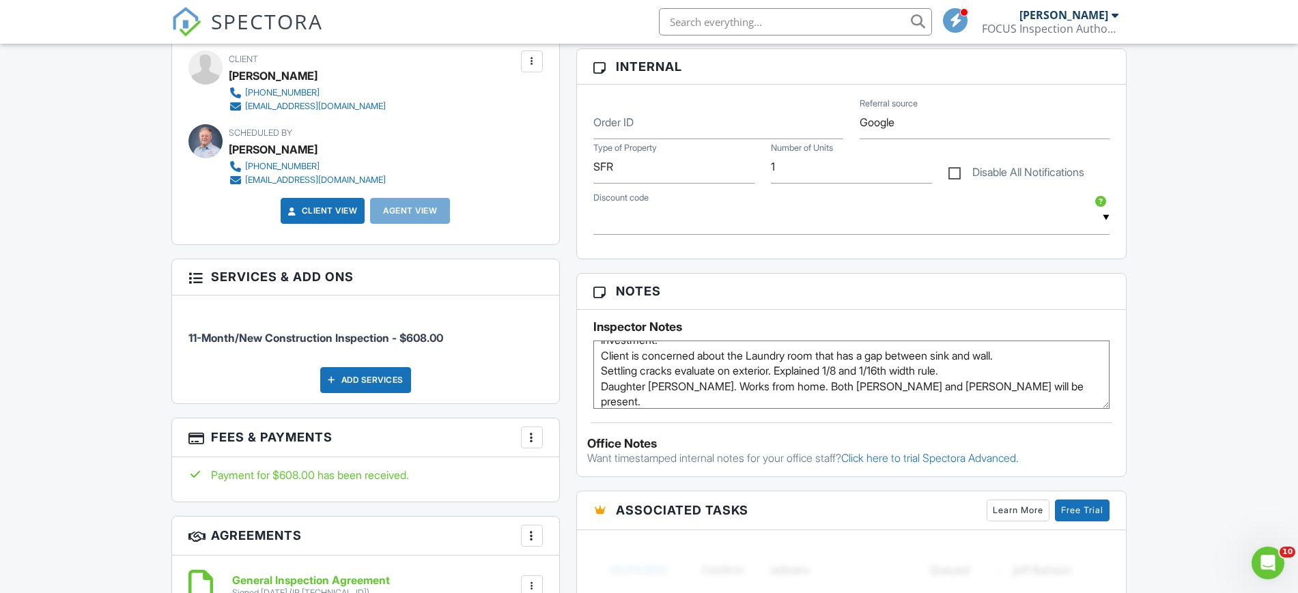
scroll to position [53, 0]
click at [746, 397] on textarea "11th Month warranty Review - KB Home - KB rep is Justin Shirley is the mother a…" at bounding box center [851, 375] width 517 height 68
type textarea "11th Month warranty Review - KB Home - KB rep is Justin Shirley is the mother a…"
click at [1144, 365] on div "Dashboard Templates Contacts Metrics Automations Settings Support Center Inspec…" at bounding box center [649, 571] width 1298 height 2380
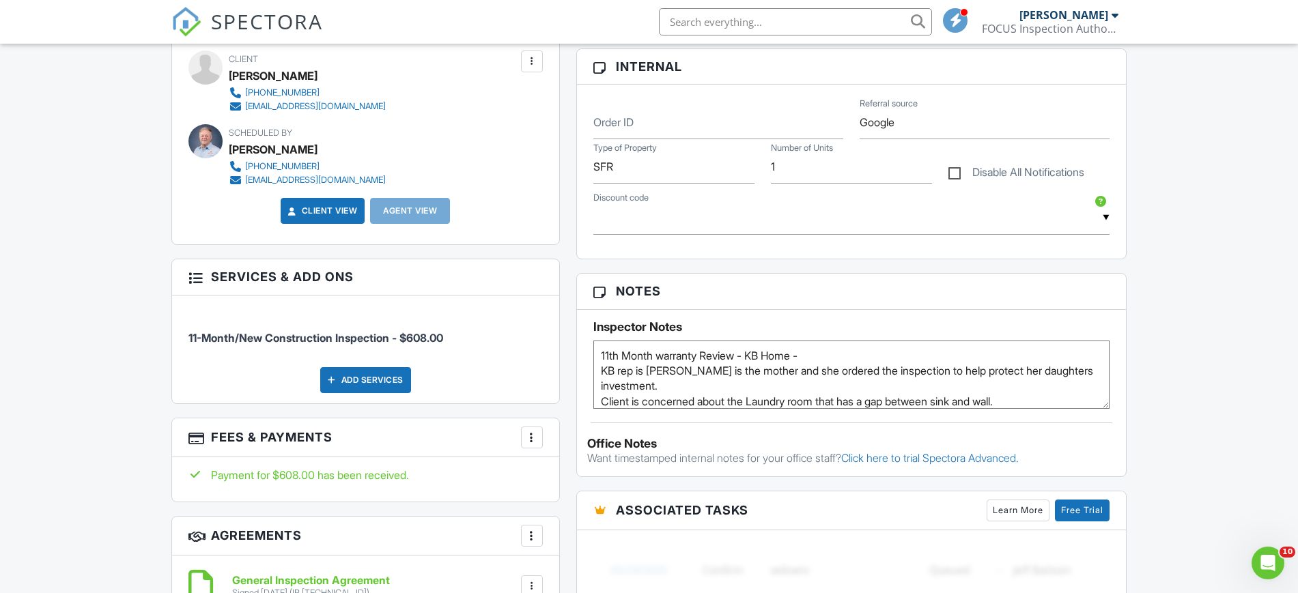
click at [1195, 298] on div "Dashboard Templates Contacts Metrics Automations Settings Support Center Inspec…" at bounding box center [649, 571] width 1298 height 2380
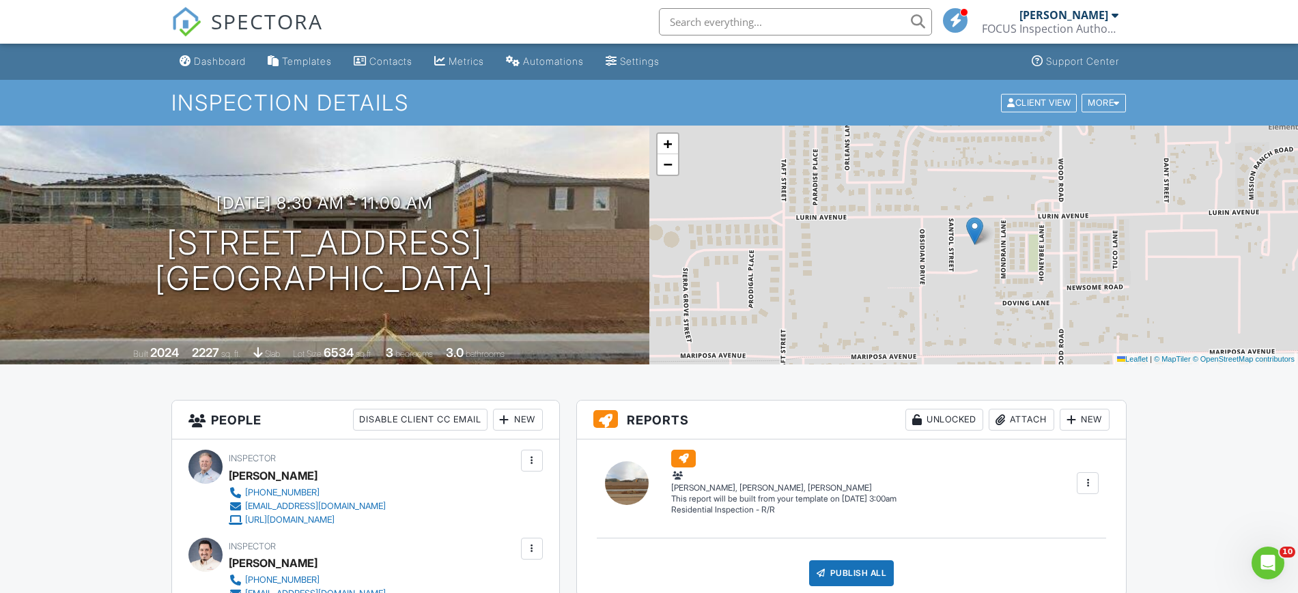
click at [227, 66] on div "Dashboard" at bounding box center [220, 61] width 52 height 12
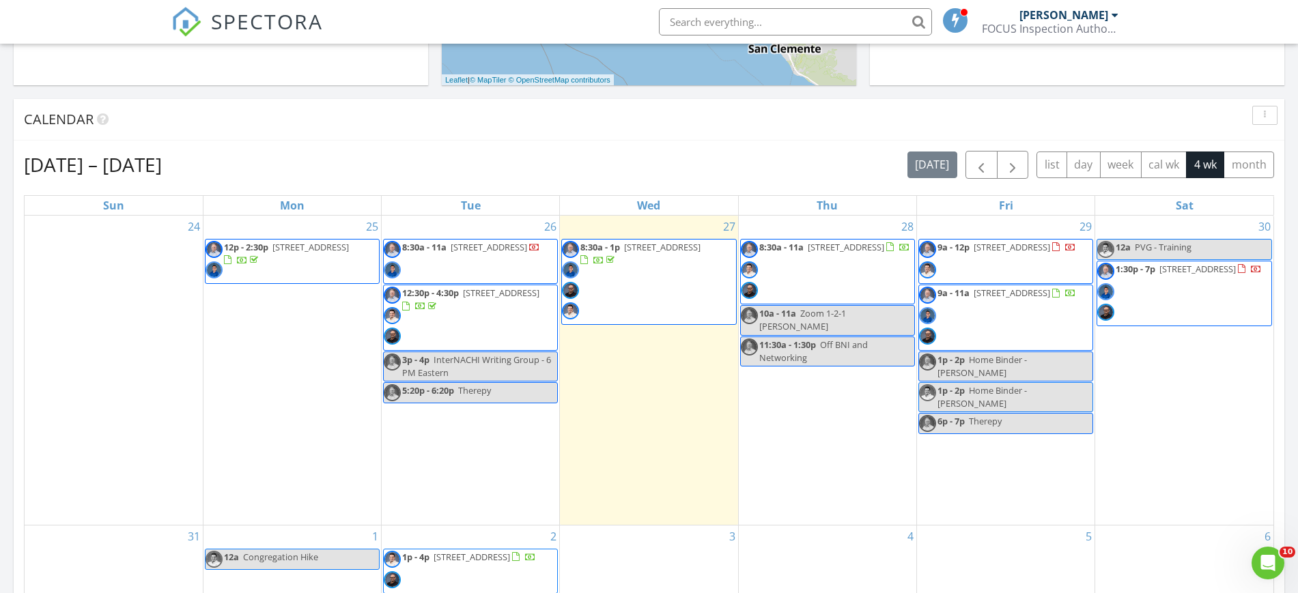
scroll to position [523, 0]
